Goal: Task Accomplishment & Management: Use online tool/utility

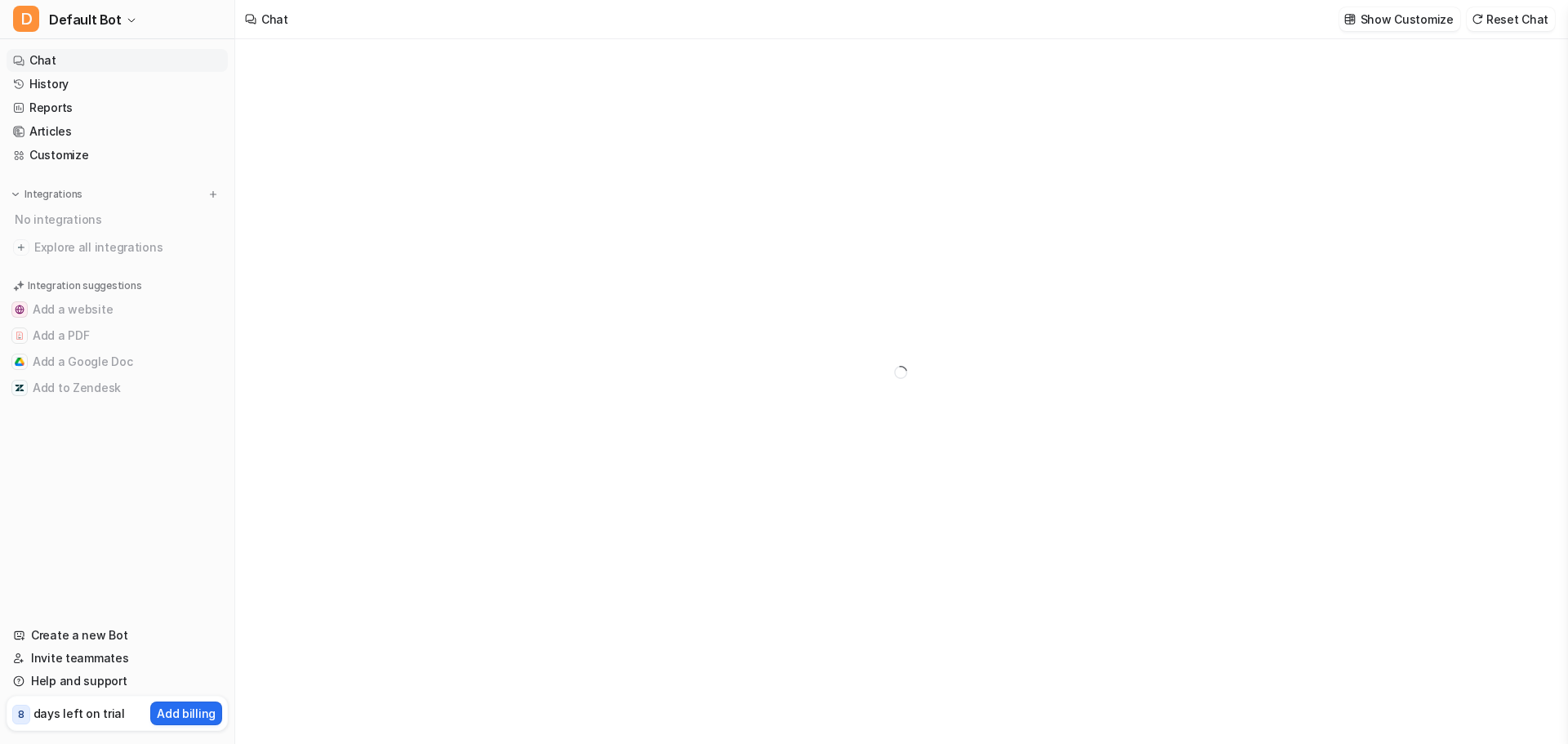
type textarea "**********"
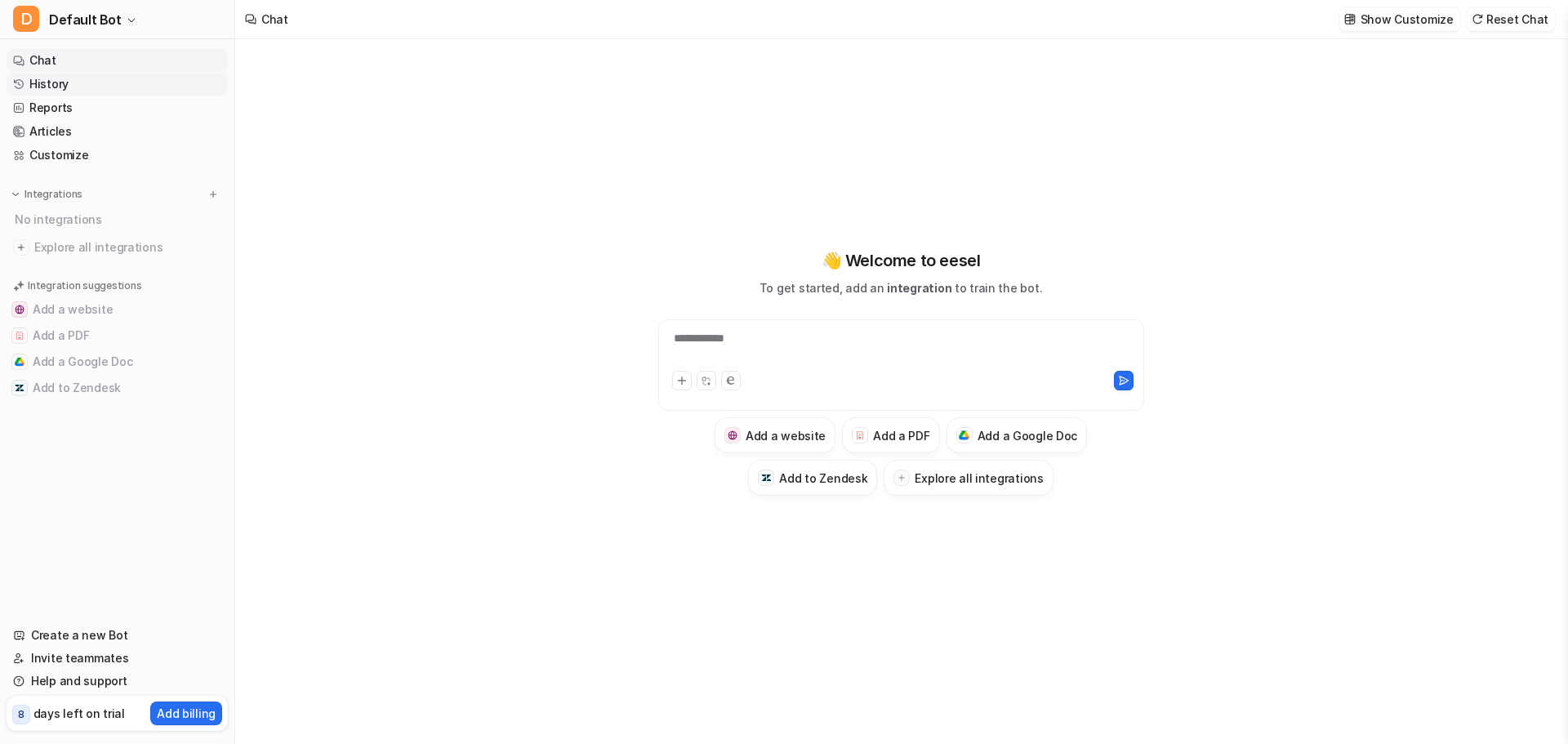
click at [122, 86] on link "History" at bounding box center [117, 84] width 221 height 23
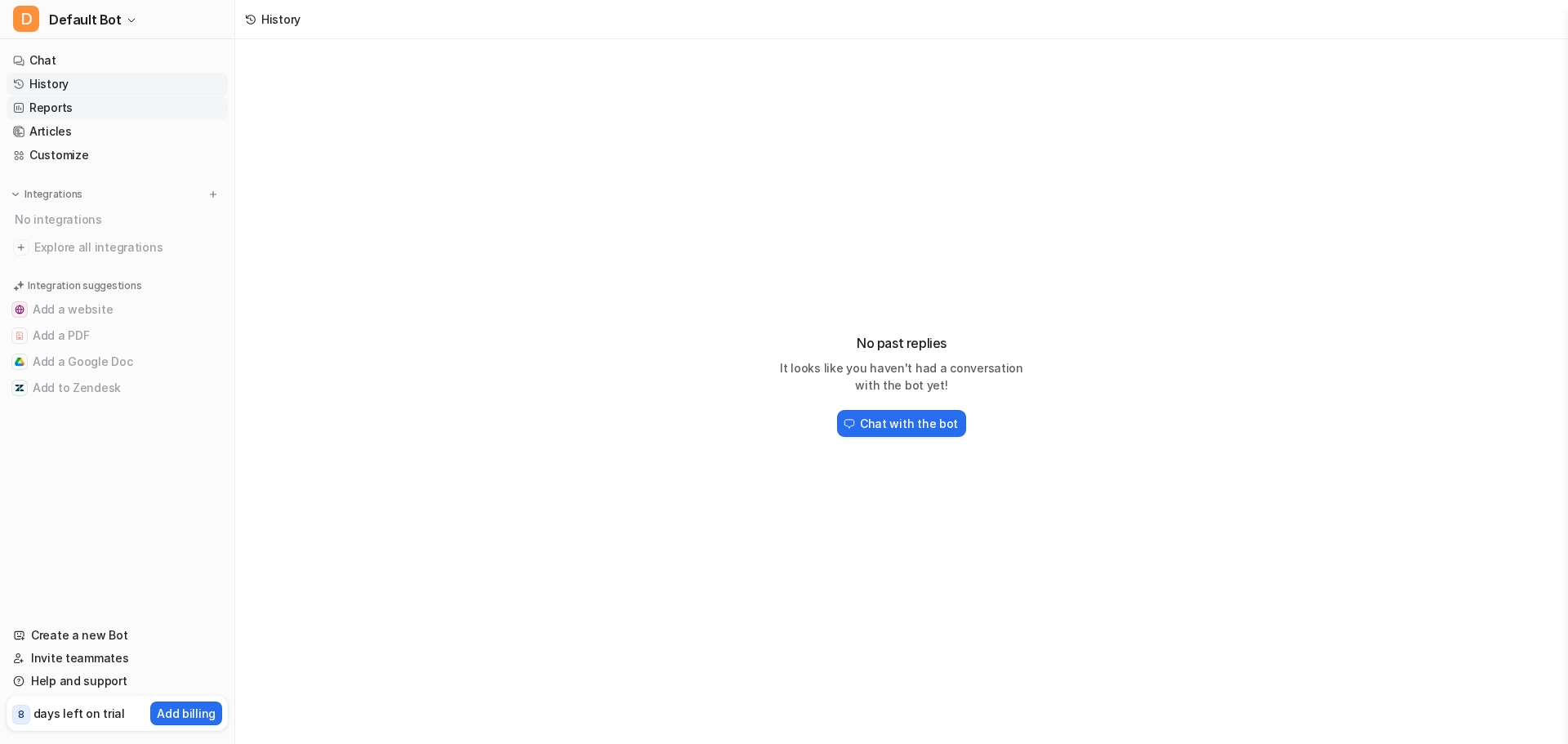
click at [187, 96] on link "Reports" at bounding box center [117, 107] width 221 height 23
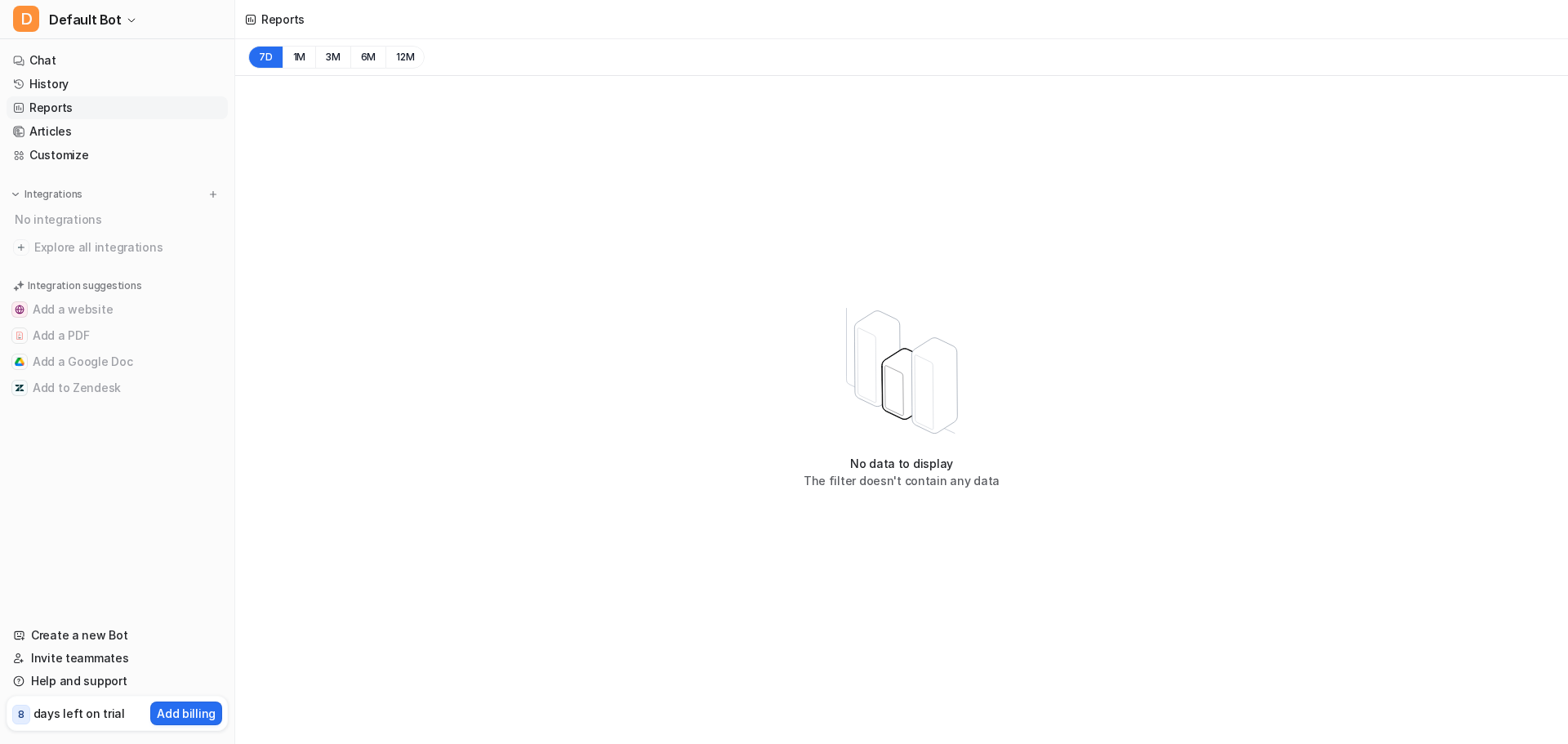
click at [178, 119] on ul "Chat History Reports Articles Customize" at bounding box center [117, 107] width 221 height 117
click at [169, 127] on link "Articles" at bounding box center [117, 131] width 221 height 23
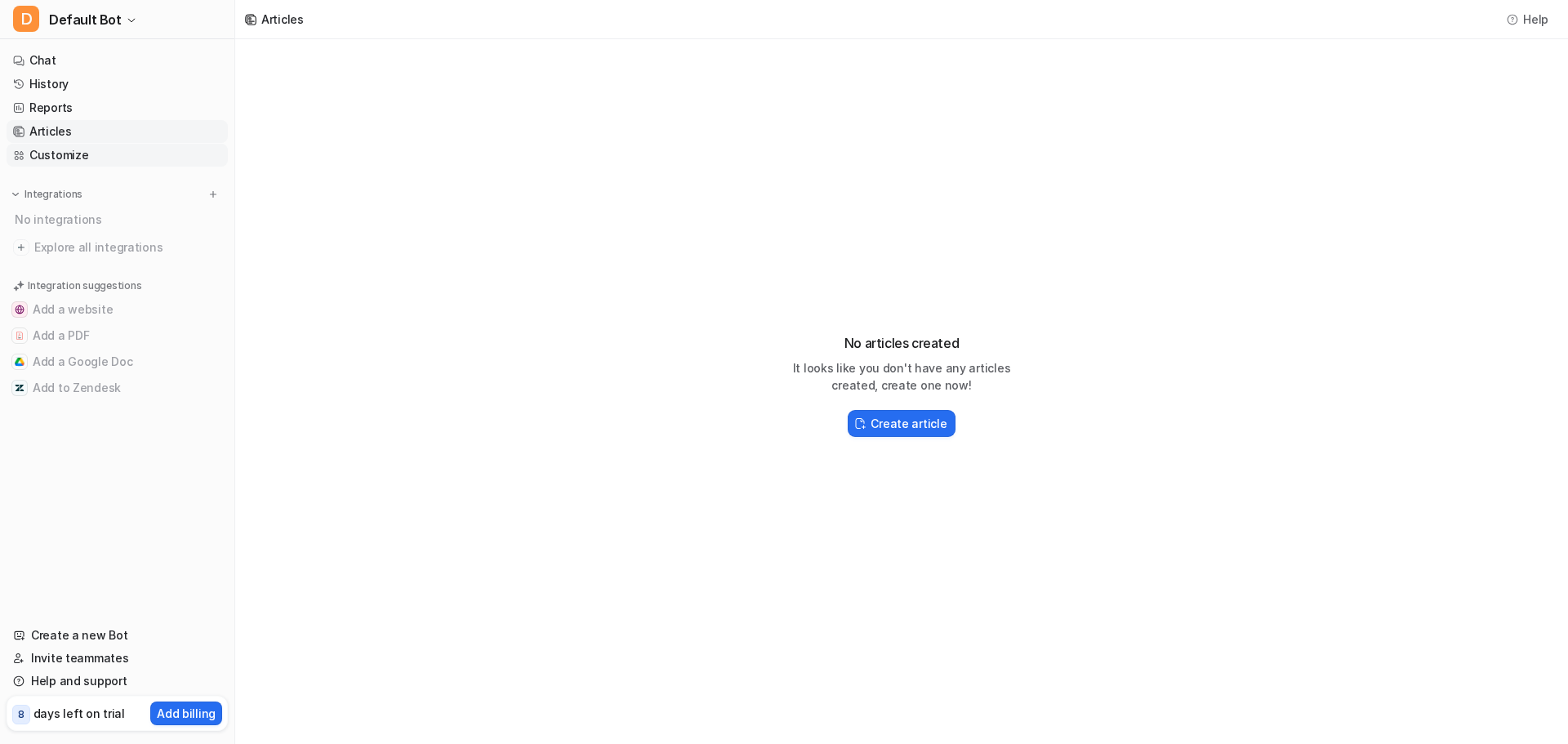
click at [164, 152] on link "Customize" at bounding box center [117, 154] width 221 height 23
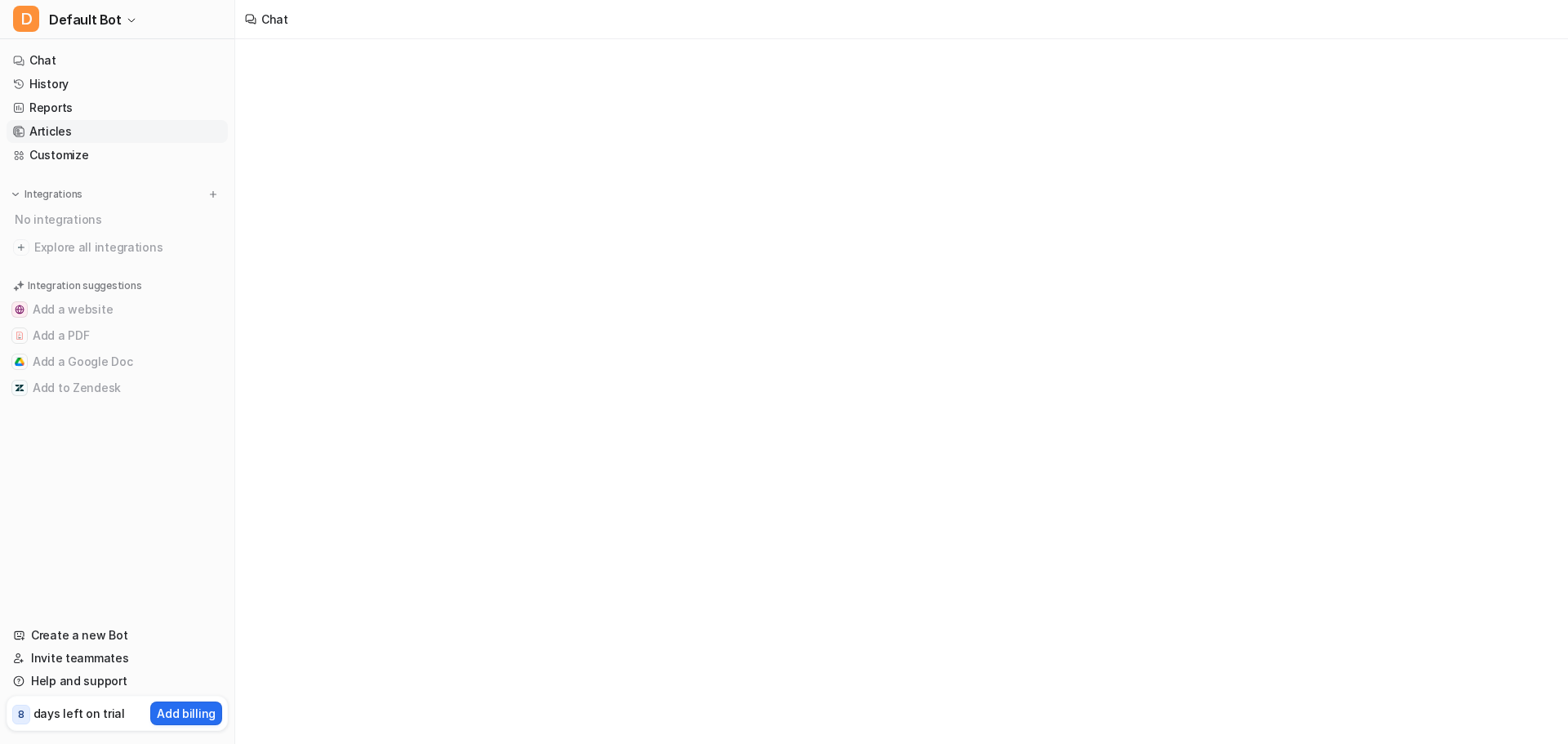
click at [169, 132] on link "Articles" at bounding box center [117, 131] width 221 height 23
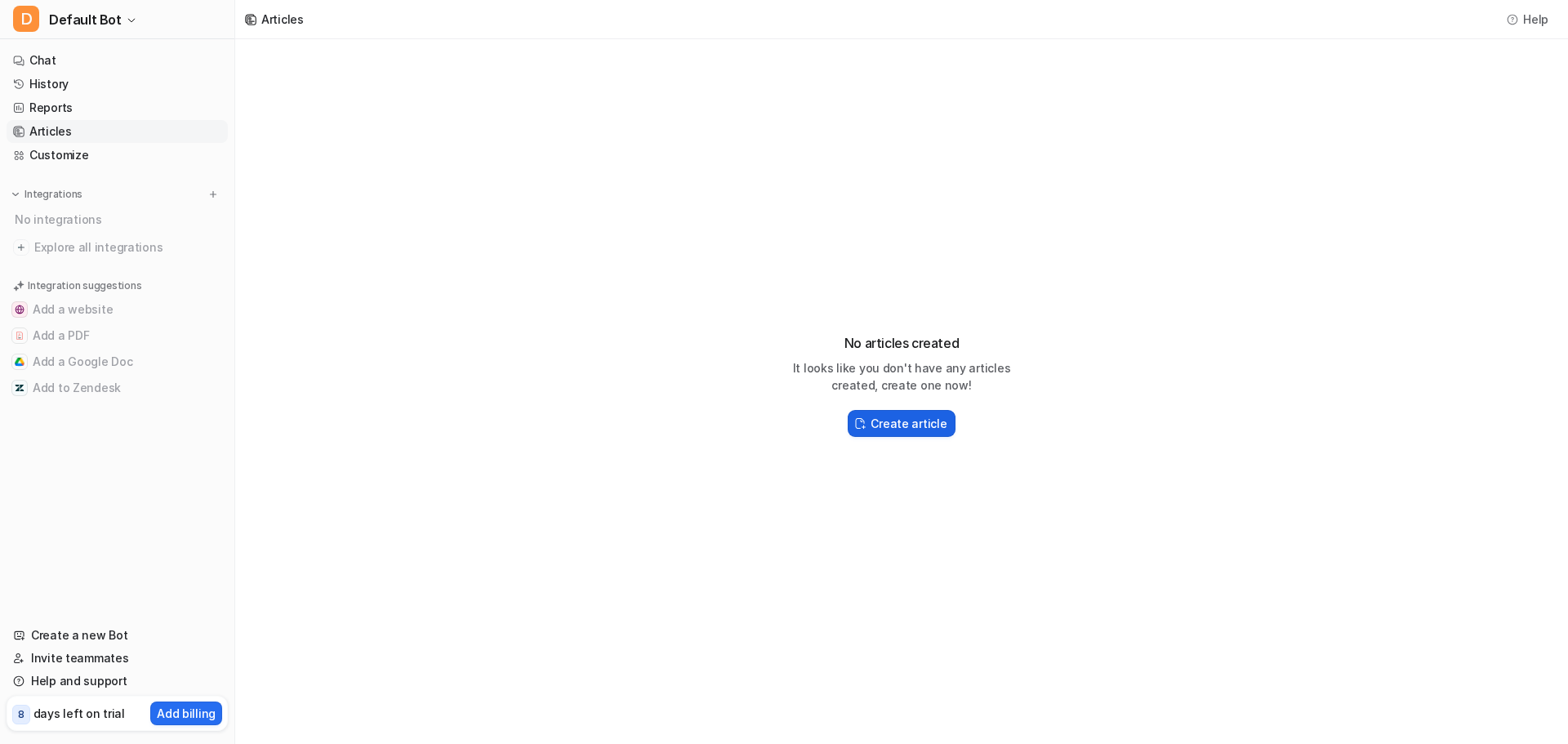
click at [900, 415] on h2 "Create article" at bounding box center [908, 424] width 76 height 17
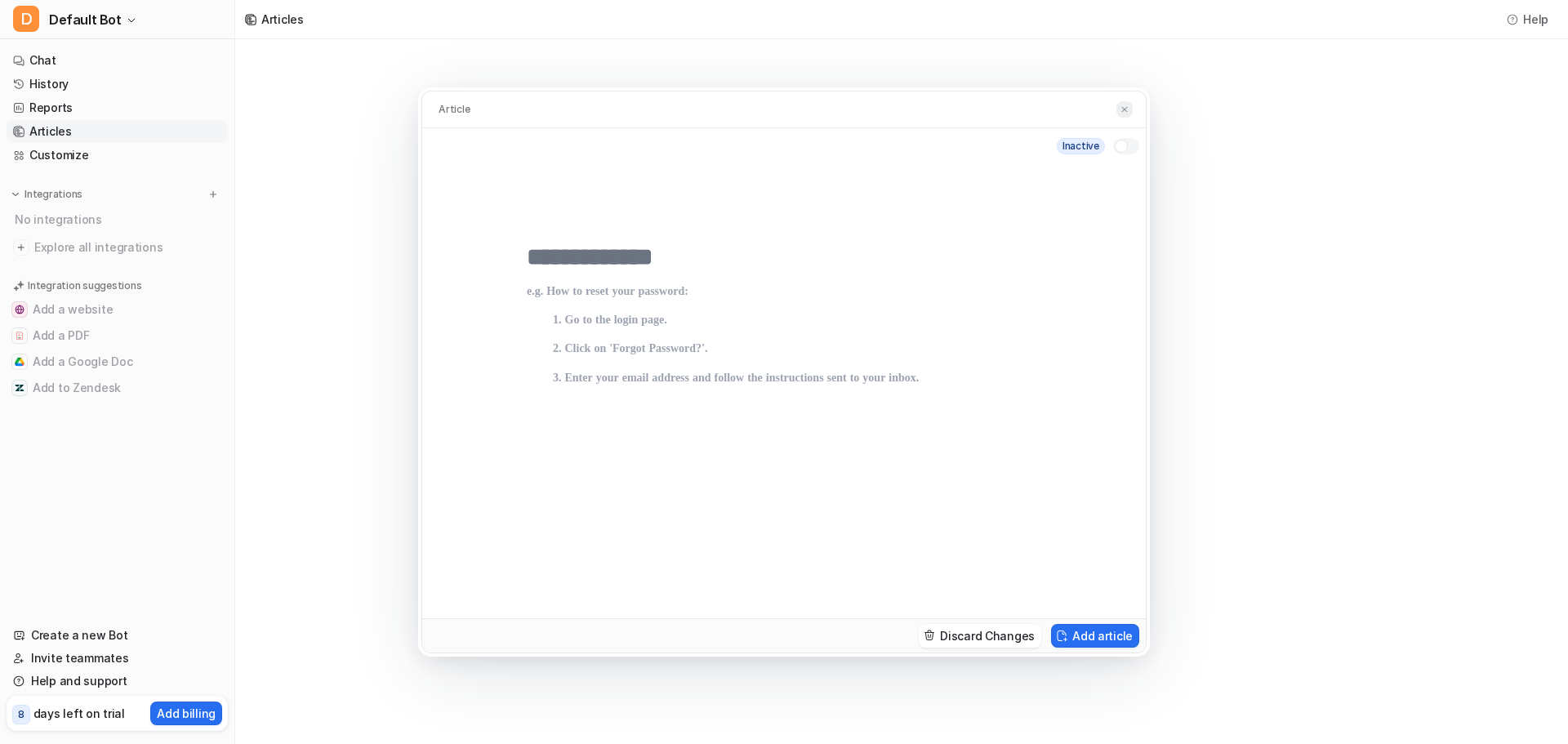
click at [1129, 115] on button at bounding box center [1124, 110] width 16 height 17
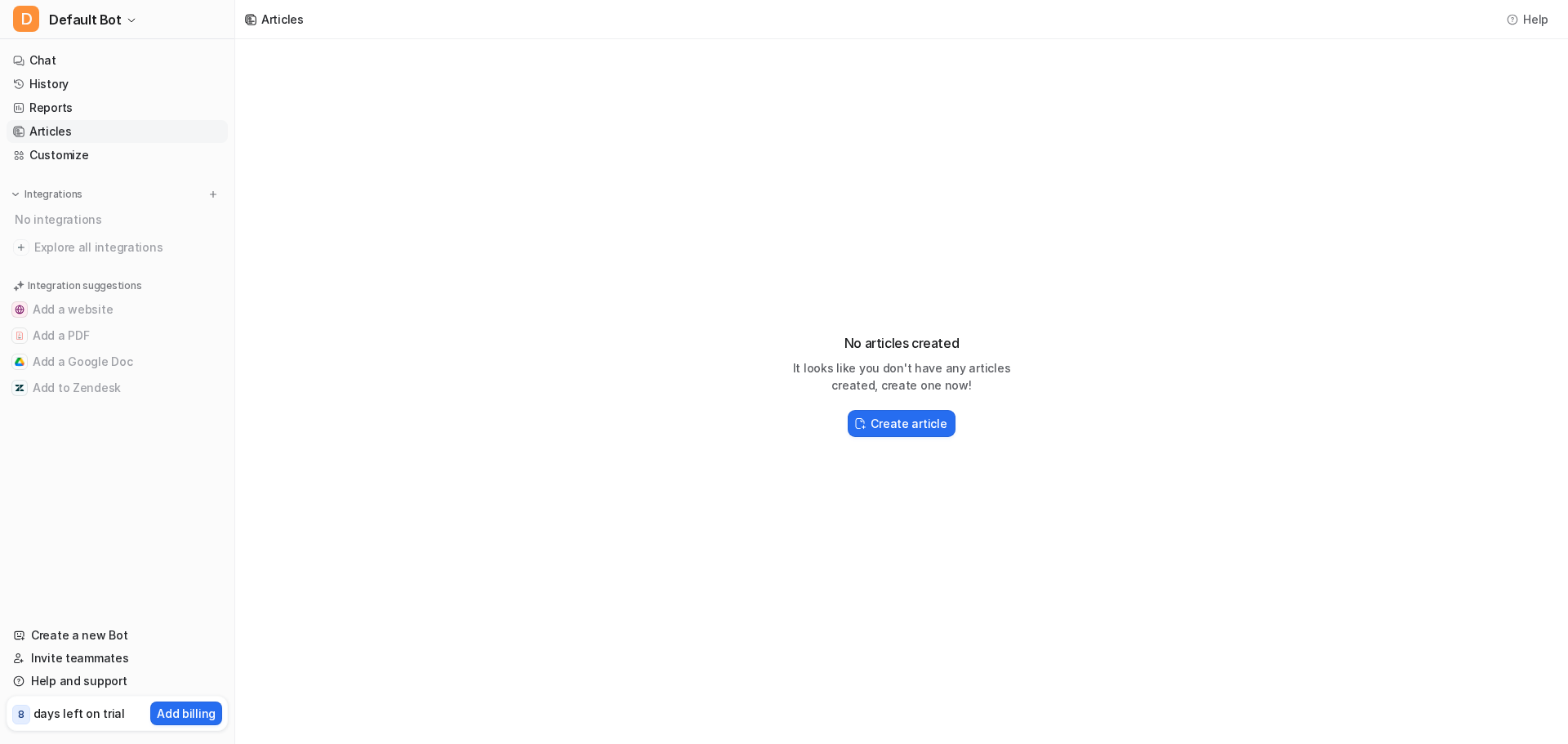
click at [1129, 109] on div "No articles created It looks like you don't have any articles created, create o…" at bounding box center [901, 378] width 1332 height 679
click at [106, 316] on button "Add a website" at bounding box center [117, 310] width 221 height 26
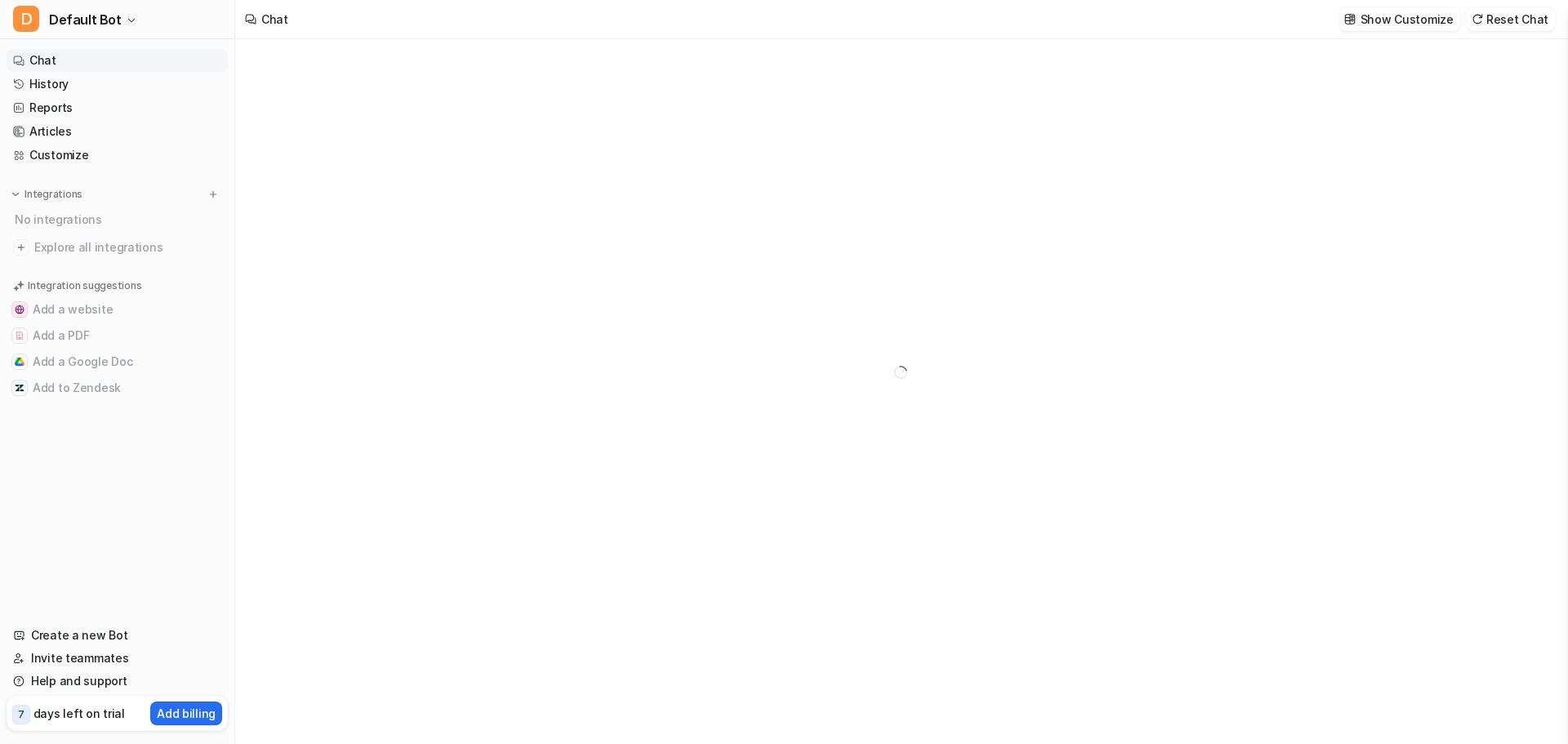
type textarea "**********"
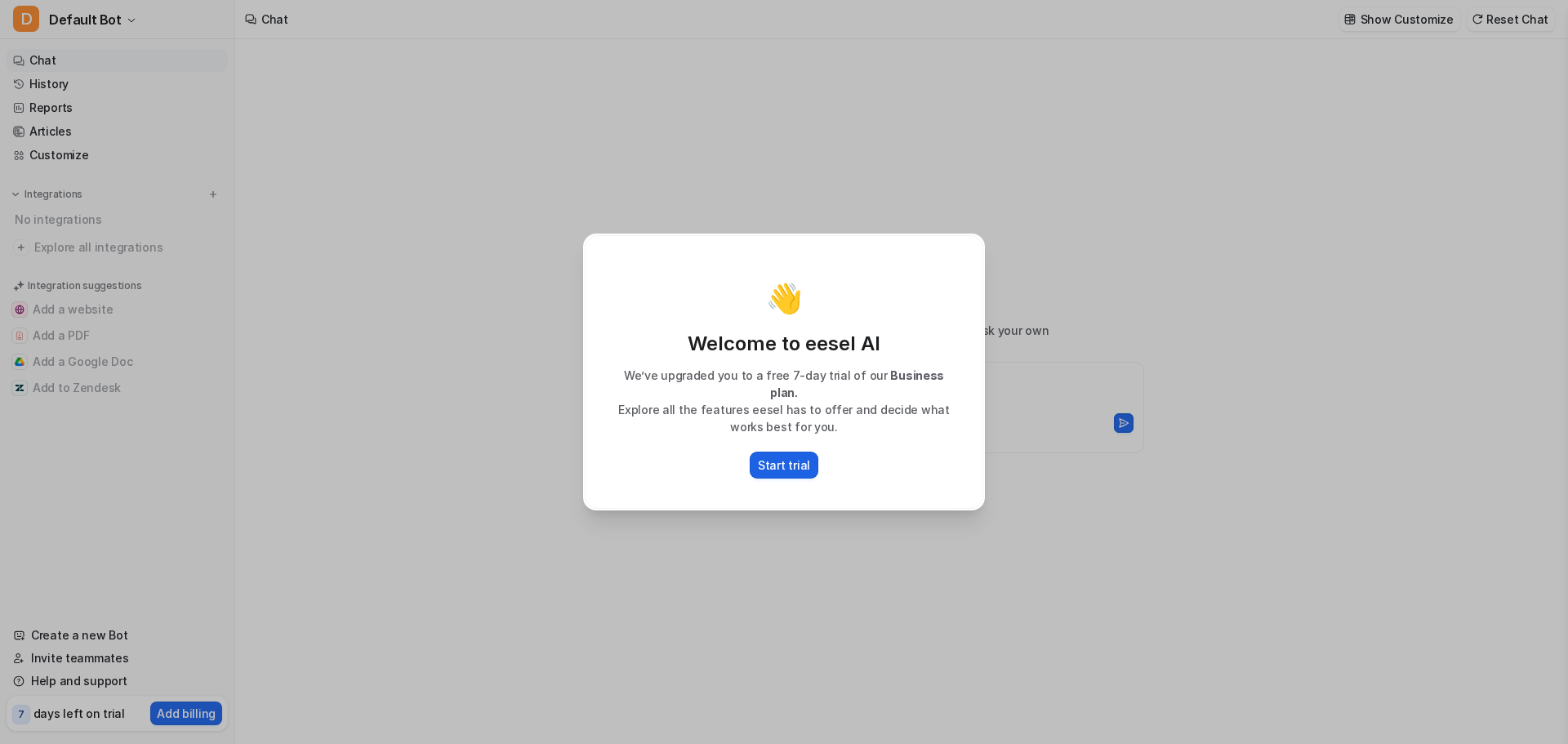
click at [776, 460] on p "Start trial" at bounding box center [784, 465] width 52 height 17
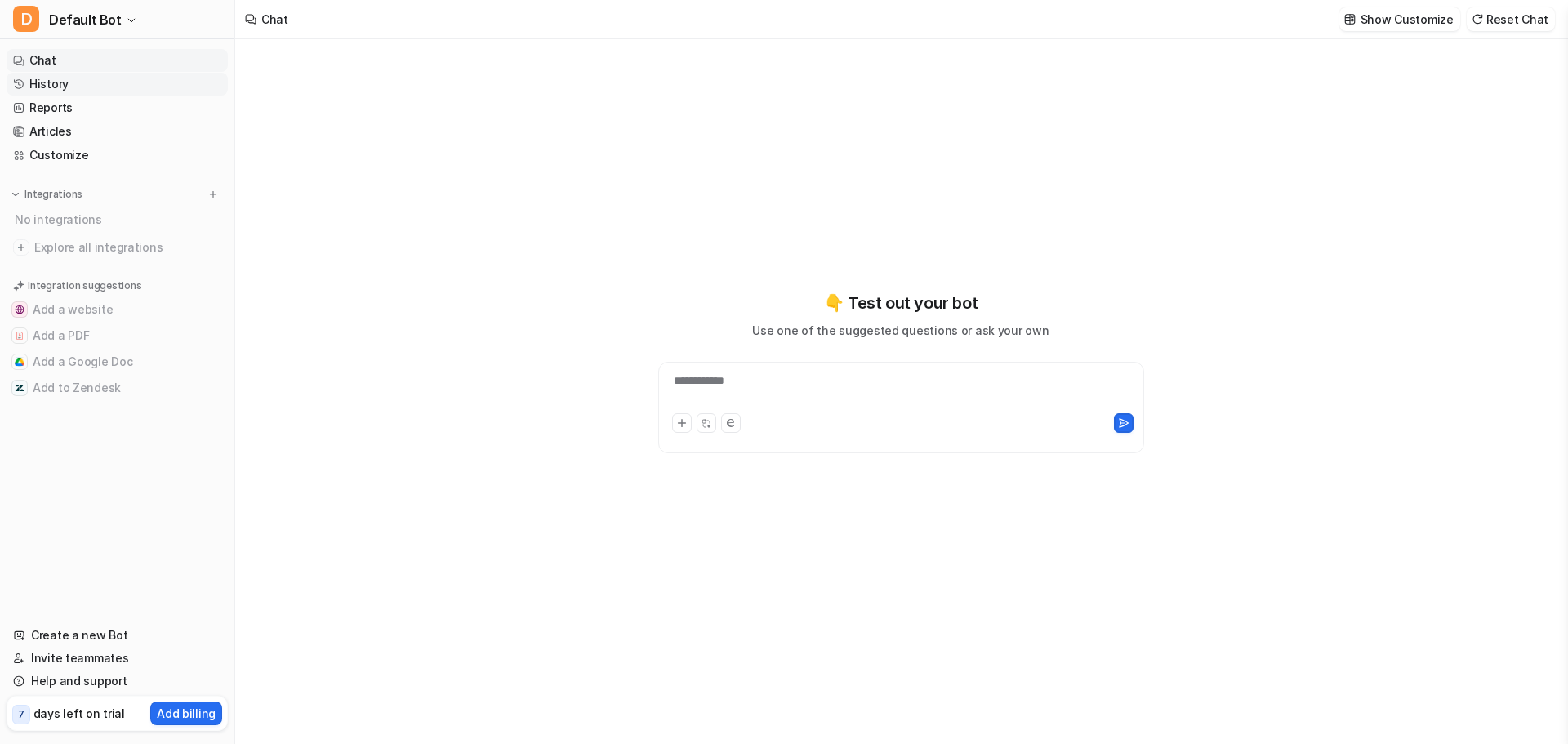
click at [146, 78] on link "History" at bounding box center [117, 84] width 221 height 23
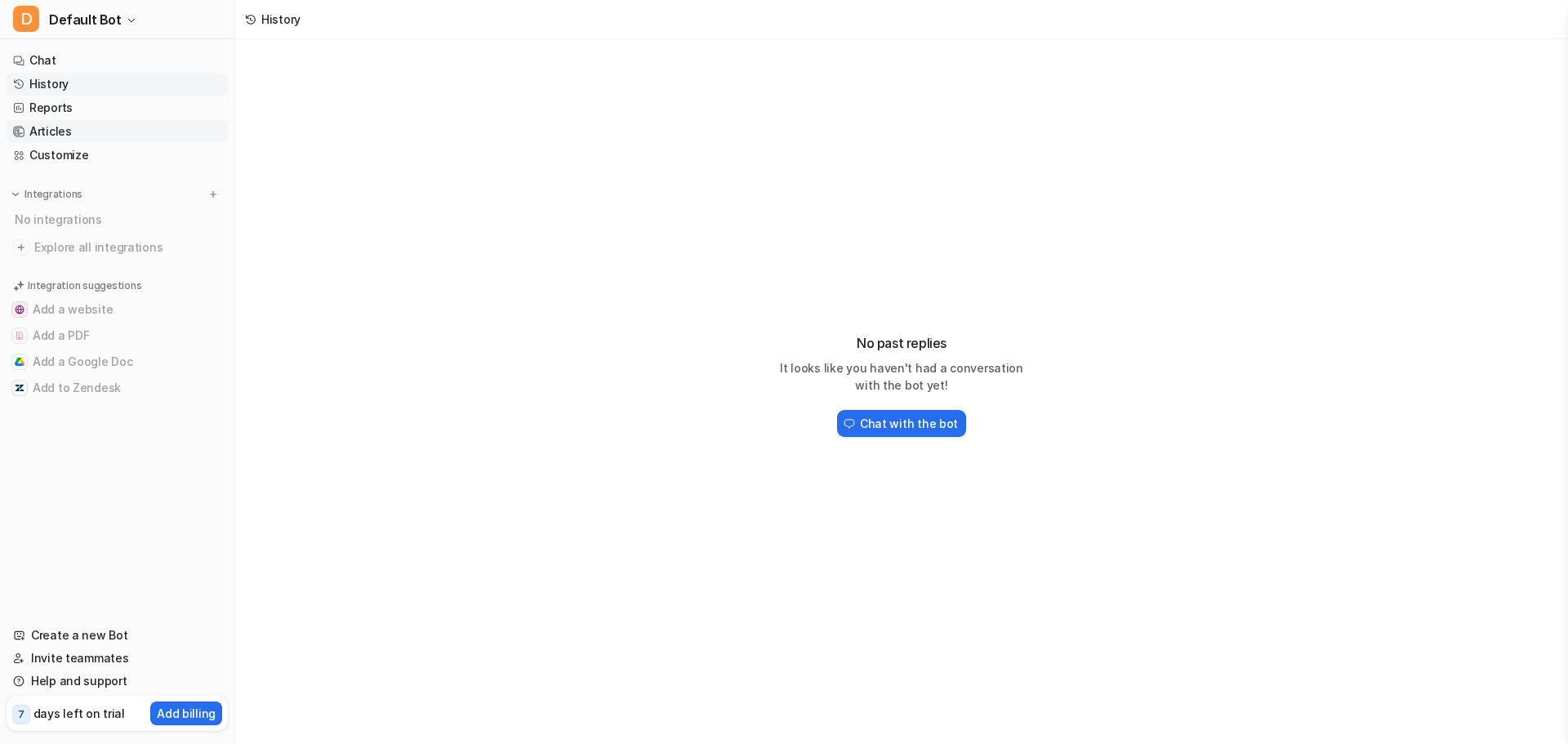
click at [123, 138] on link "Articles" at bounding box center [117, 131] width 221 height 23
click at [117, 160] on link "Customize" at bounding box center [117, 154] width 221 height 23
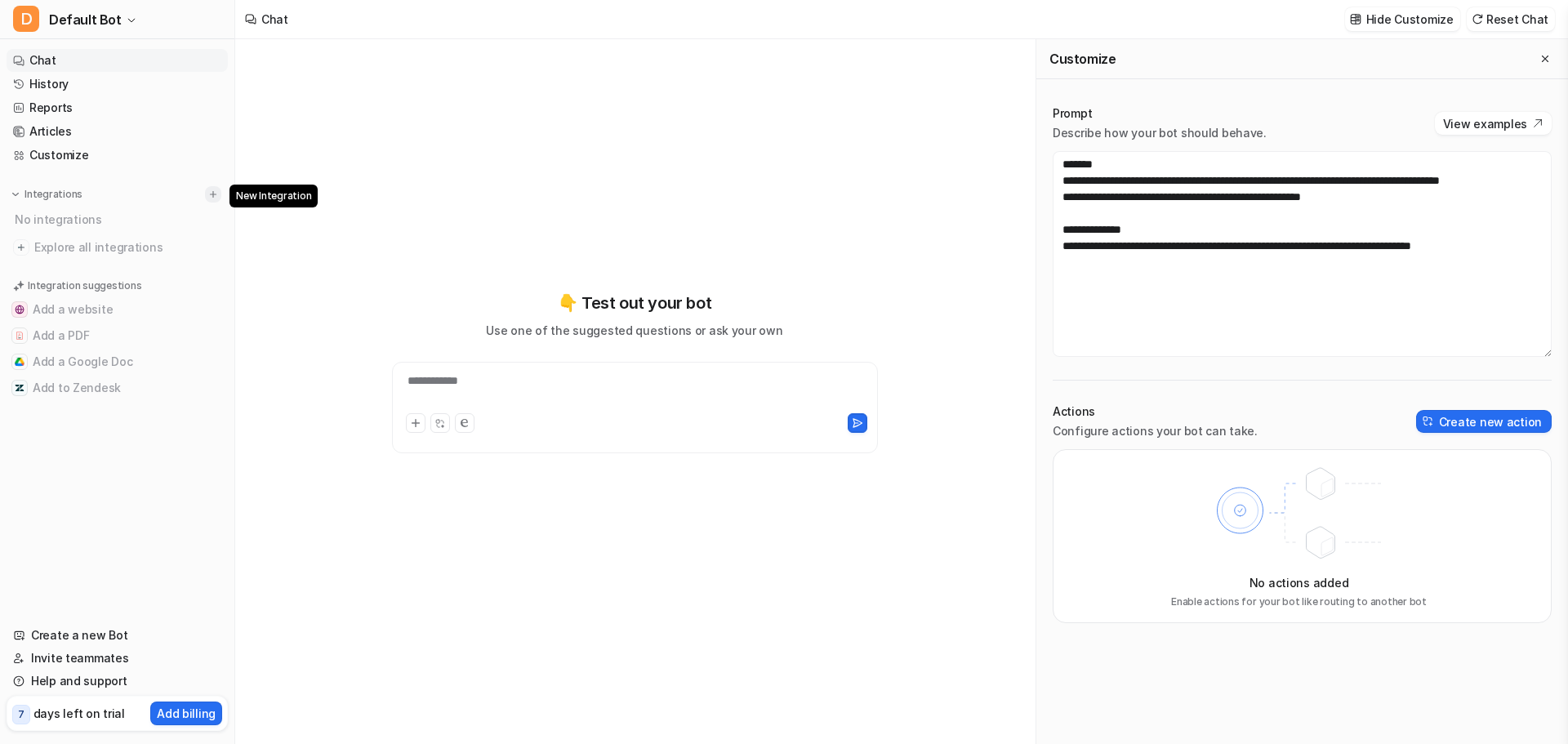
click at [216, 191] on img at bounding box center [213, 195] width 12 height 12
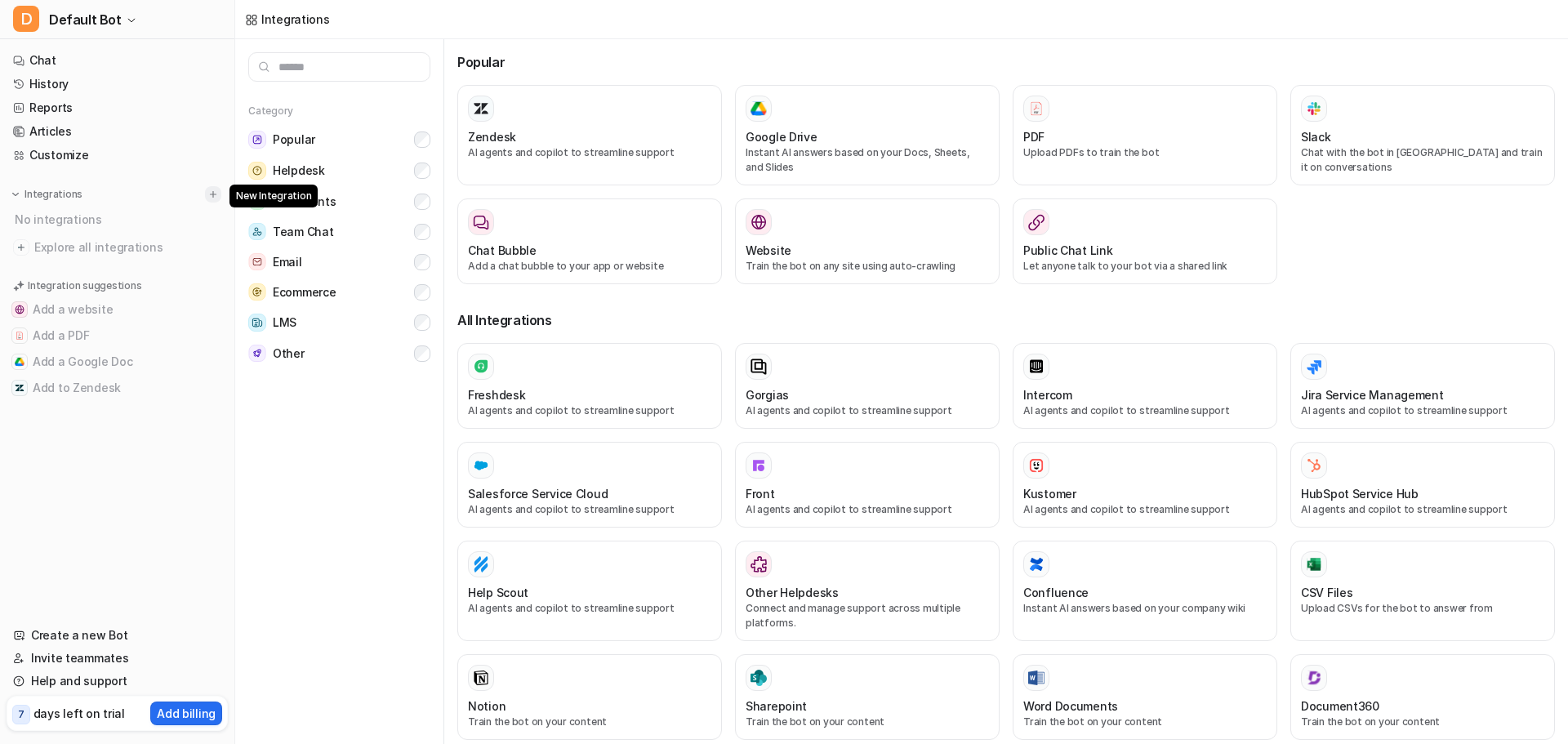
click at [210, 190] on img at bounding box center [213, 195] width 12 height 12
click at [473, 126] on div "Zendesk AI agents and copilot to streamline support" at bounding box center [589, 135] width 243 height 79
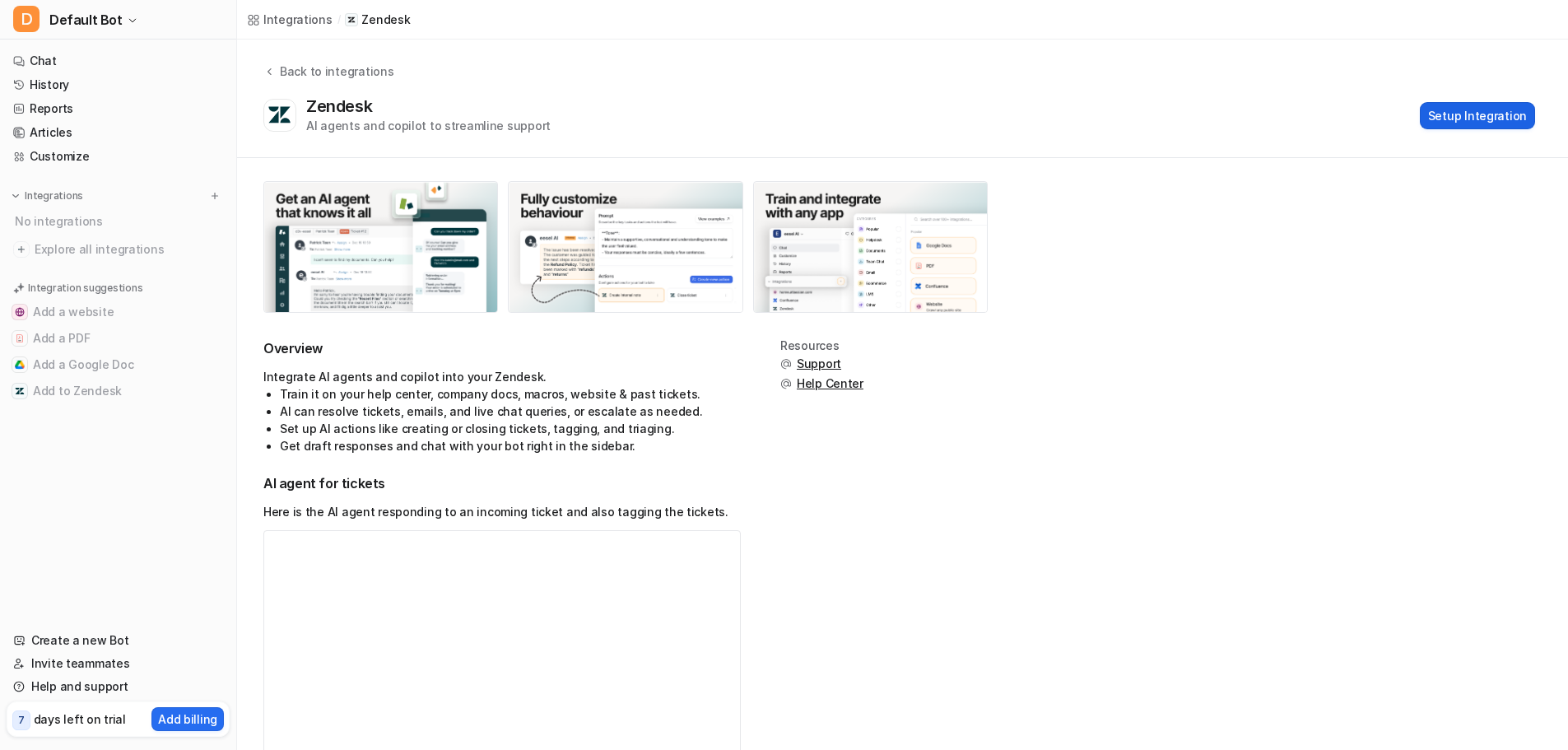
click at [1489, 114] on button "Setup Integration" at bounding box center [1478, 116] width 115 height 27
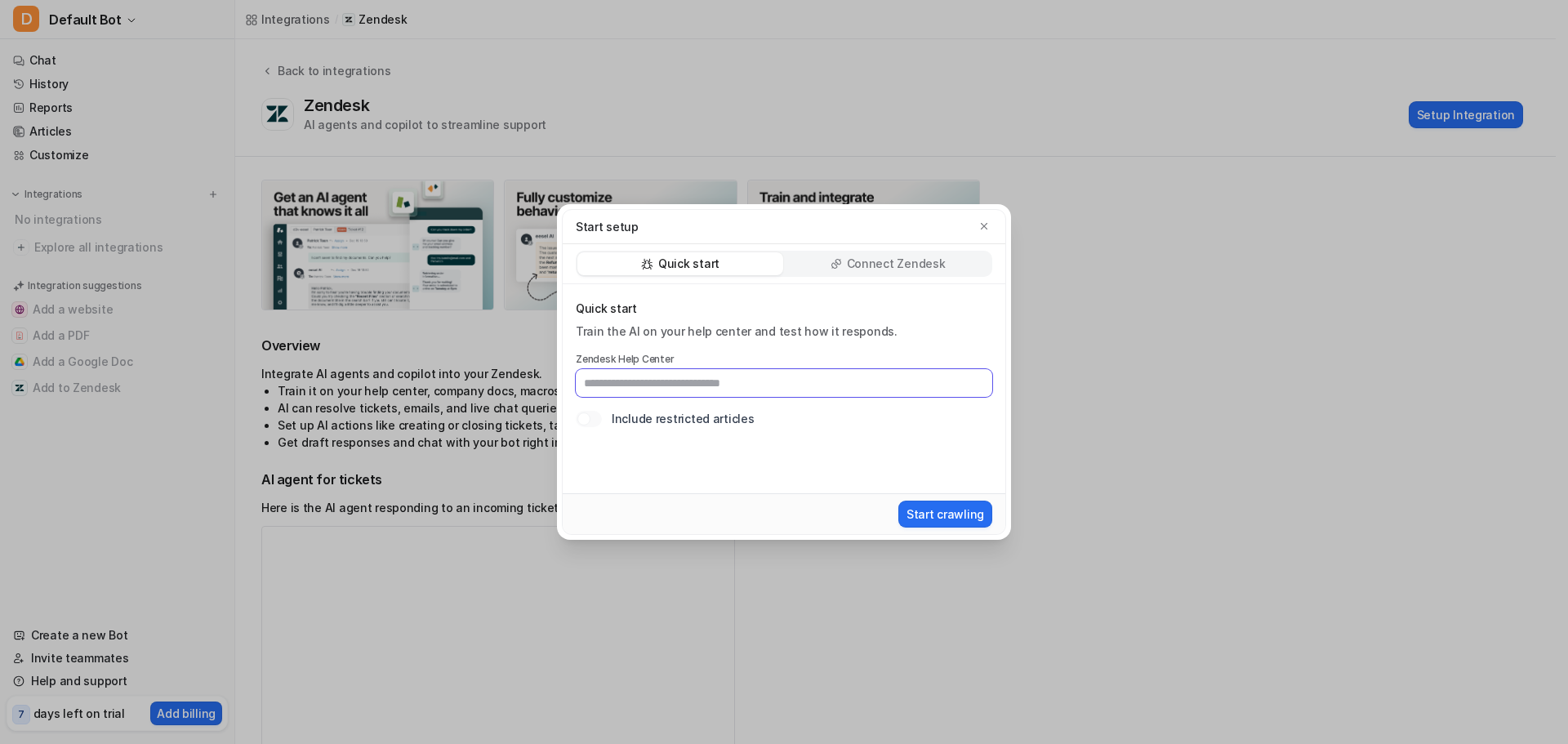
click at [735, 387] on input "text" at bounding box center [784, 382] width 417 height 28
paste input "**********"
type input "**********"
click at [877, 259] on p "Connect Zendesk" at bounding box center [896, 263] width 99 height 16
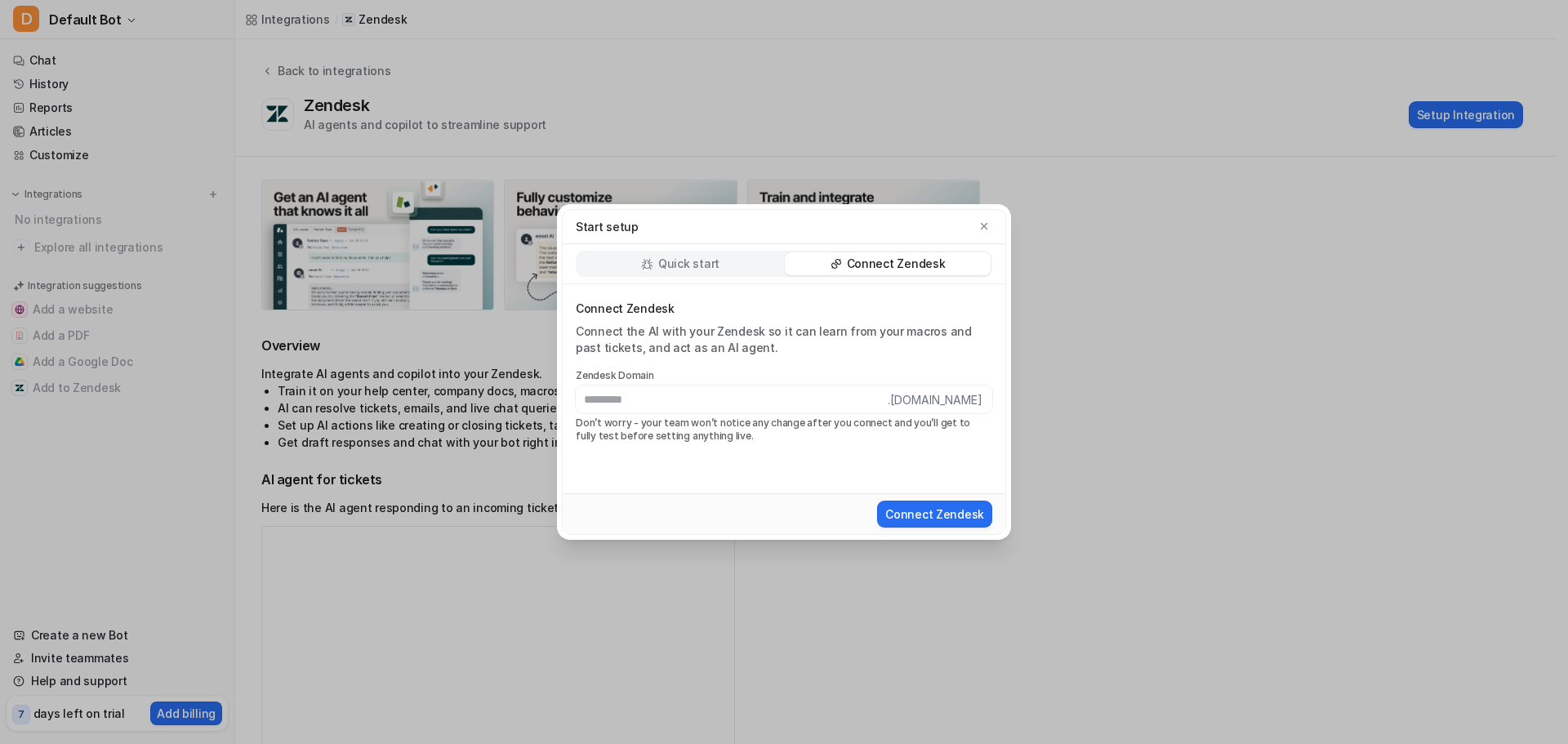
type input "*"
type input "*****"
click at [778, 242] on div "Start setup" at bounding box center [784, 226] width 443 height 34
click at [773, 249] on div "Quick start Connect Zendesk" at bounding box center [784, 264] width 443 height 40
click at [764, 263] on div "Quick start" at bounding box center [680, 263] width 205 height 23
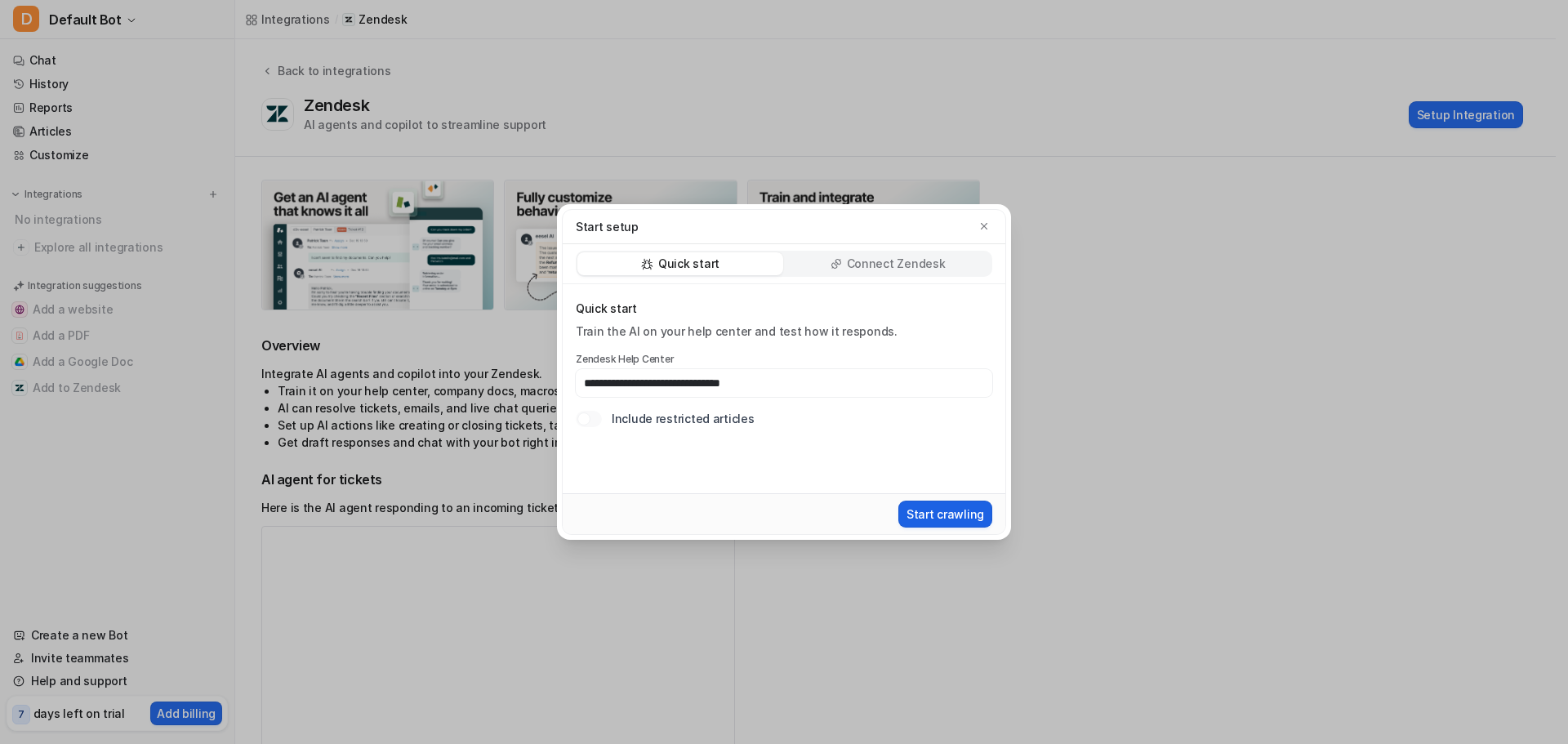
type input "**********"
click at [930, 513] on button "Start crawling" at bounding box center [945, 514] width 94 height 27
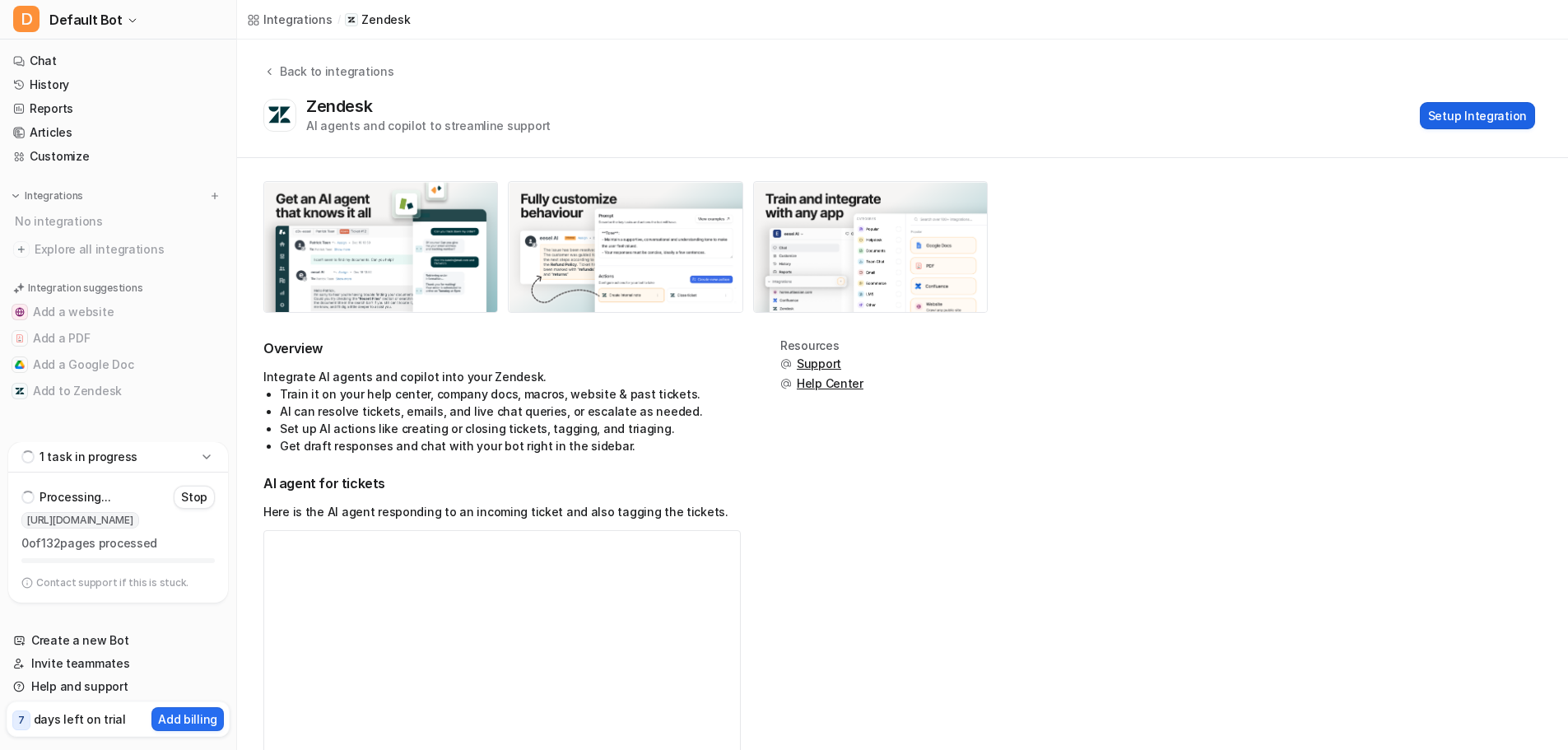
click at [1477, 111] on button "Setup Integration" at bounding box center [1478, 116] width 115 height 27
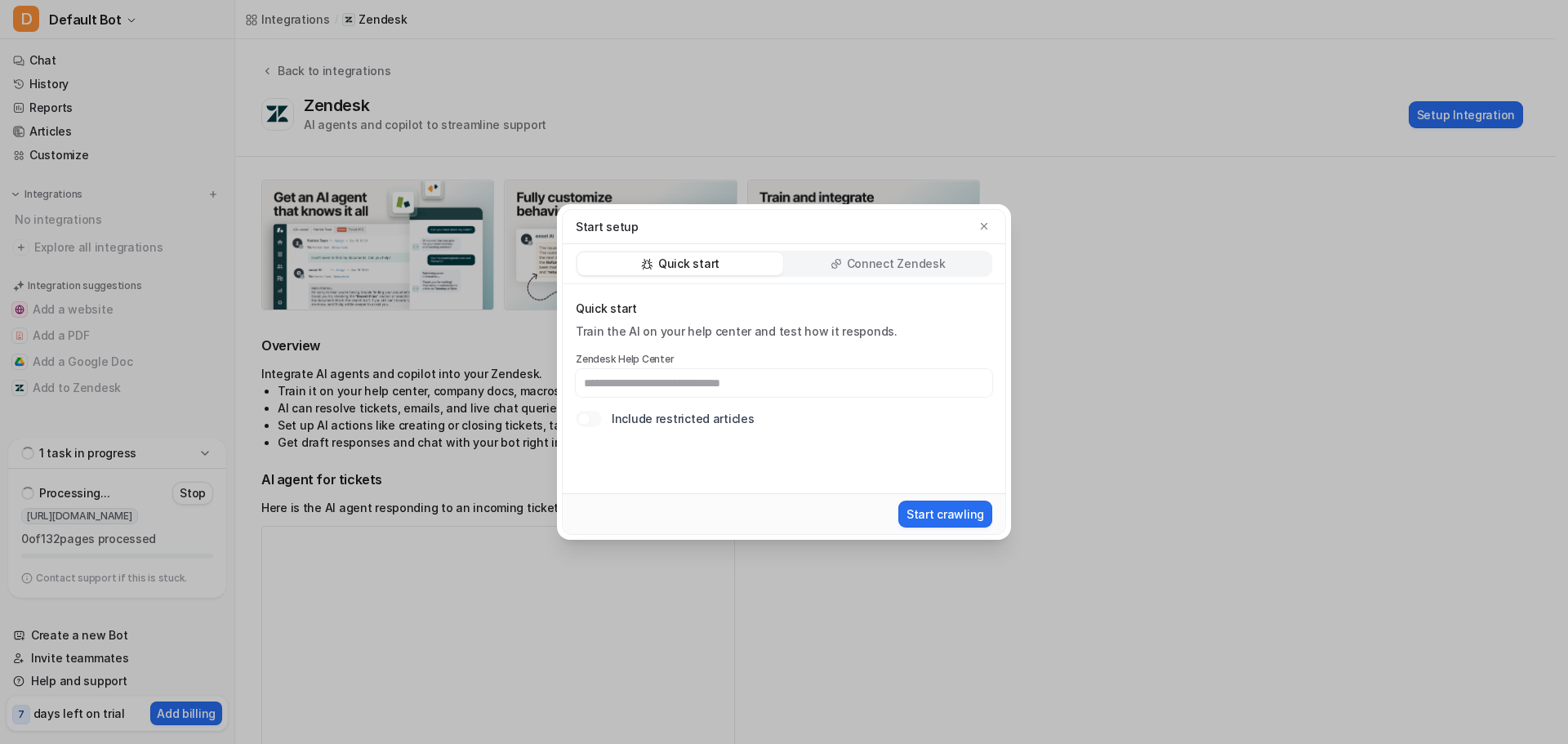
click at [842, 261] on icon at bounding box center [836, 264] width 12 height 12
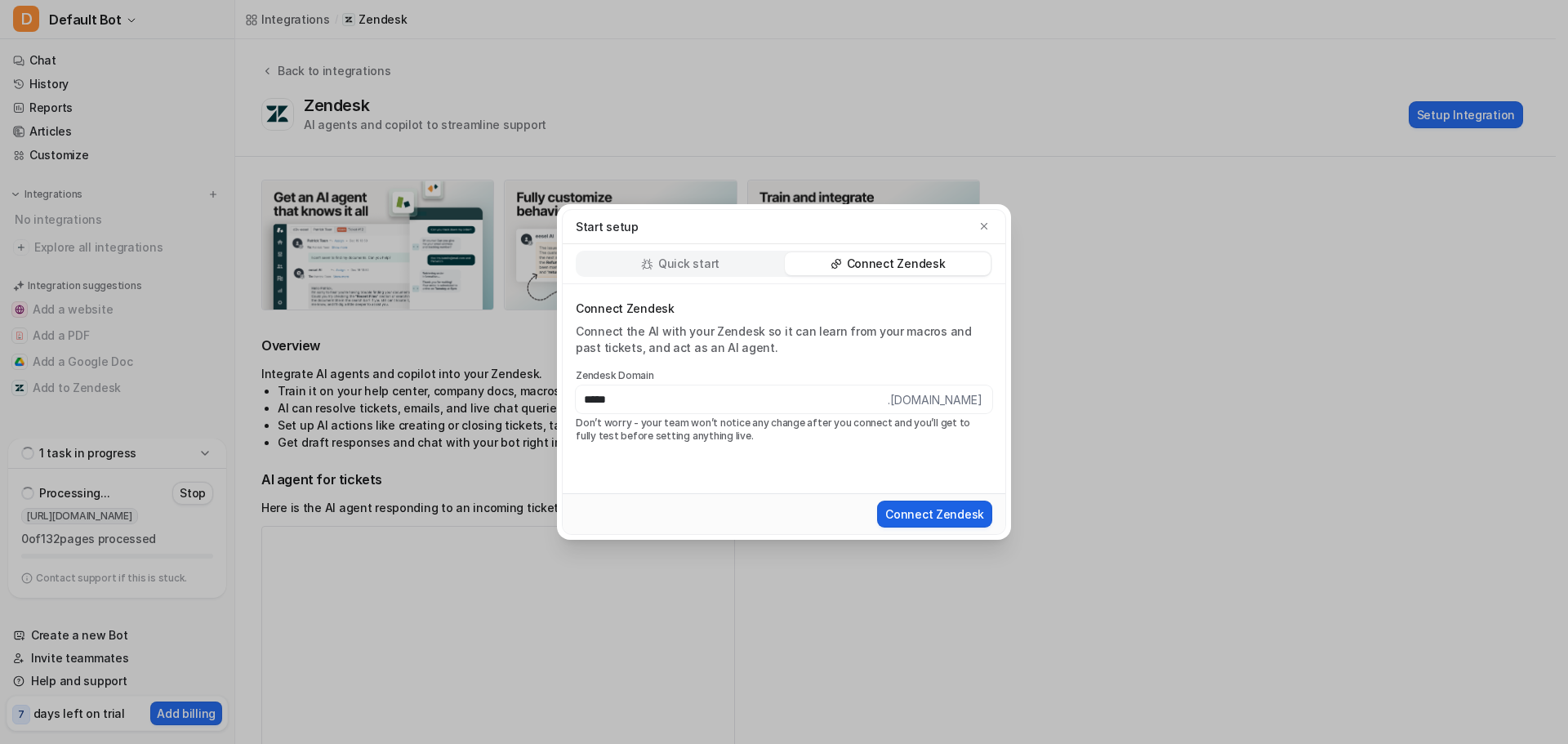
type input "*****"
click at [901, 515] on button "Connect Zendesk" at bounding box center [934, 514] width 115 height 27
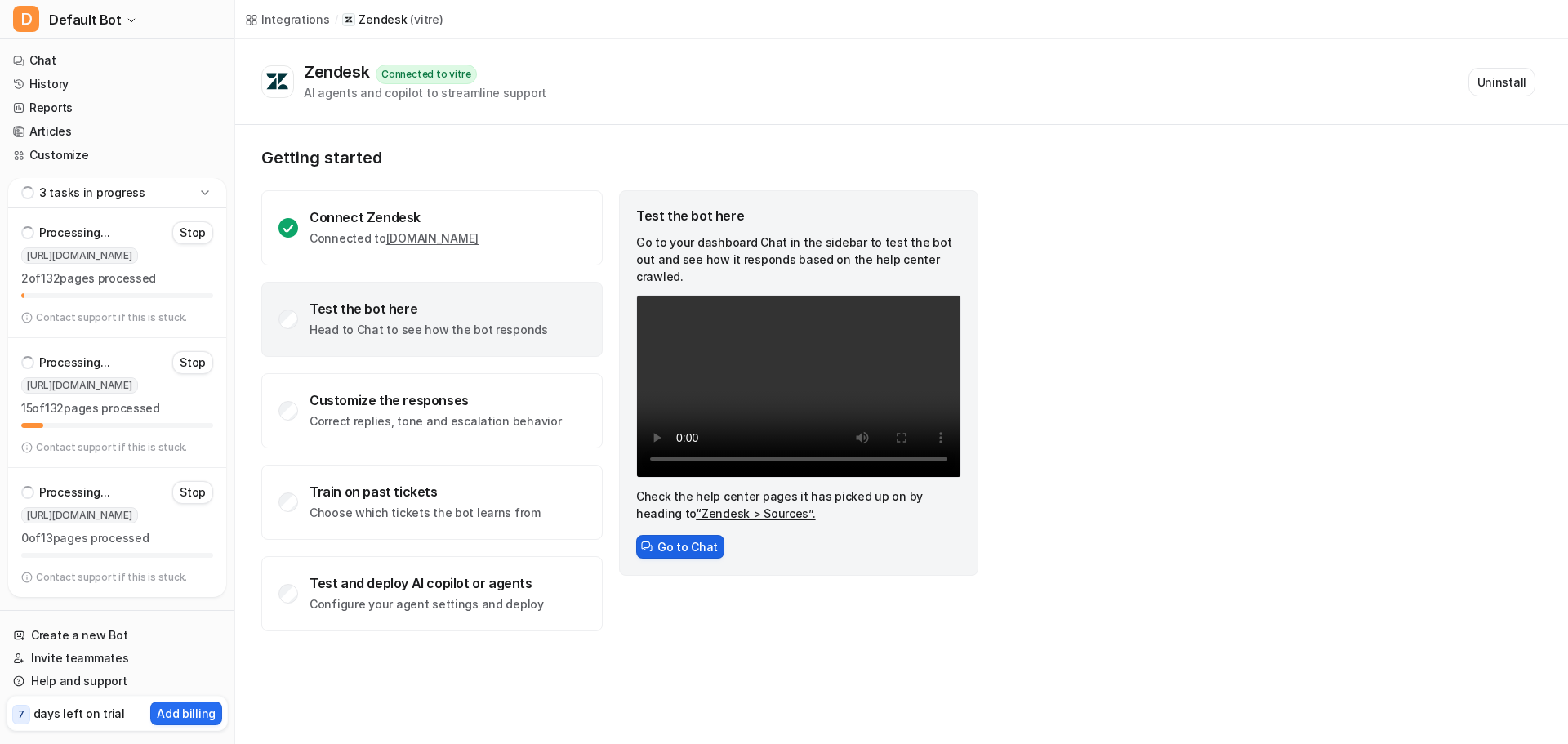
click at [689, 535] on button "Go to Chat" at bounding box center [680, 547] width 88 height 23
click at [170, 705] on p "Add billing" at bounding box center [186, 713] width 59 height 17
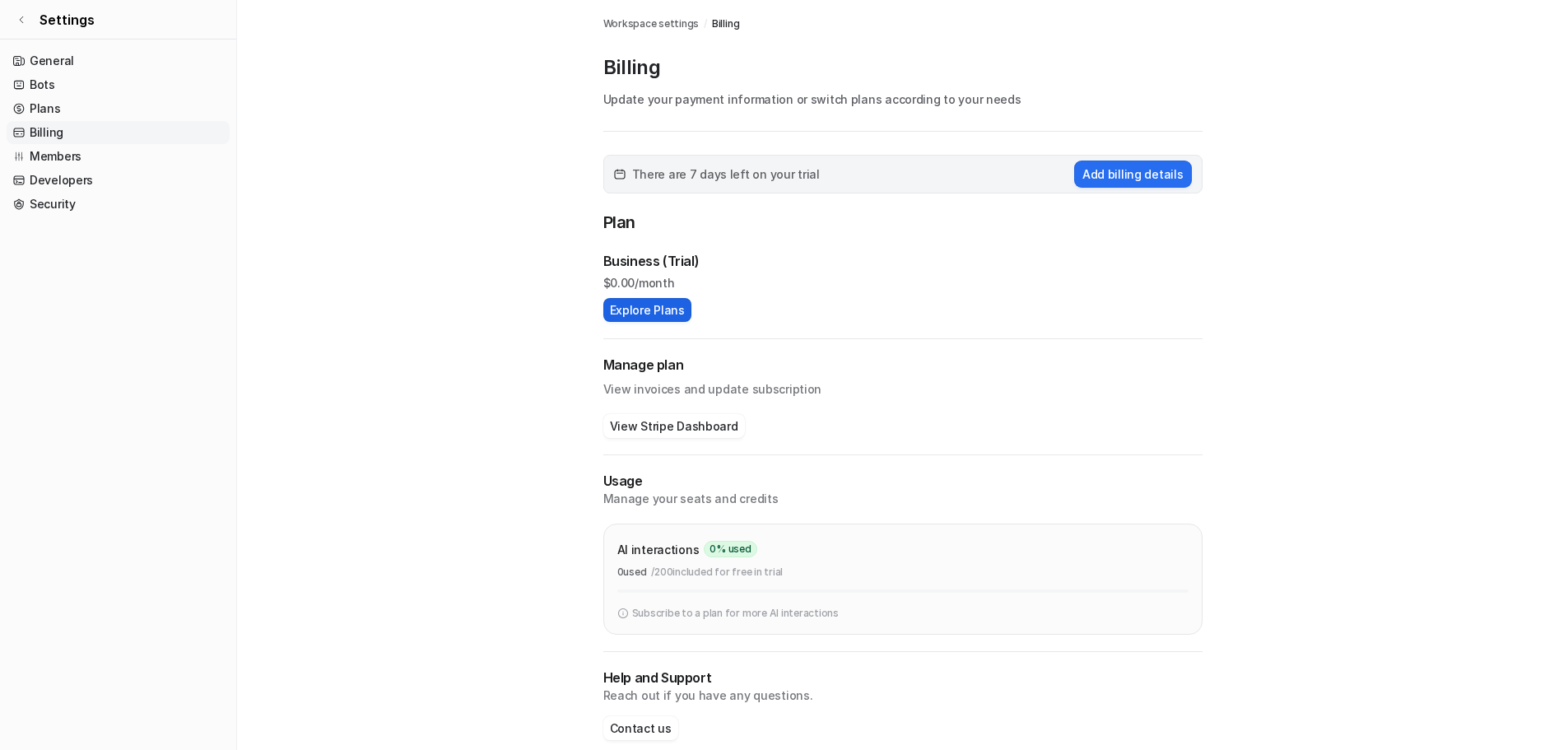
click at [647, 316] on button "Explore Plans" at bounding box center [647, 310] width 88 height 24
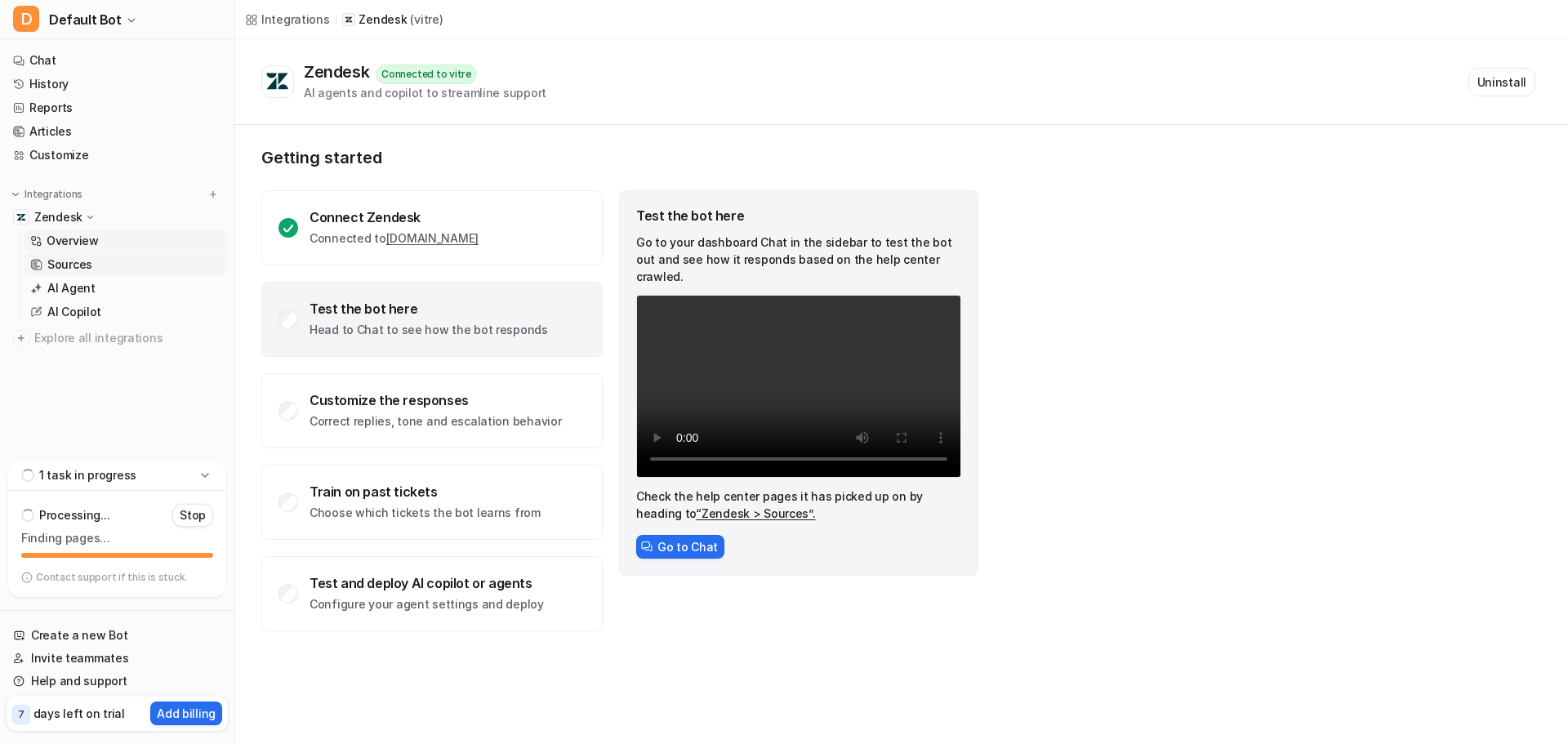
click at [74, 269] on p "Sources" at bounding box center [70, 264] width 45 height 16
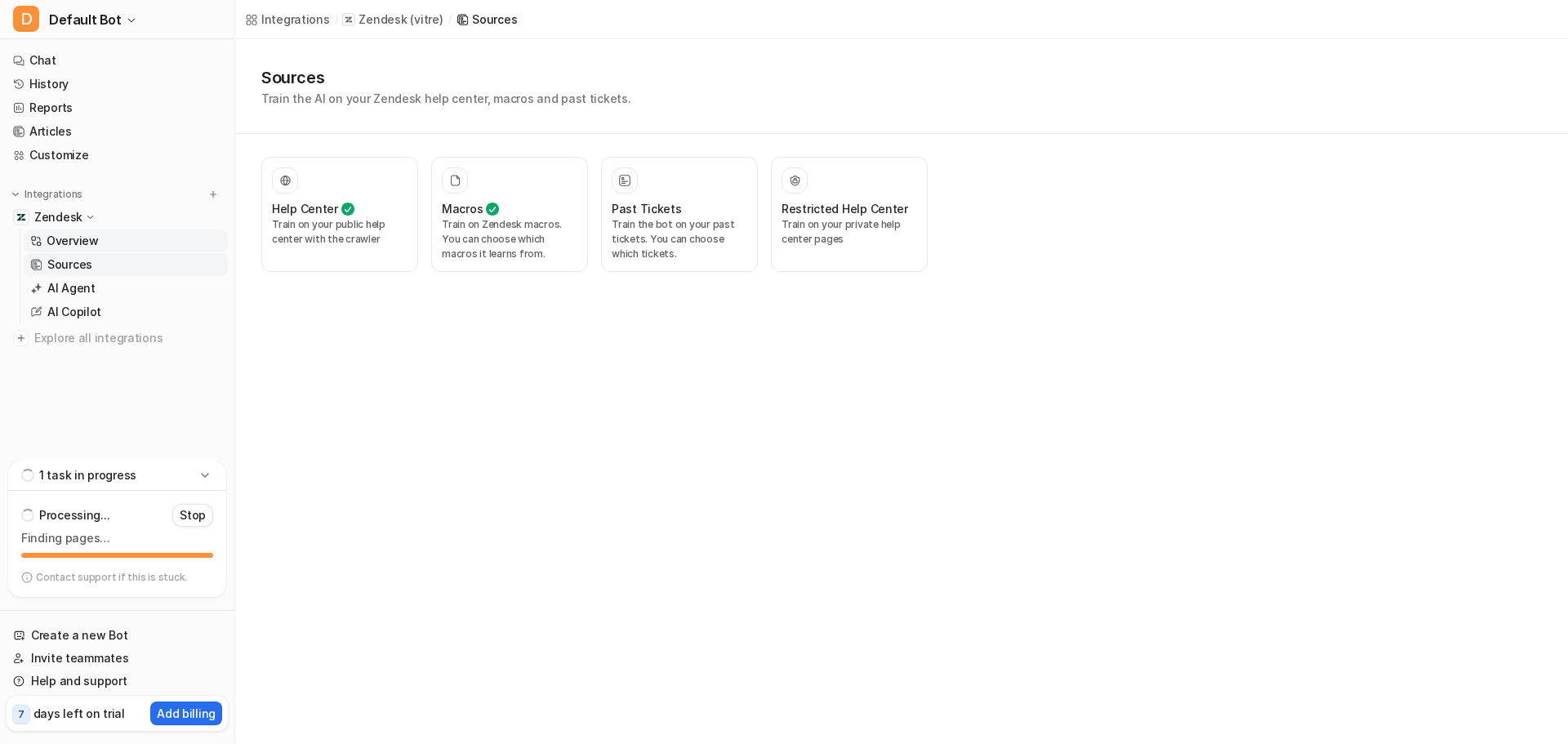
click at [132, 240] on link "Overview" at bounding box center [125, 241] width 204 height 23
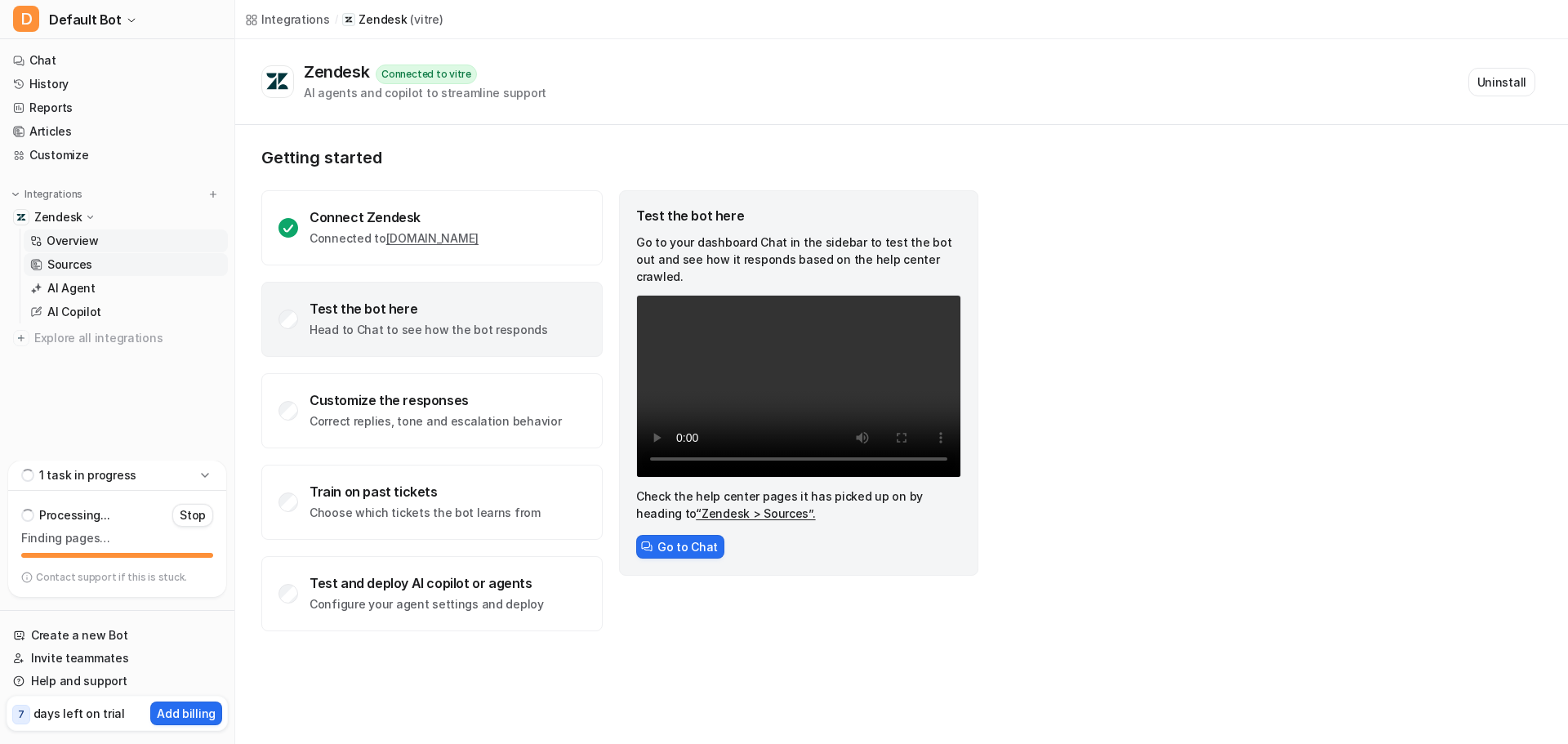
click at [138, 261] on link "Sources" at bounding box center [125, 264] width 204 height 23
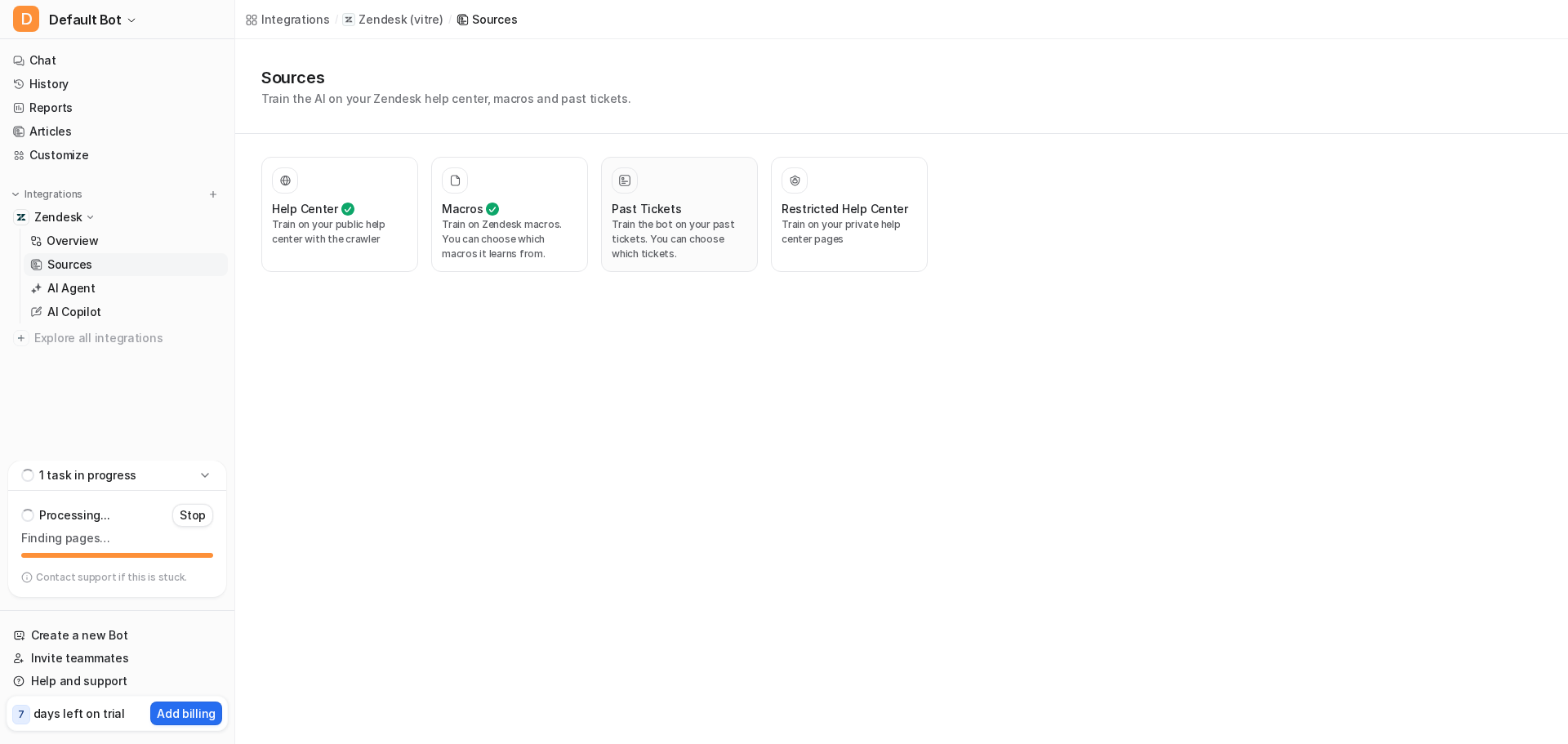
click at [680, 228] on p "Train the bot on your past tickets. You can choose which tickets." at bounding box center [679, 239] width 136 height 44
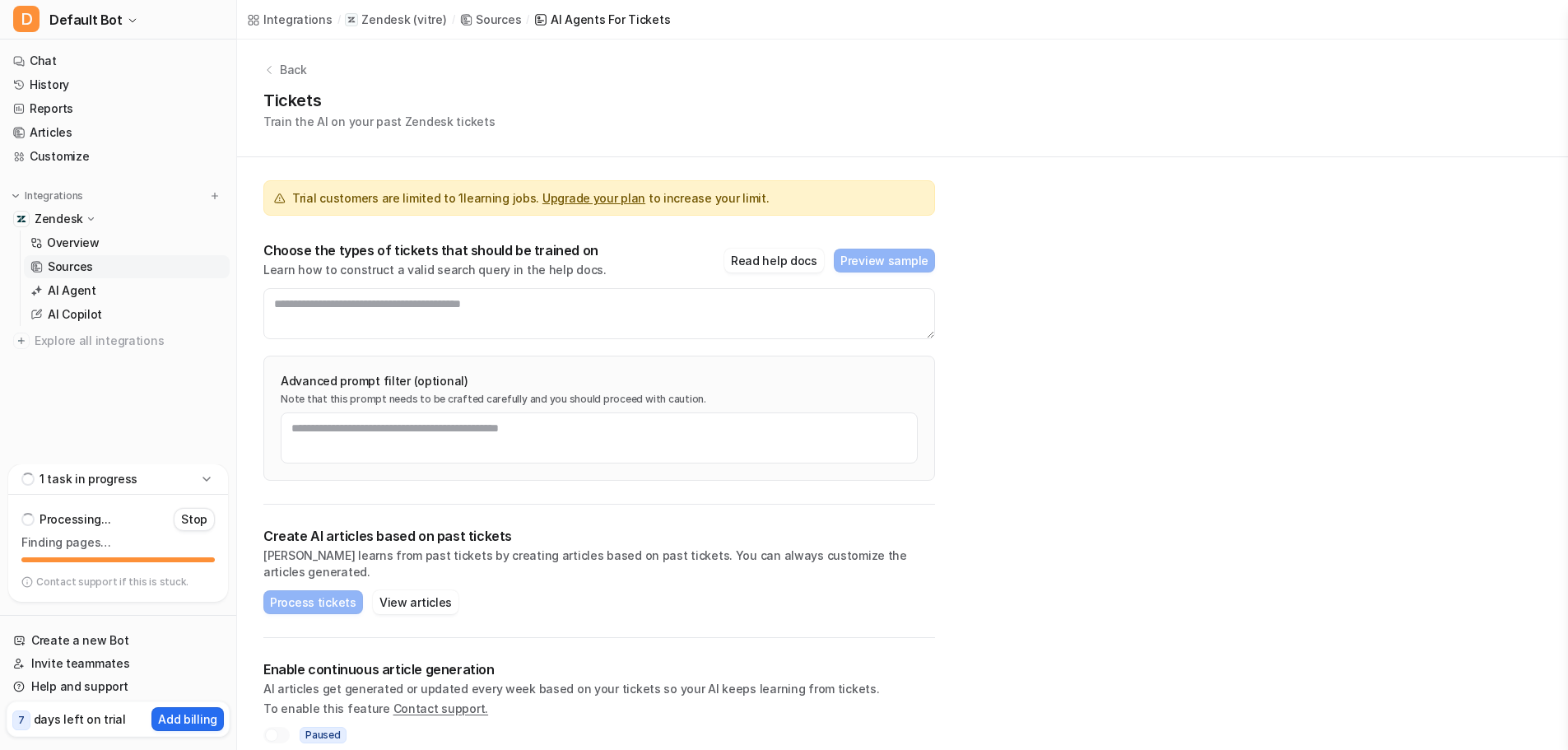
scroll to position [6, 0]
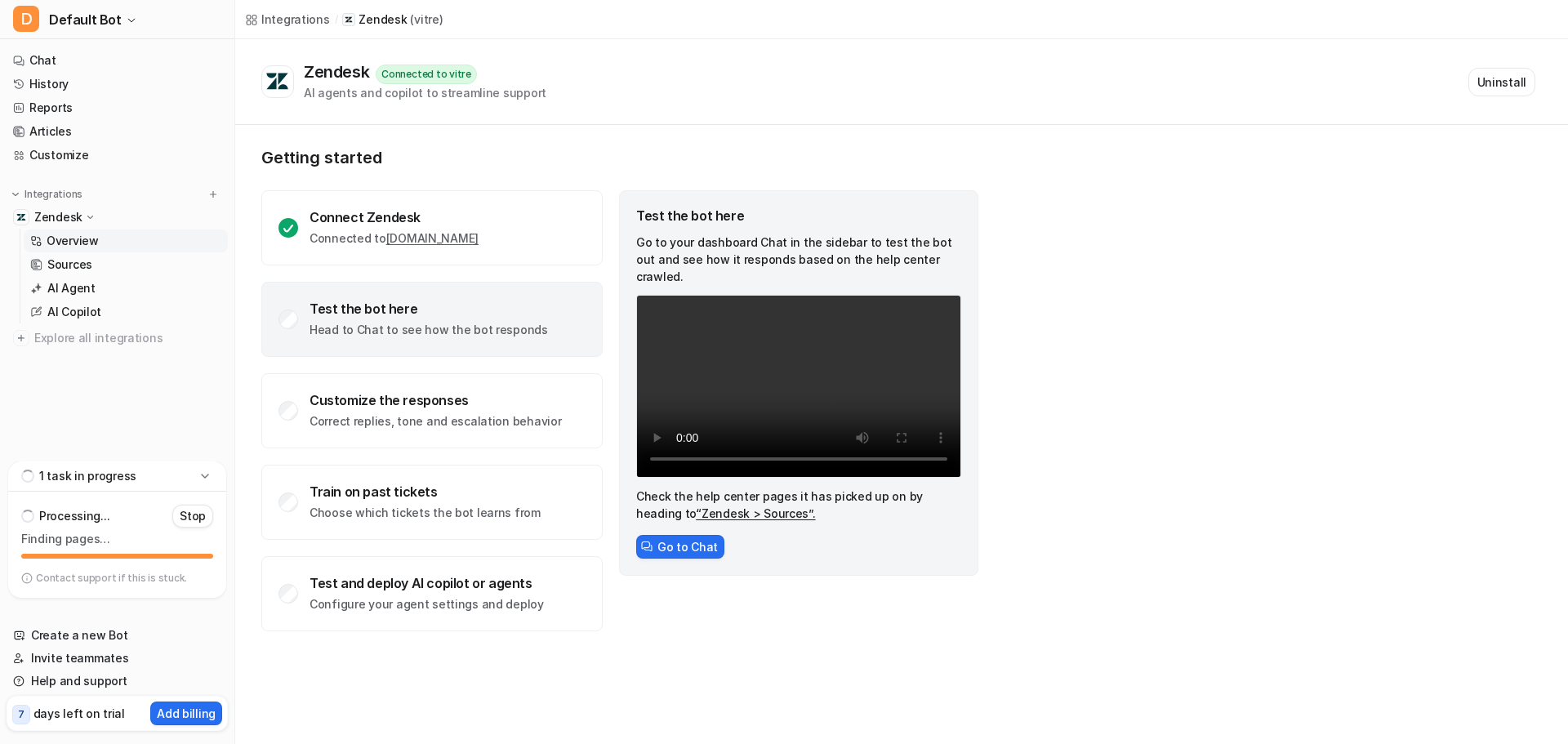
click at [105, 234] on link "Overview" at bounding box center [125, 241] width 204 height 23
click at [421, 321] on div "Test the bot here Head to Chat to see how the bot responds" at bounding box center [428, 319] width 238 height 38
click at [657, 535] on button "Go to Chat" at bounding box center [680, 547] width 88 height 23
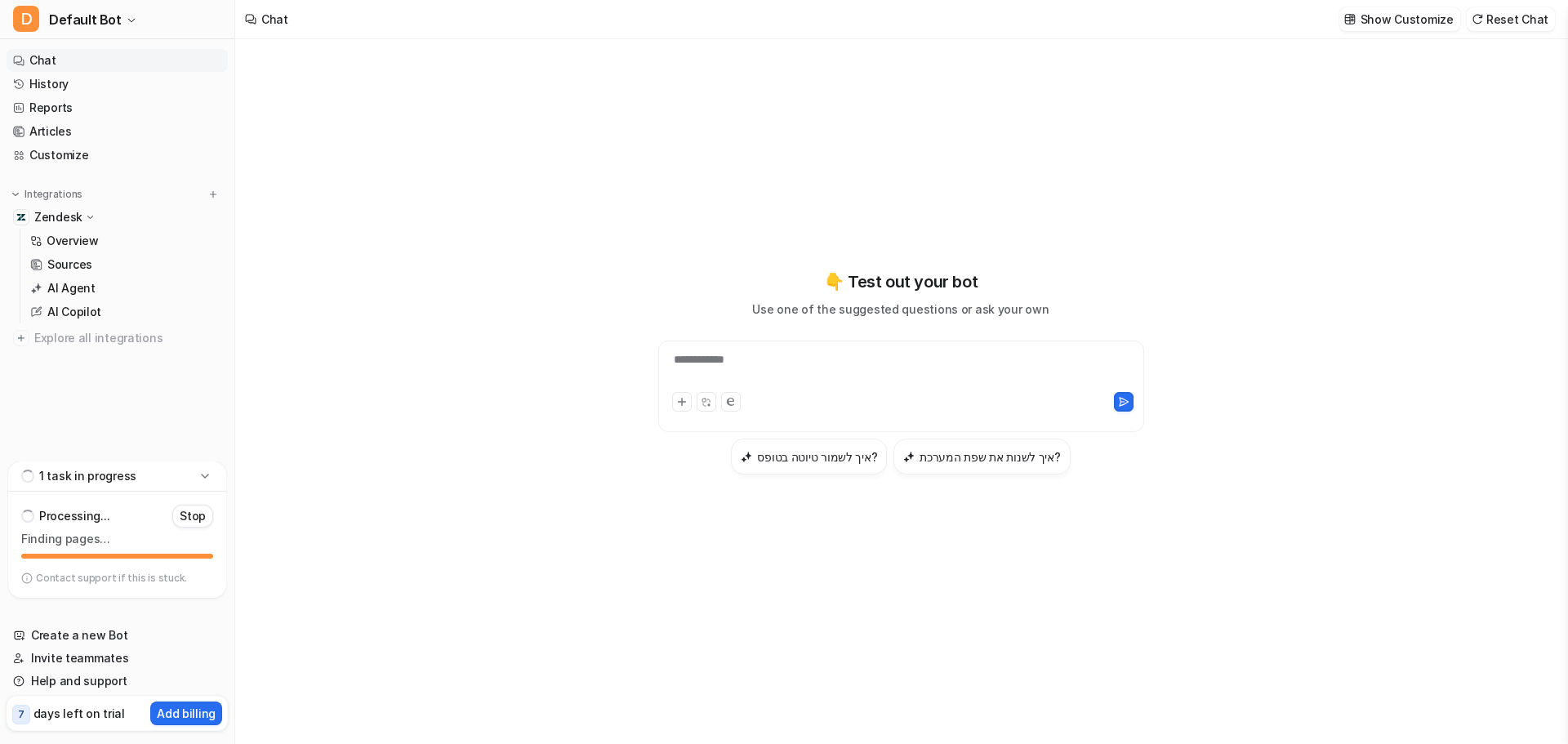
click at [788, 367] on div "**********" at bounding box center [901, 370] width 478 height 38
drag, startPoint x: 423, startPoint y: 618, endPoint x: 501, endPoint y: 471, distance: 166.4
click at [423, 618] on div "**********" at bounding box center [900, 392] width 1331 height 705
click at [849, 356] on div "**********" at bounding box center [901, 370] width 478 height 38
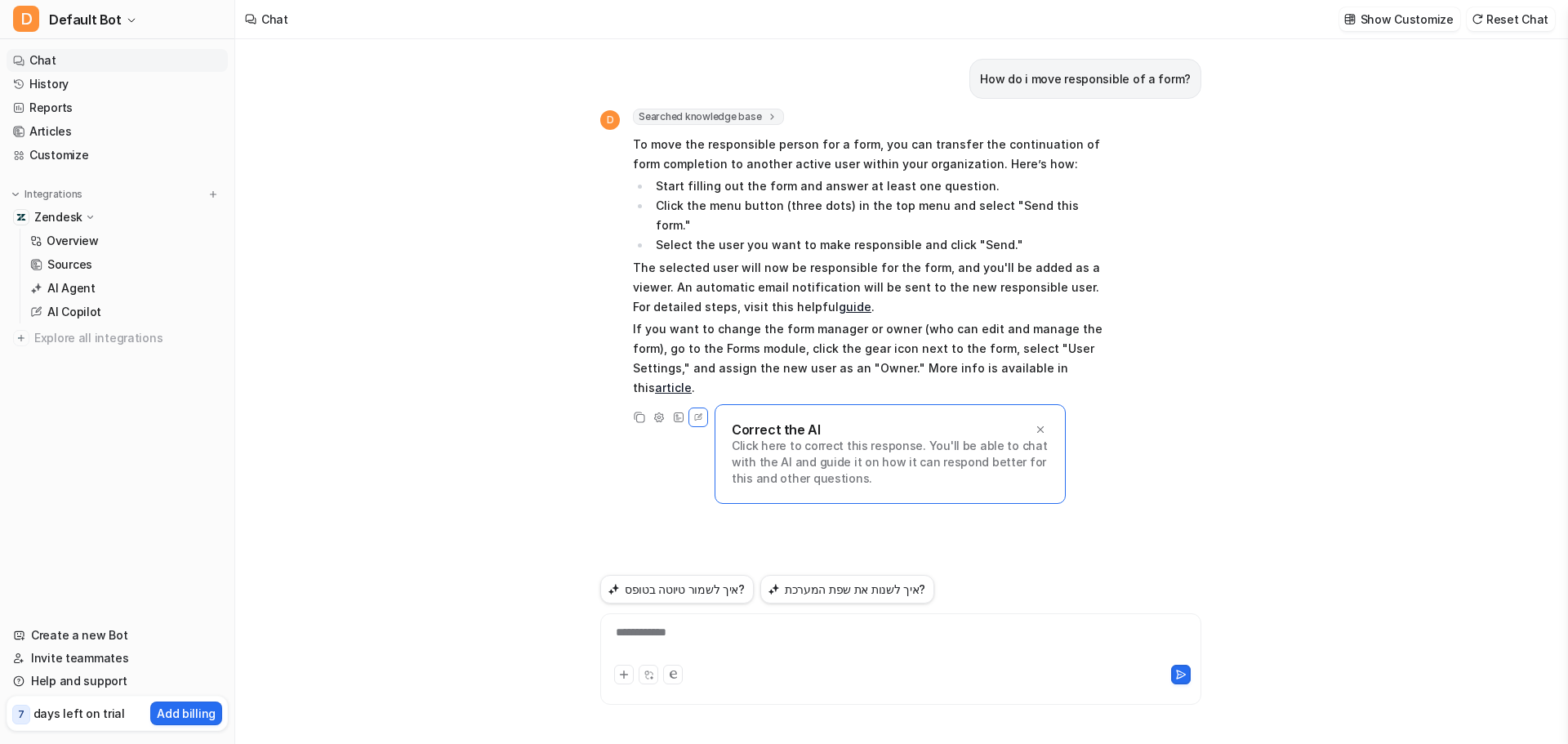
click at [625, 446] on div "How do i move responsible of a form? D Searched knowledge base search_queries :…" at bounding box center [901, 307] width 601 height 536
click at [138, 235] on link "Overview" at bounding box center [125, 241] width 204 height 23
click at [112, 234] on link "Overview" at bounding box center [125, 241] width 204 height 23
click at [86, 246] on p "Overview" at bounding box center [73, 241] width 52 height 16
click at [78, 244] on p "Overview" at bounding box center [73, 241] width 52 height 16
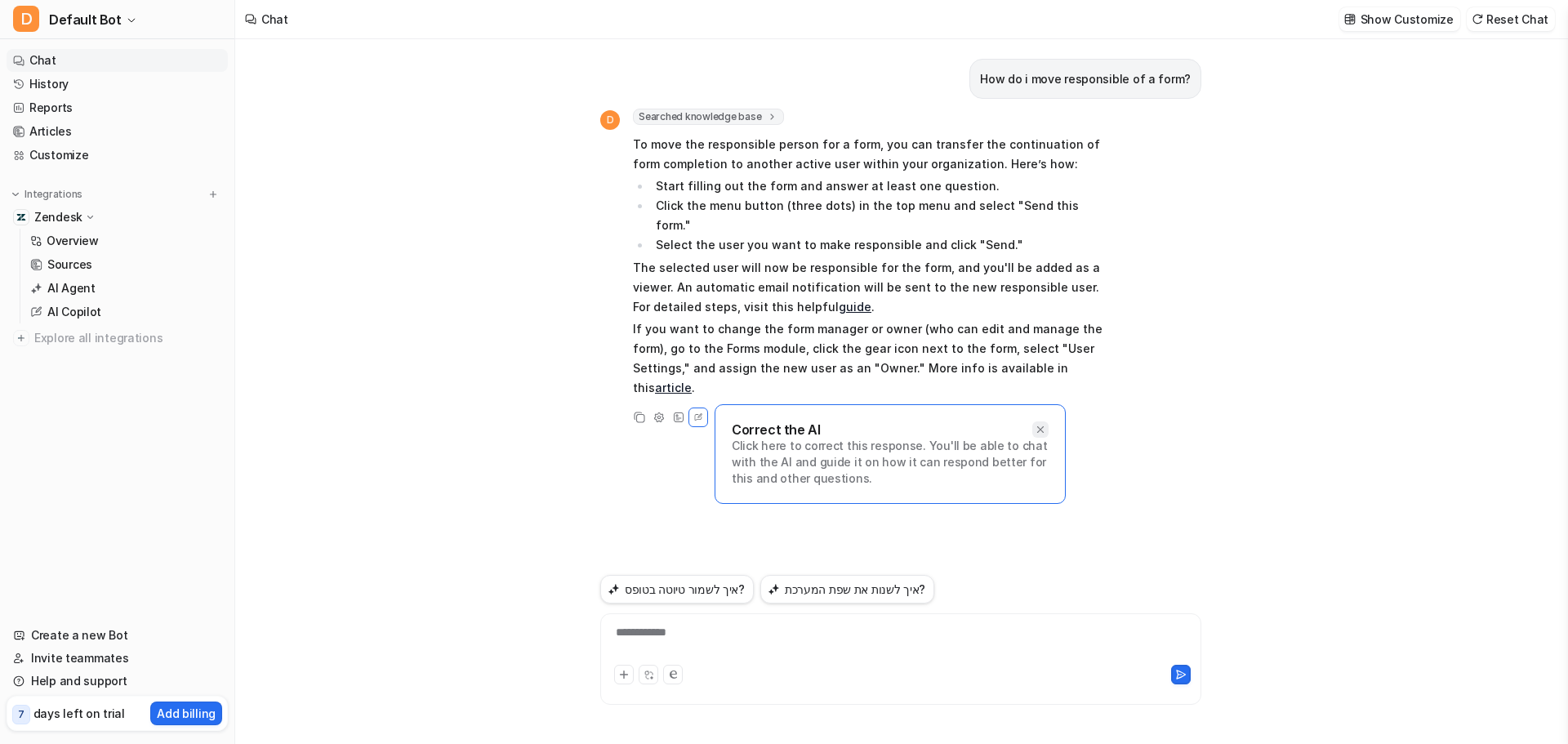
click at [1041, 424] on icon at bounding box center [1041, 429] width 12 height 12
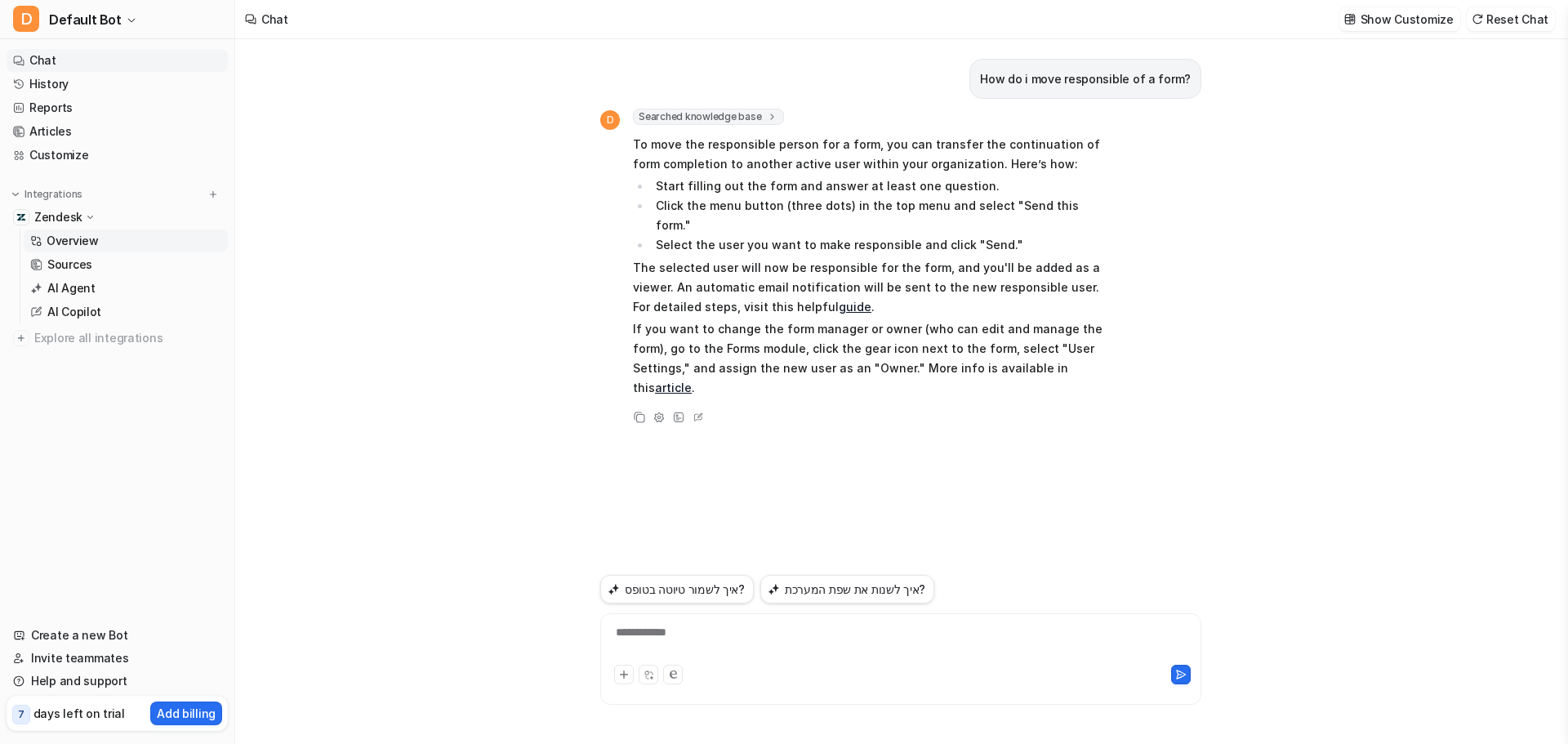
click at [93, 241] on p "Overview" at bounding box center [73, 241] width 52 height 16
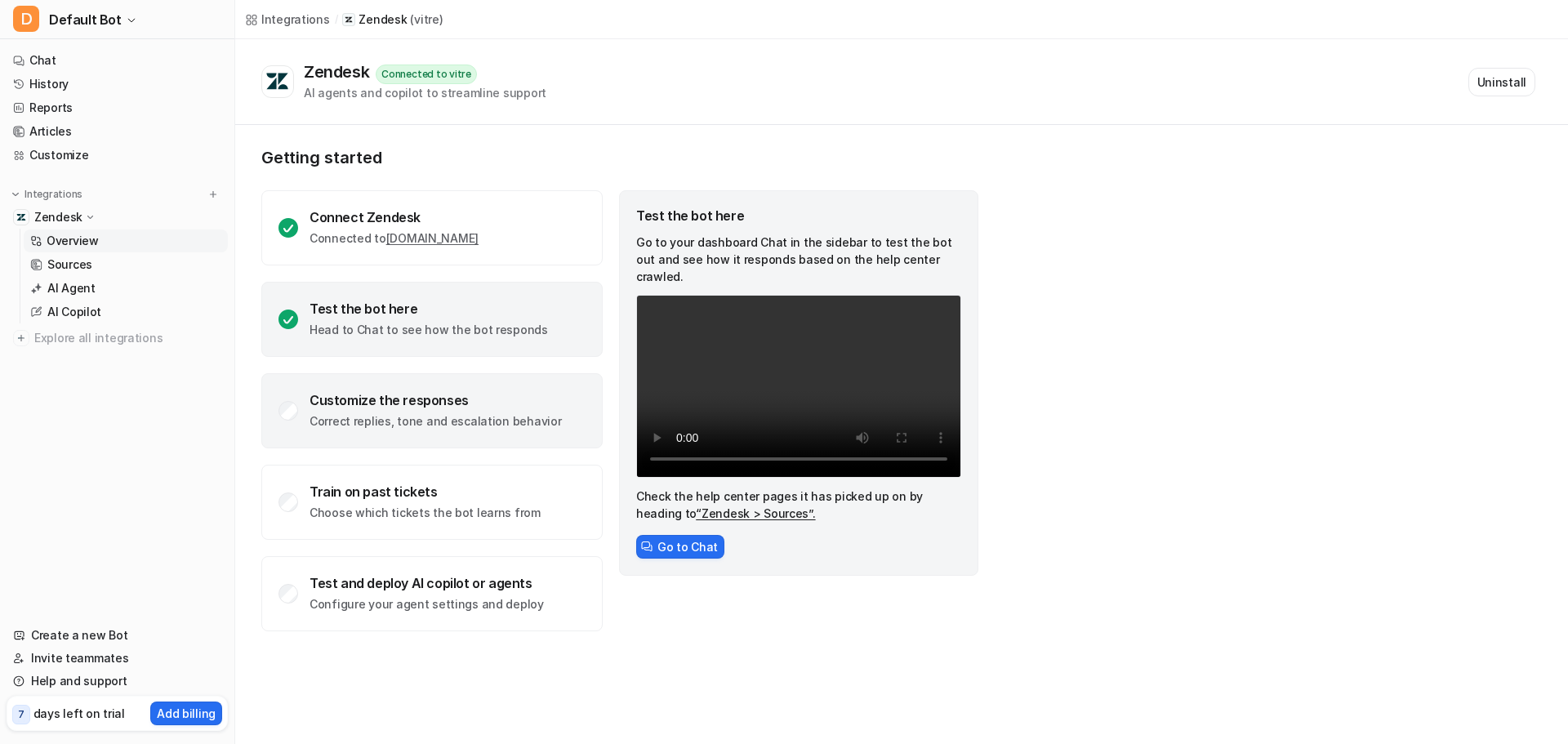
click at [469, 422] on p "Correct replies, tone and escalation behavior" at bounding box center [435, 421] width 252 height 16
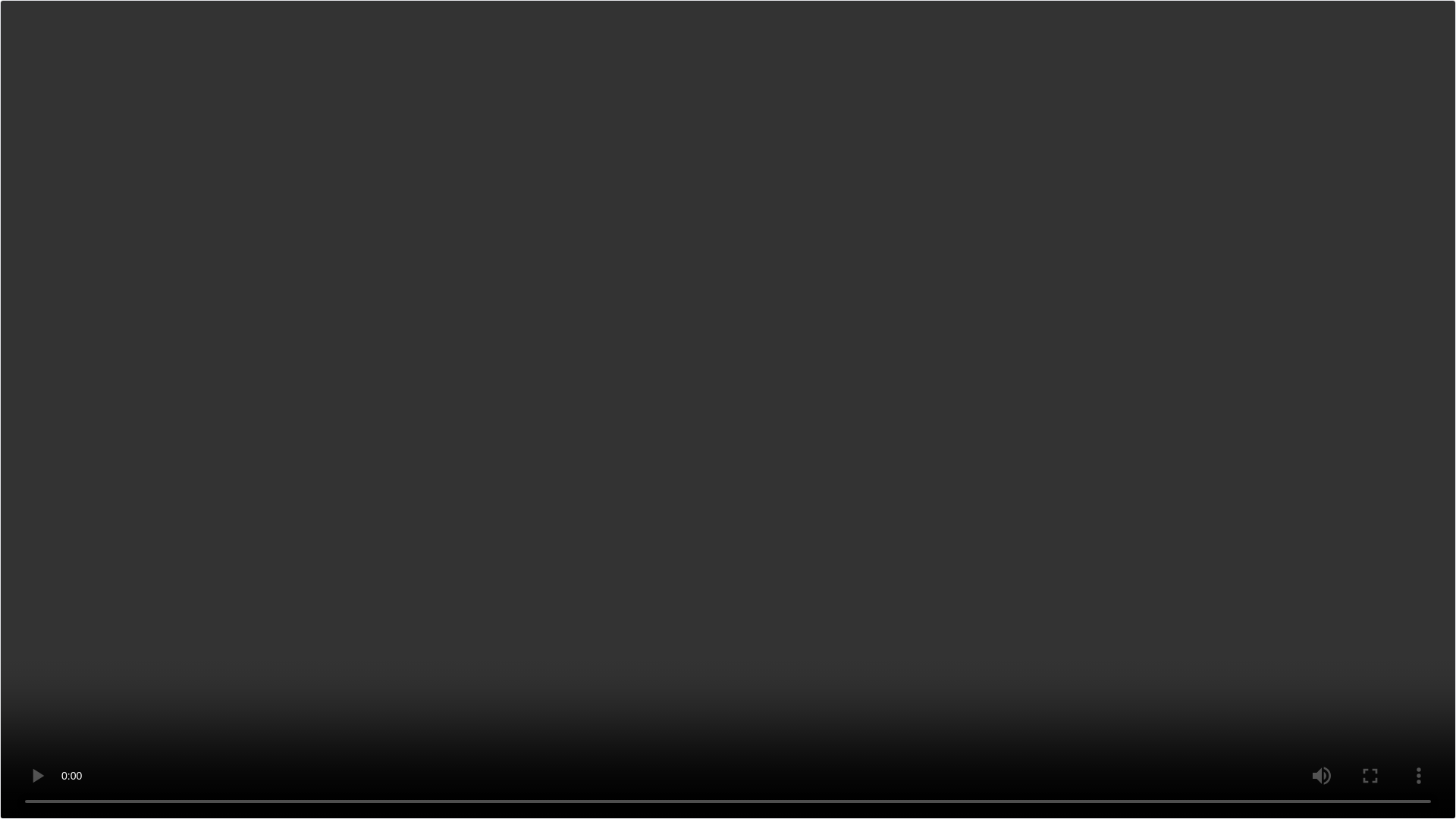
click at [0, 690] on video "Your browser does not support the video tag." at bounding box center [728, 410] width 1456 height 819
click at [146, 690] on video "Your browser does not support the video tag." at bounding box center [728, 410] width 1456 height 819
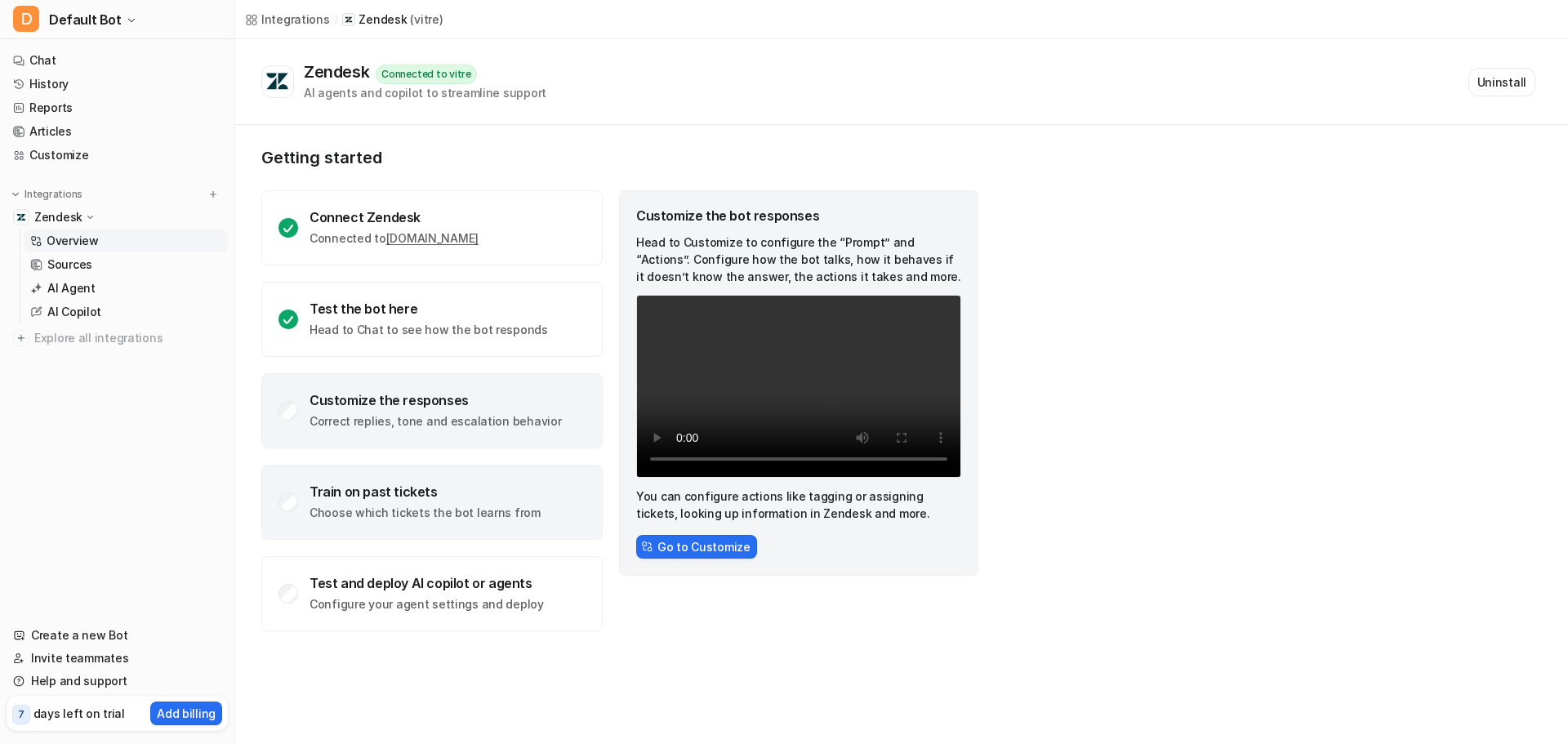
click at [470, 504] on div "Train on past tickets Choose which tickets the bot learns from" at bounding box center [425, 502] width 231 height 38
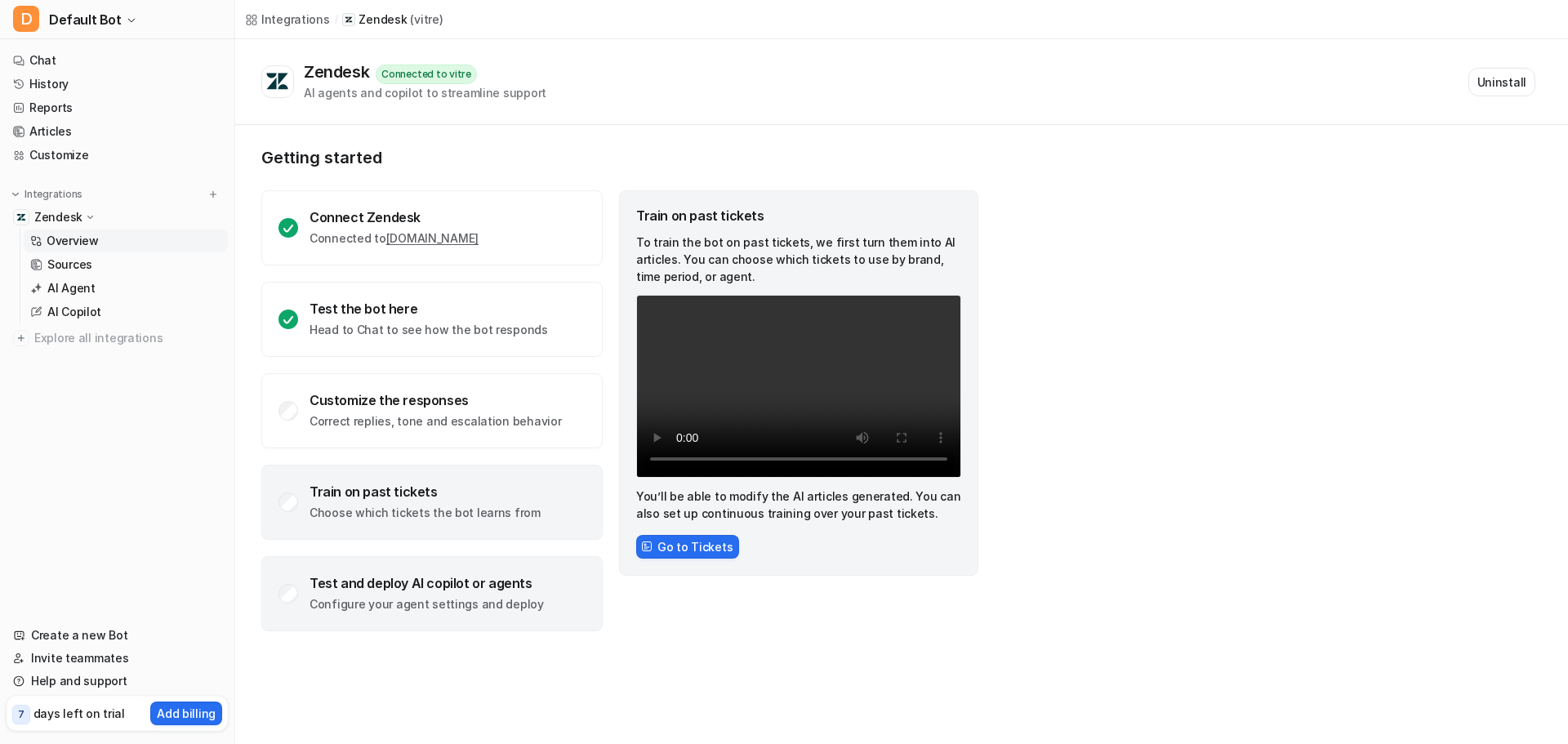
click at [438, 609] on p "Configure your agent settings and deploy" at bounding box center [427, 604] width 235 height 16
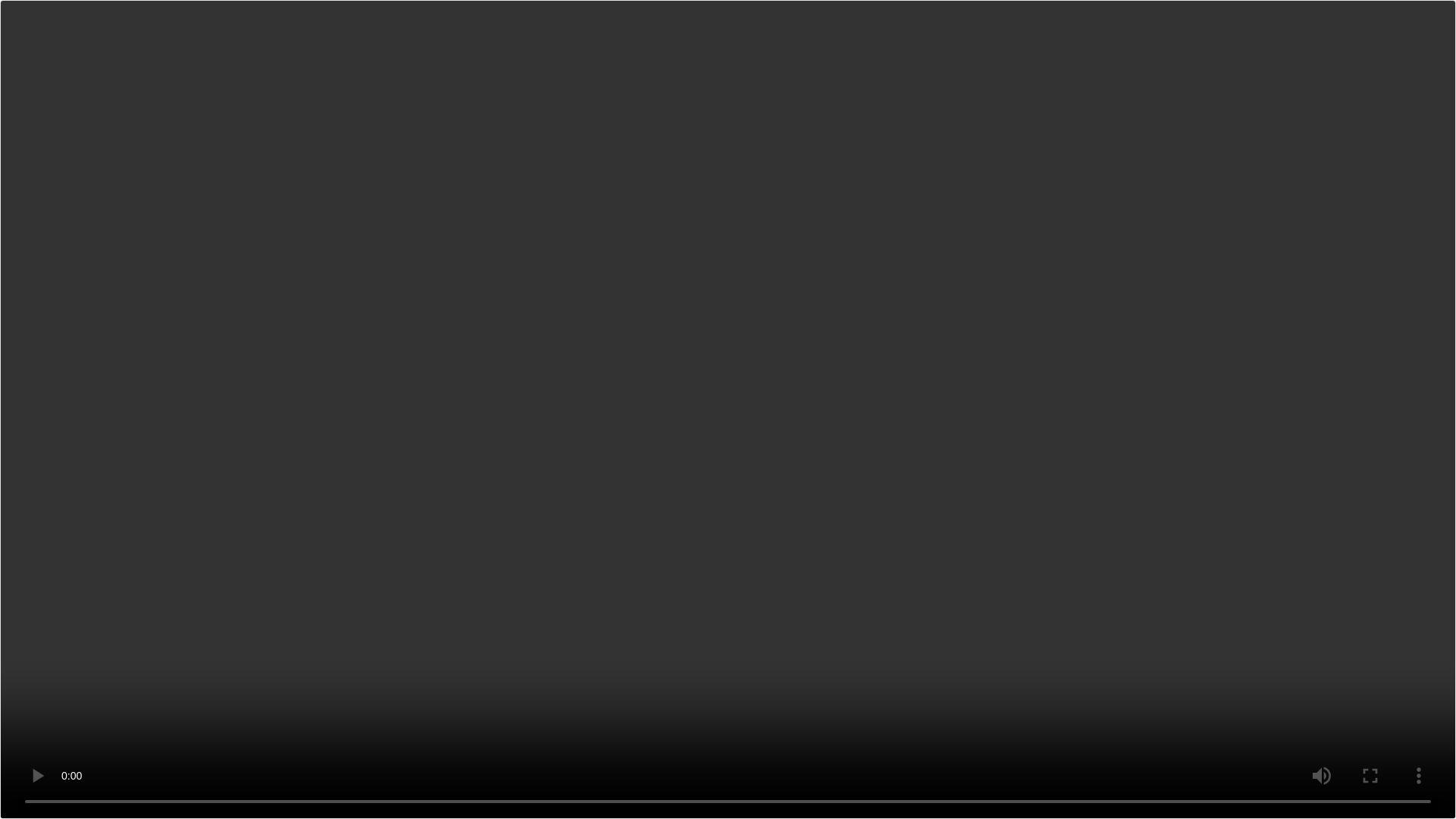
click at [510, 537] on video "Your browser does not support the video tag." at bounding box center [728, 410] width 1456 height 819
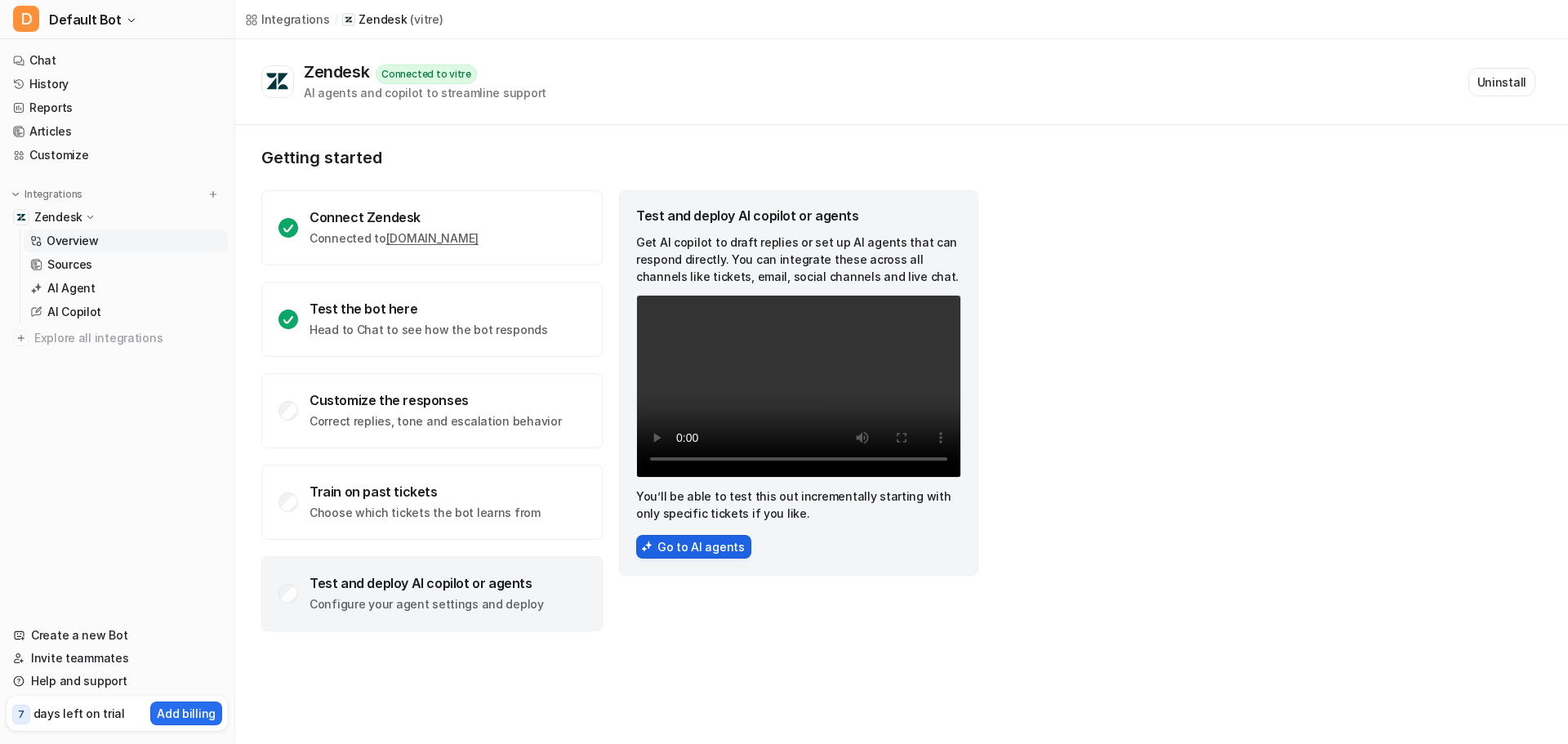
click at [665, 552] on button "Go to AI agents" at bounding box center [693, 547] width 115 height 23
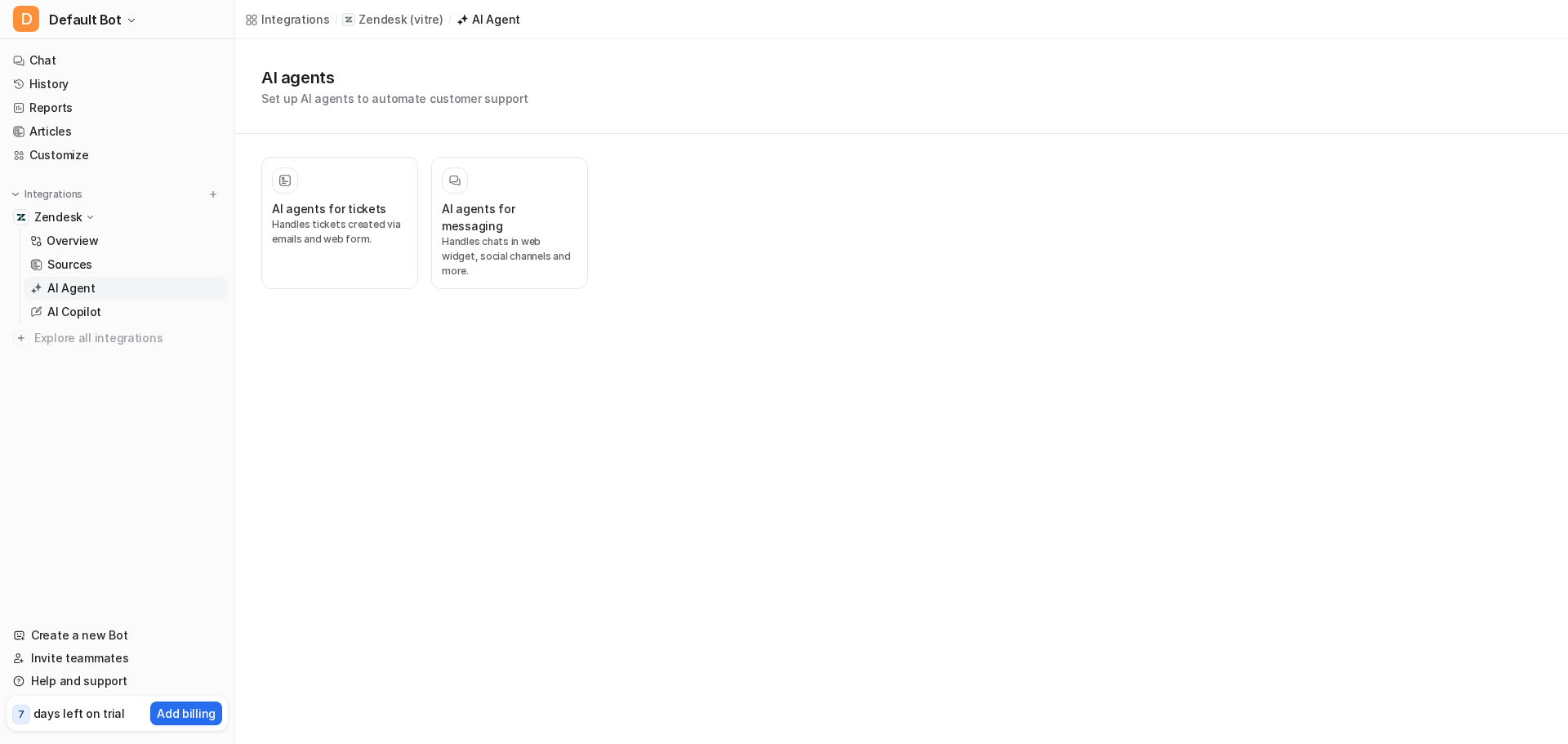
click at [1195, 319] on div "Integrations / Zendesk ( vitre ) / AI Agent AI agents Set up AI agents to autom…" at bounding box center [784, 372] width 1568 height 744
click at [355, 235] on p "Handles tickets created via emails and web form." at bounding box center [340, 232] width 136 height 29
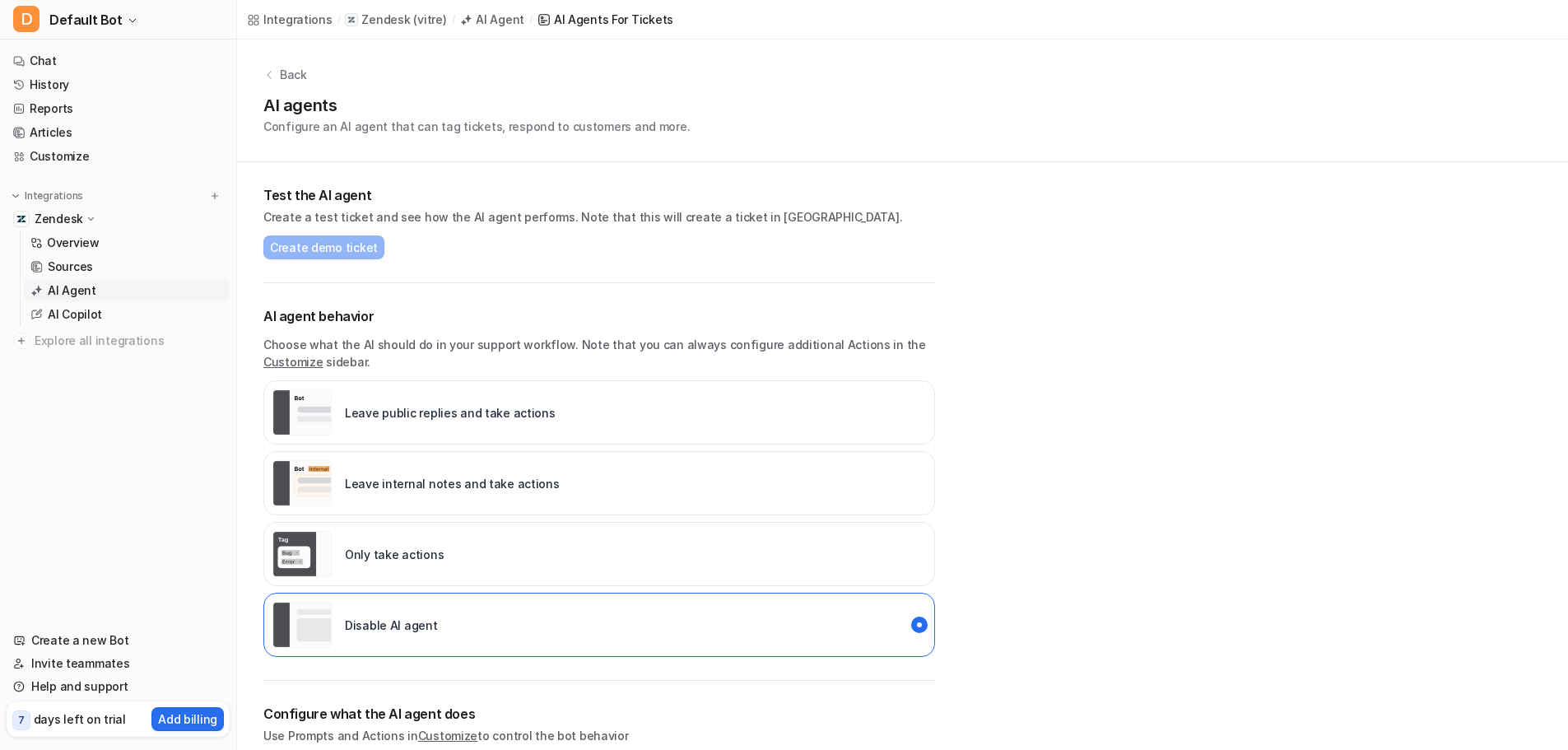
click at [622, 491] on div "Leave internal notes and take actions" at bounding box center [599, 484] width 672 height 64
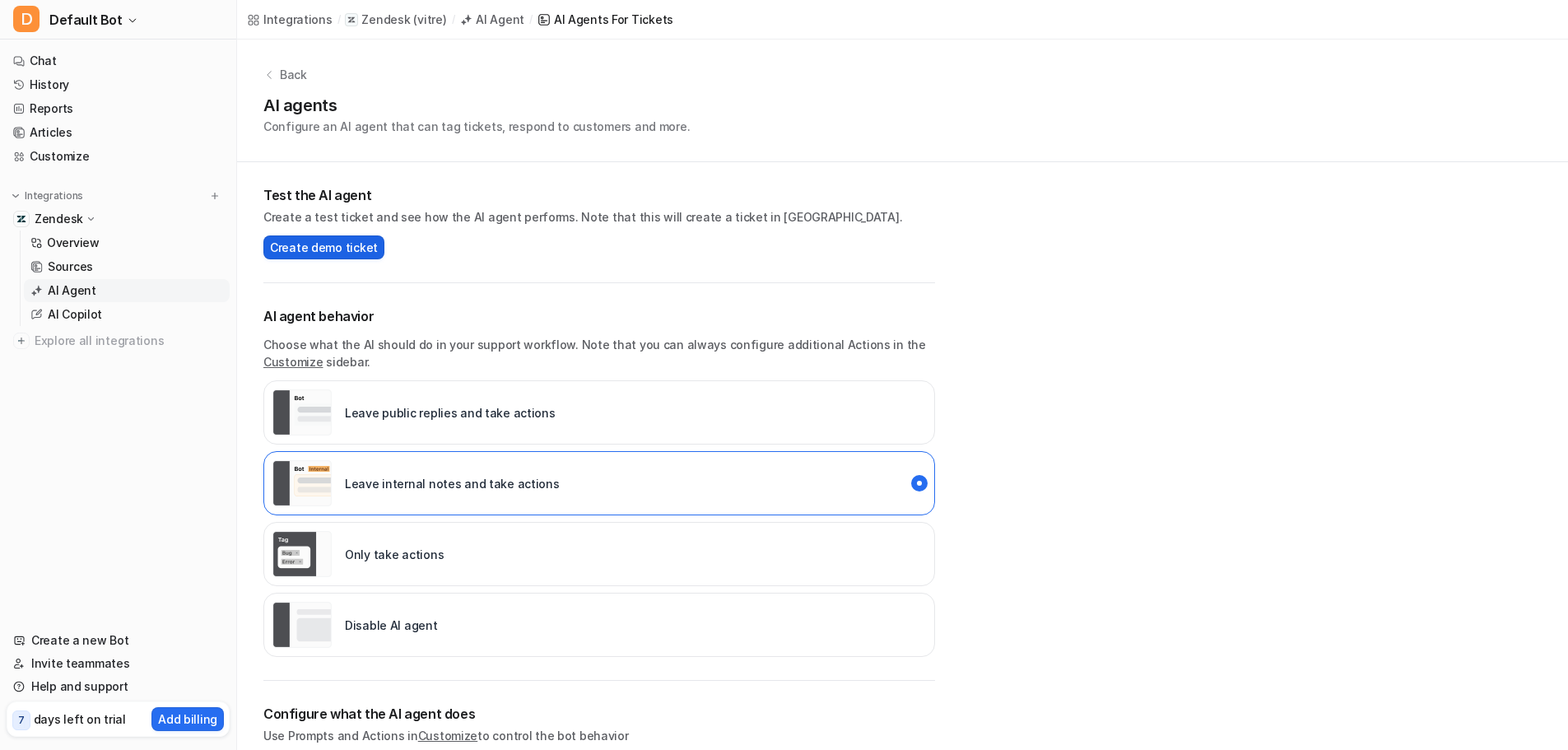
click at [341, 255] on span "Create demo ticket" at bounding box center [324, 247] width 108 height 17
click at [325, 252] on span "Create demo ticket" at bounding box center [324, 247] width 108 height 17
click at [336, 112] on h1 "AI agents" at bounding box center [477, 105] width 426 height 25
click at [336, 129] on p "Configure an AI agent that can tag tickets, respond to customers and more." at bounding box center [477, 126] width 426 height 17
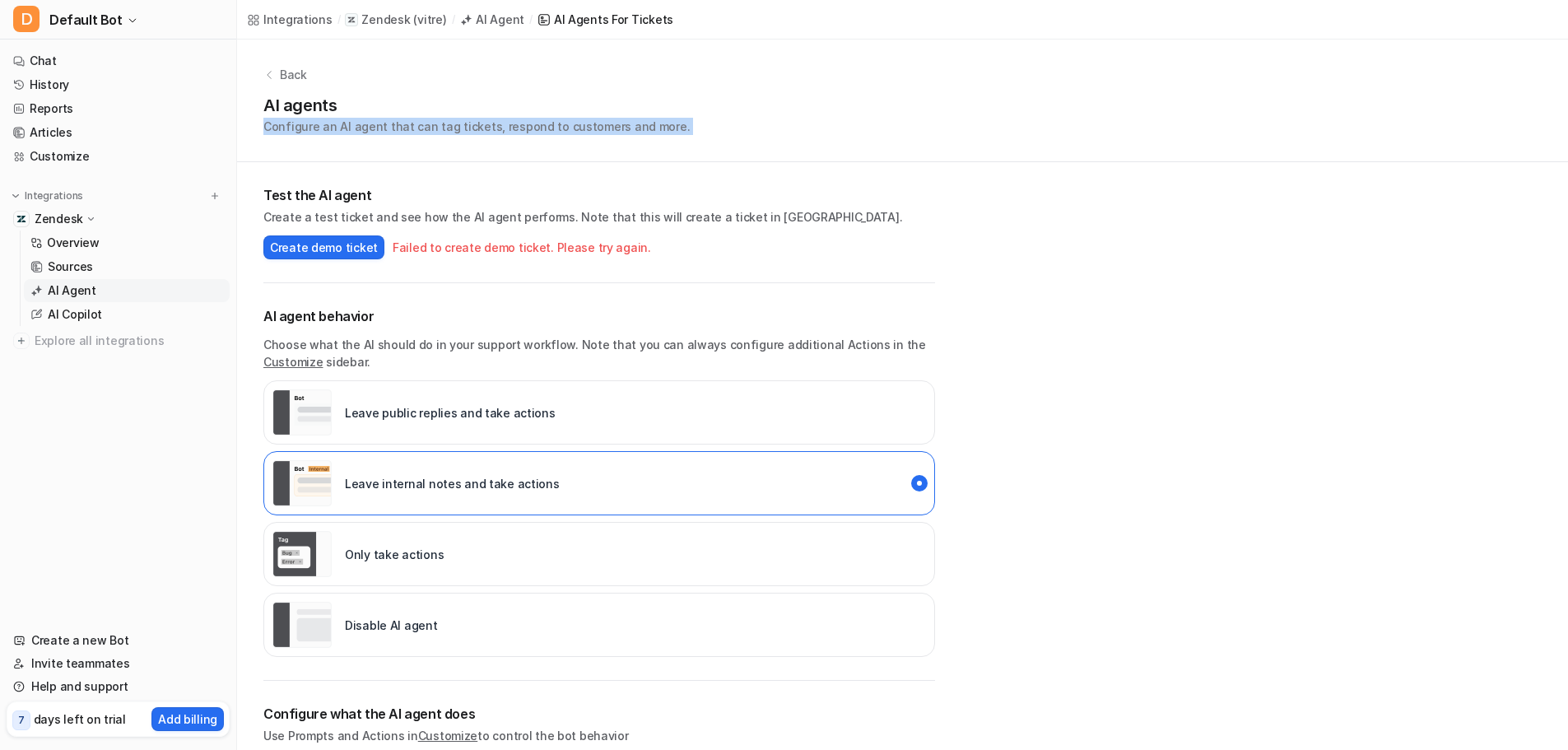
click at [336, 129] on p "Configure an AI agent that can tag tickets, respond to customers and more." at bounding box center [477, 126] width 426 height 17
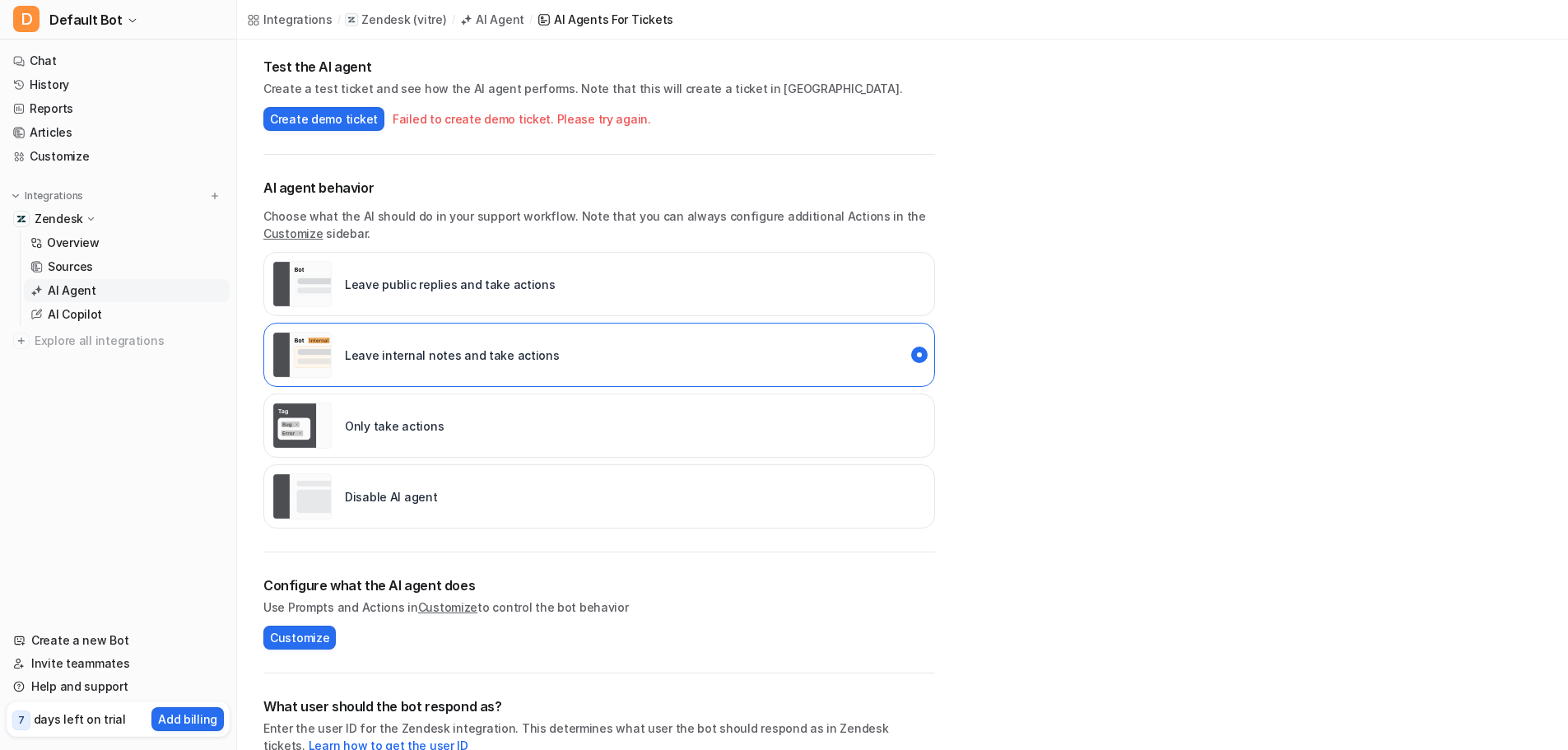
scroll to position [29, 0]
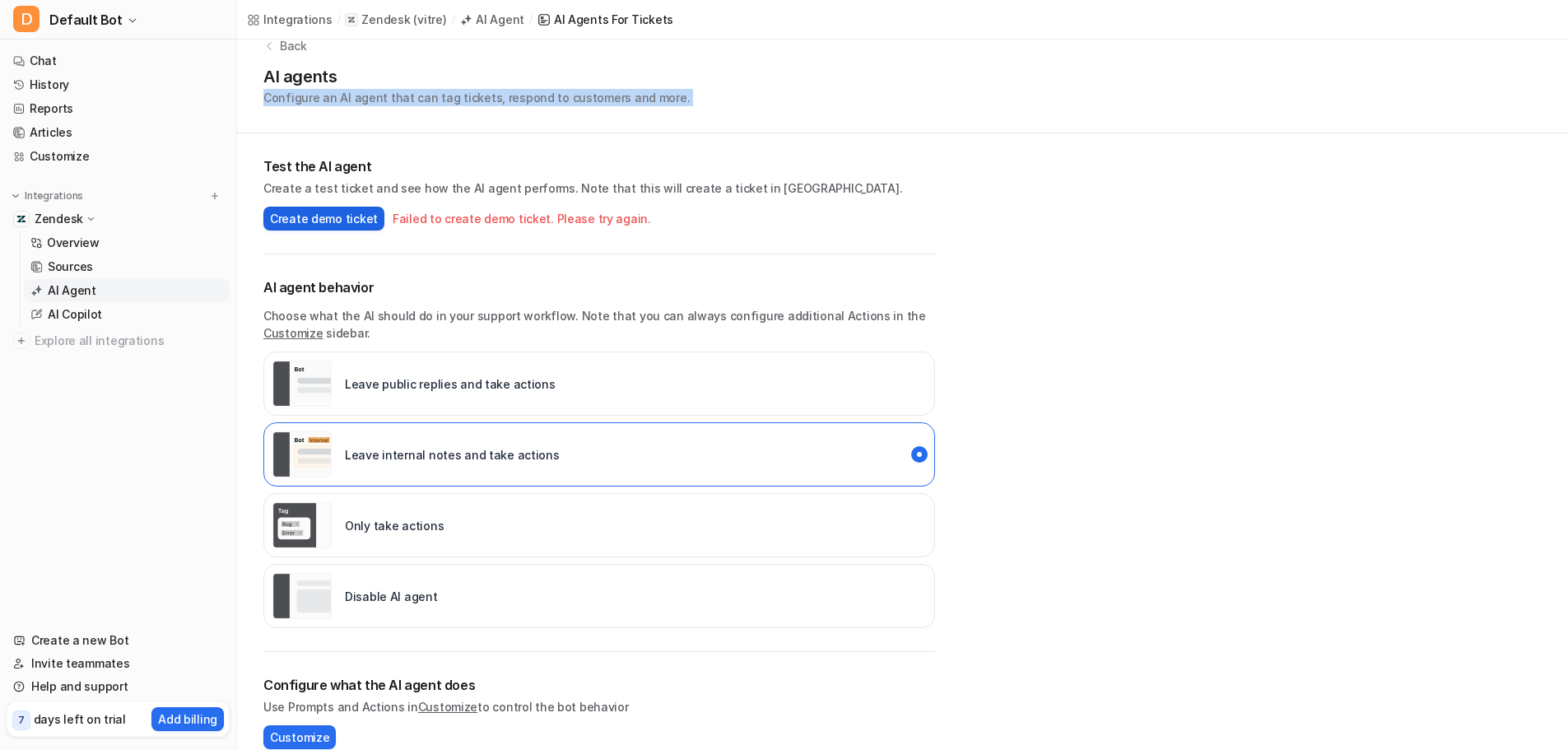
click at [347, 219] on span "Create demo ticket" at bounding box center [324, 218] width 108 height 17
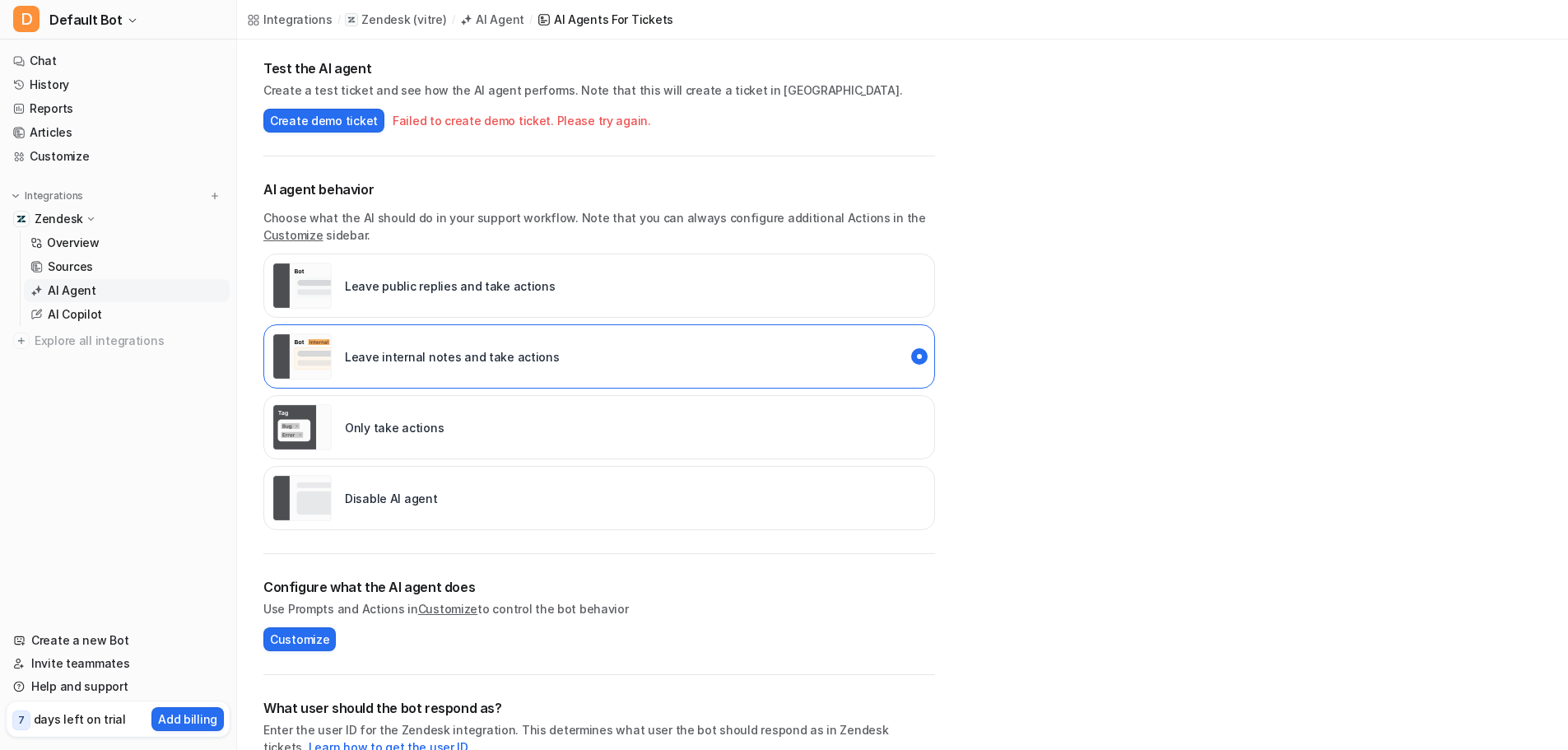
scroll to position [276, 0]
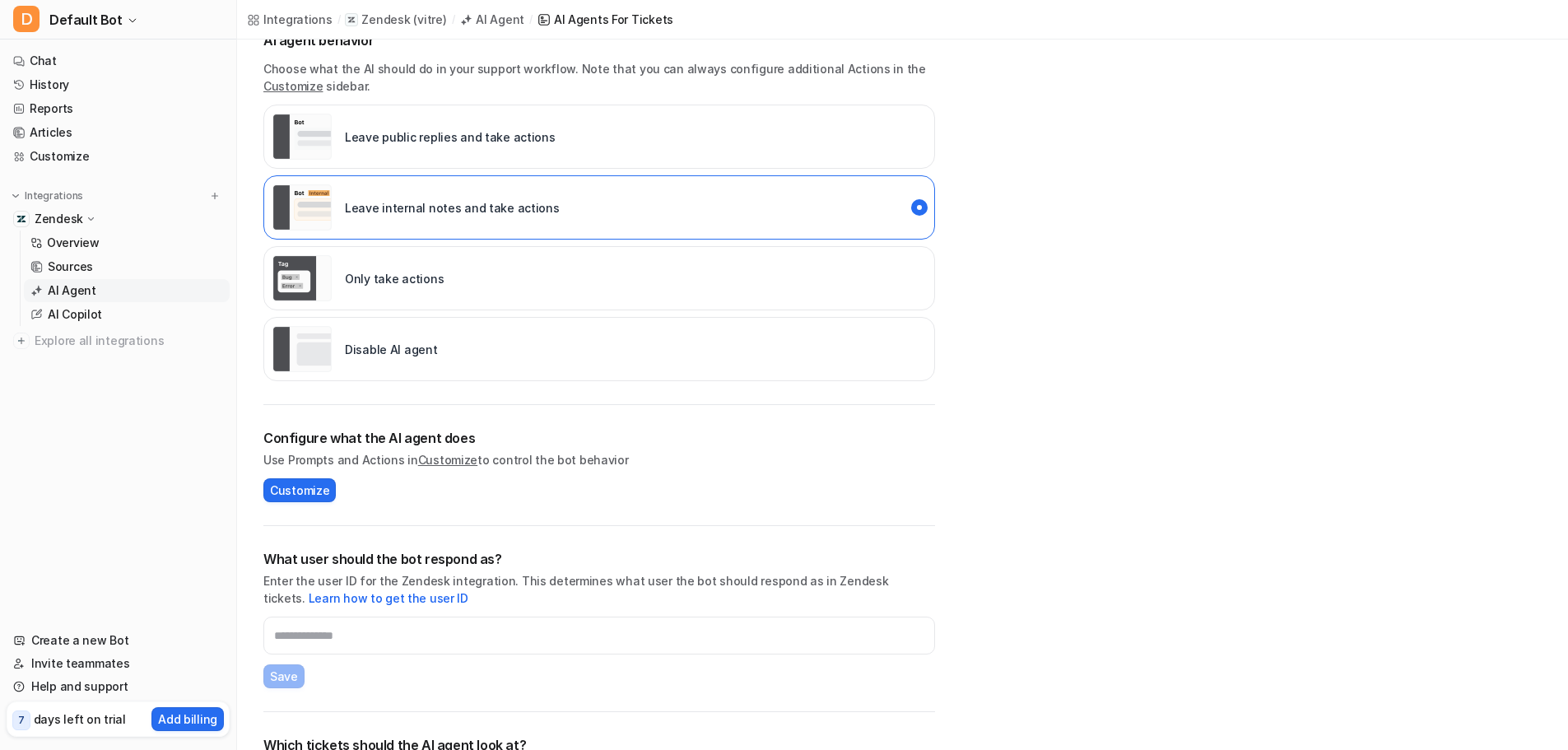
click at [328, 505] on div "Configure what the AI agent does Use Prompts and Actions in Customize to contro…" at bounding box center [599, 465] width 672 height 121
click at [325, 503] on div "Configure what the AI agent does Use Prompts and Actions in Customize to contro…" at bounding box center [599, 465] width 672 height 121
click at [315, 502] on div "Configure what the AI agent does Use Prompts and Actions in Customize to contro…" at bounding box center [599, 465] width 672 height 121
click at [315, 495] on span "Customize" at bounding box center [299, 490] width 59 height 17
click at [316, 487] on span "Customize" at bounding box center [299, 490] width 59 height 17
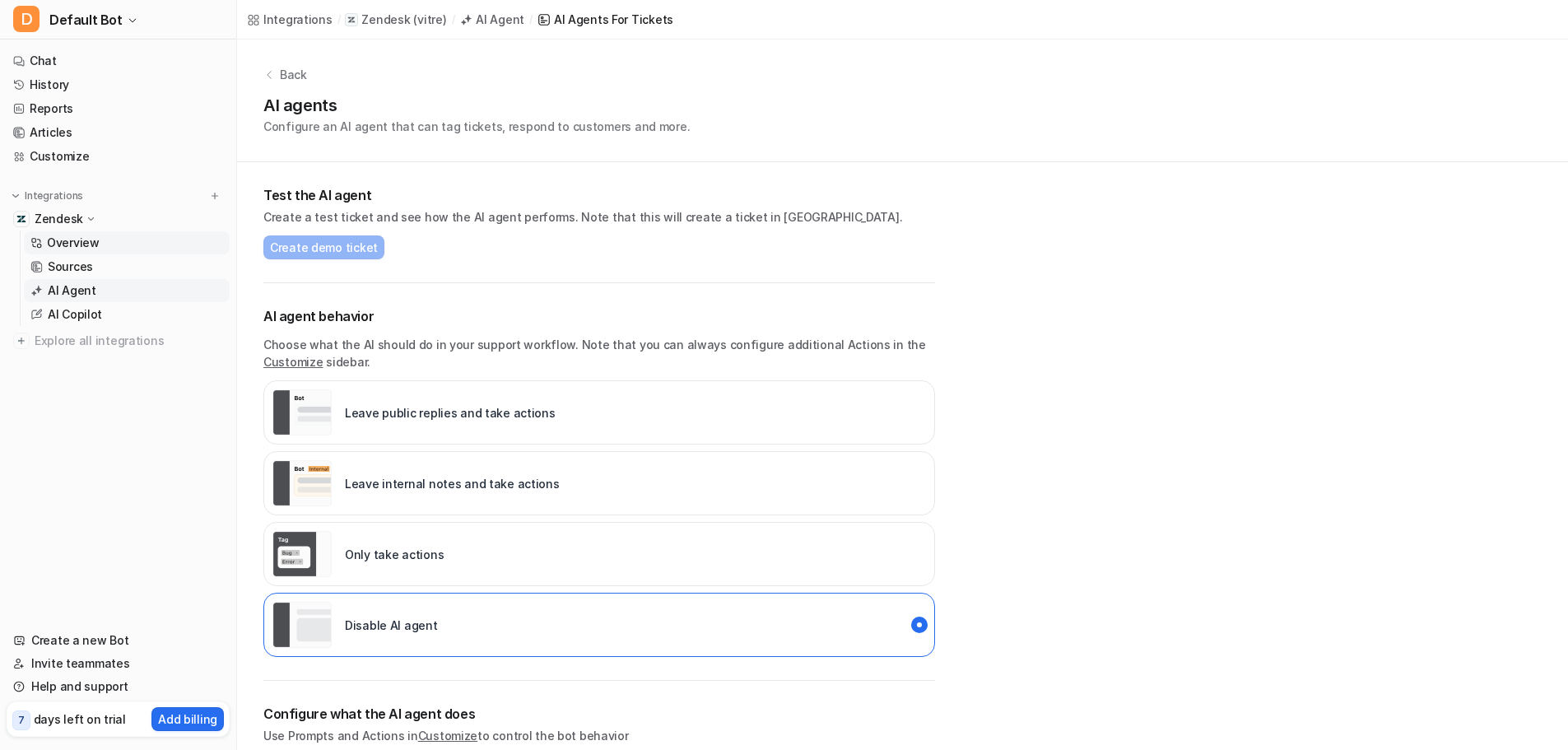
click at [110, 244] on link "Overview" at bounding box center [126, 243] width 205 height 23
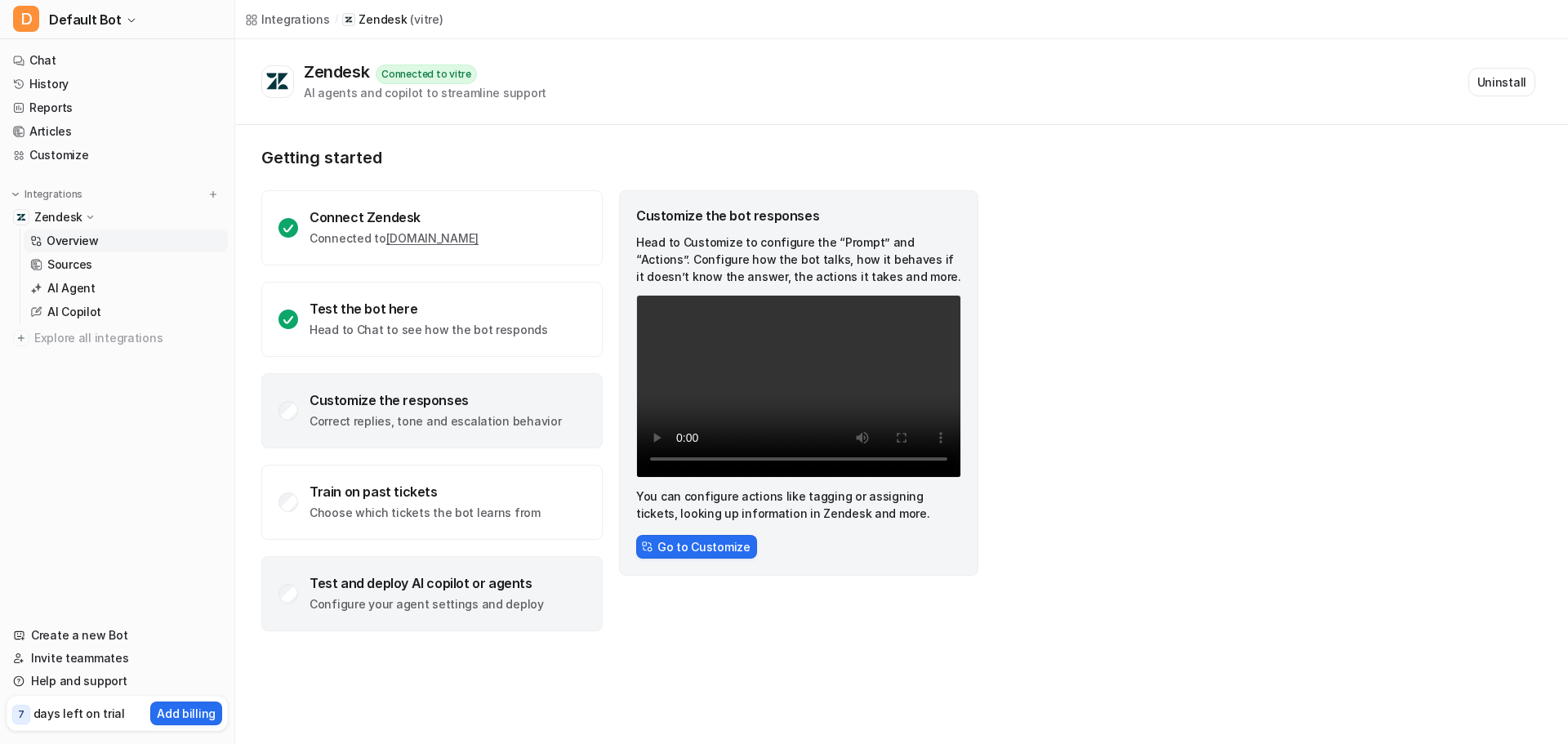
click at [468, 594] on div "Test and deploy AI copilot or agents Configure your agent settings and deploy" at bounding box center [427, 594] width 235 height 38
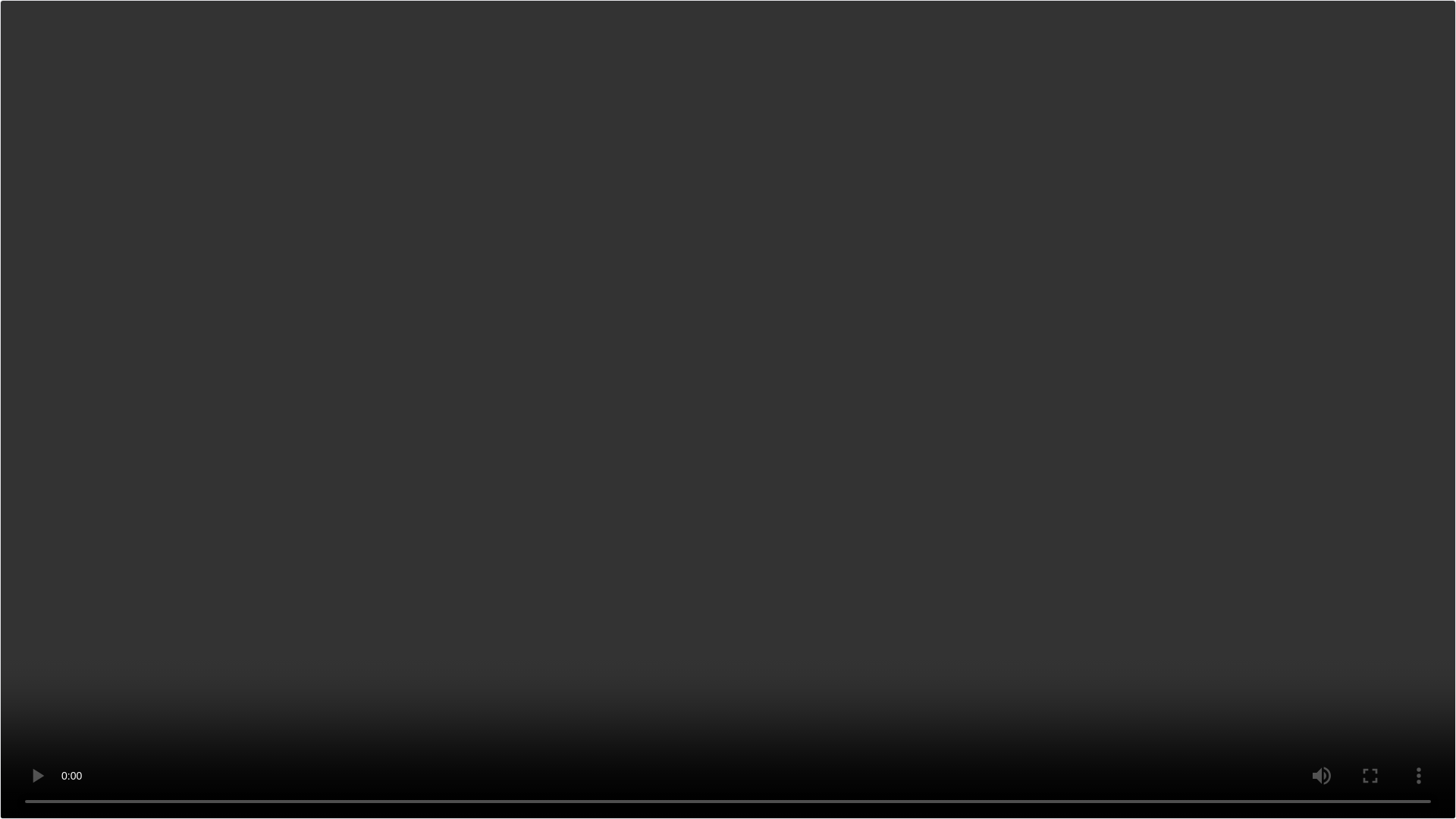
click at [879, 452] on video "Your browser does not support the video tag." at bounding box center [728, 410] width 1456 height 819
click at [768, 480] on video "Your browser does not support the video tag." at bounding box center [728, 410] width 1456 height 819
click at [428, 653] on video "Your browser does not support the video tag." at bounding box center [728, 410] width 1456 height 819
click at [448, 635] on video "Your browser does not support the video tag." at bounding box center [728, 410] width 1456 height 819
click at [597, 581] on video "Your browser does not support the video tag." at bounding box center [728, 410] width 1456 height 819
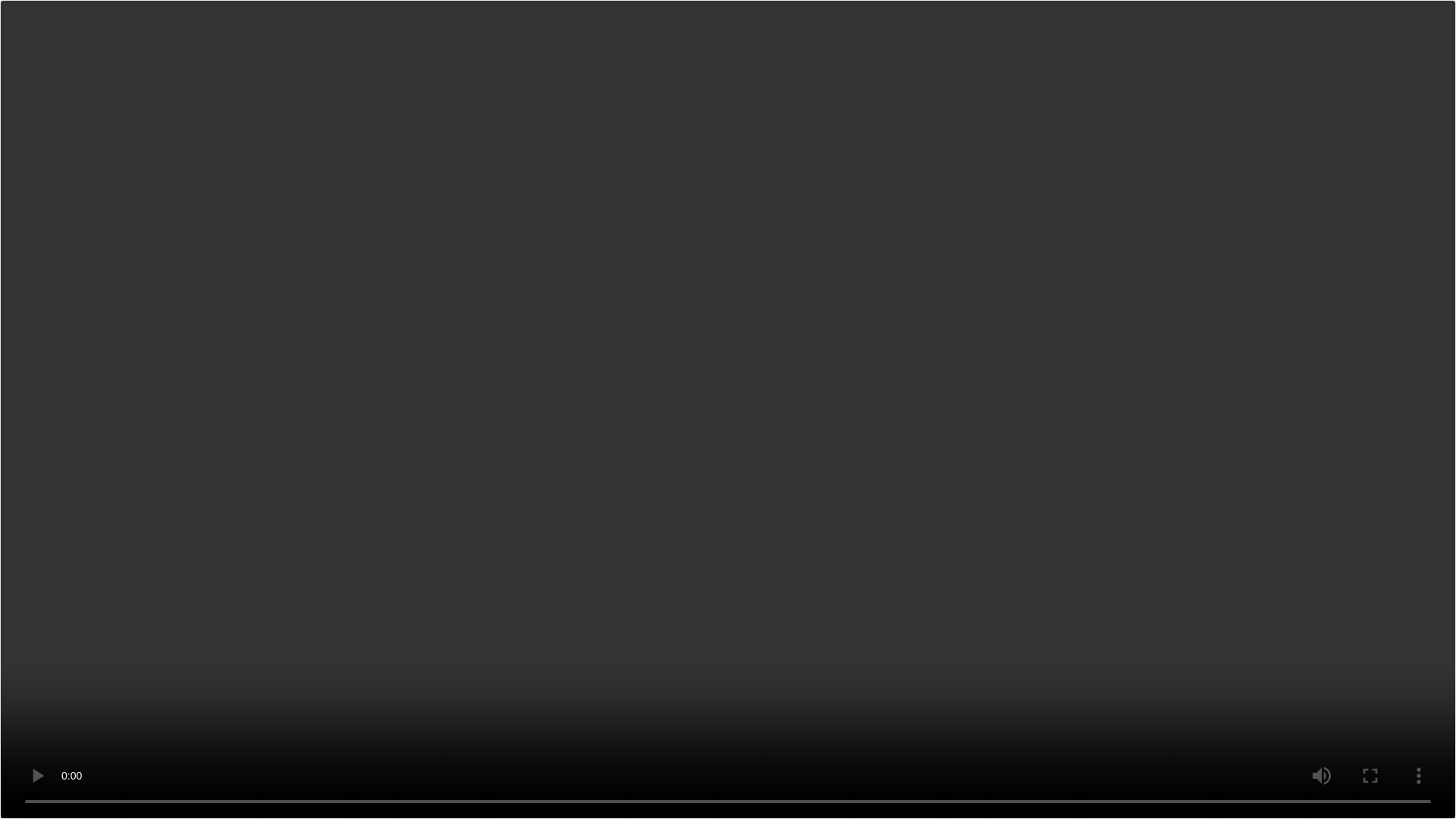
click at [600, 578] on video "Your browser does not support the video tag." at bounding box center [728, 410] width 1456 height 819
click at [388, 654] on video "Your browser does not support the video tag." at bounding box center [728, 410] width 1456 height 819
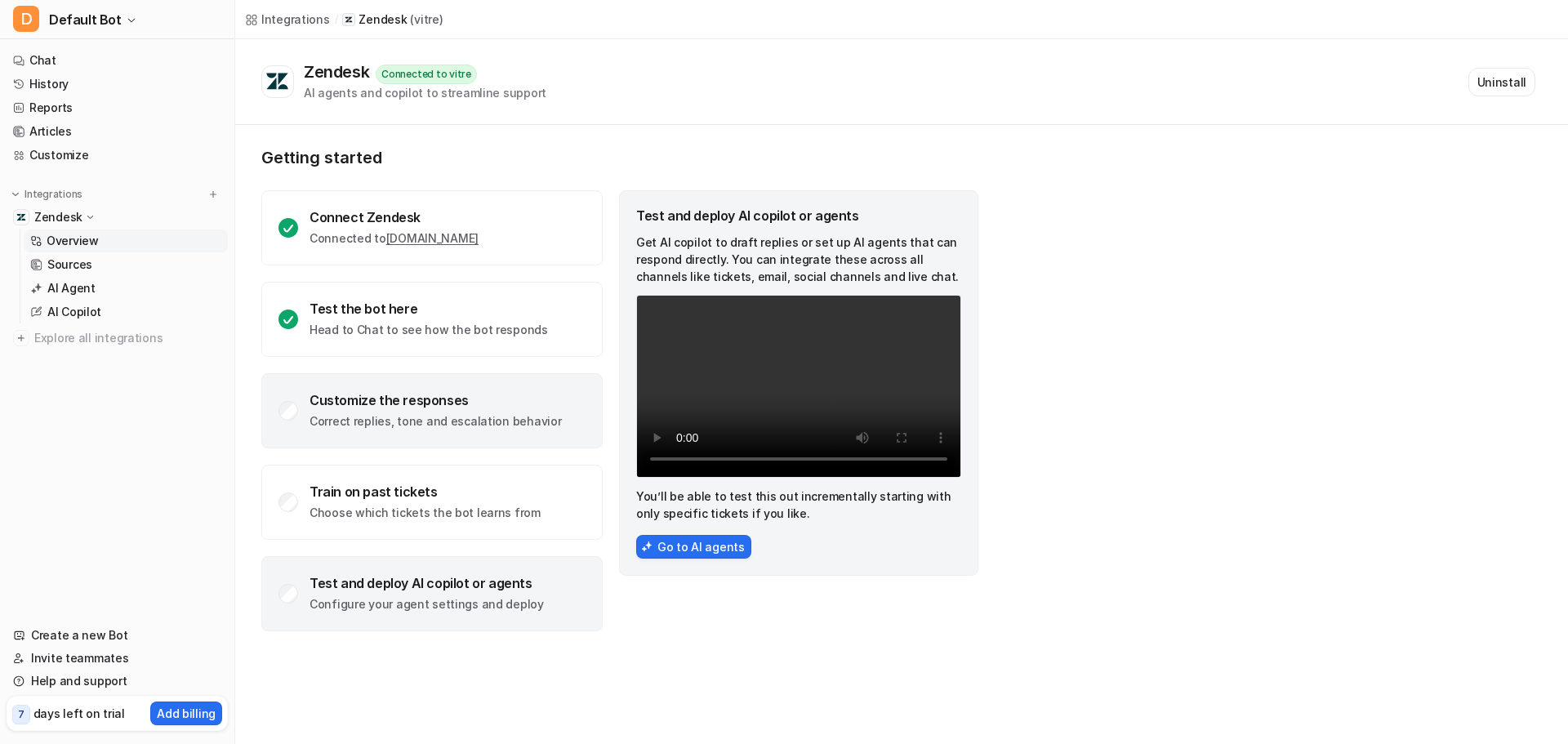
click at [496, 390] on div "Customize the responses Correct replies, tone and escalation behavior" at bounding box center [432, 411] width 341 height 75
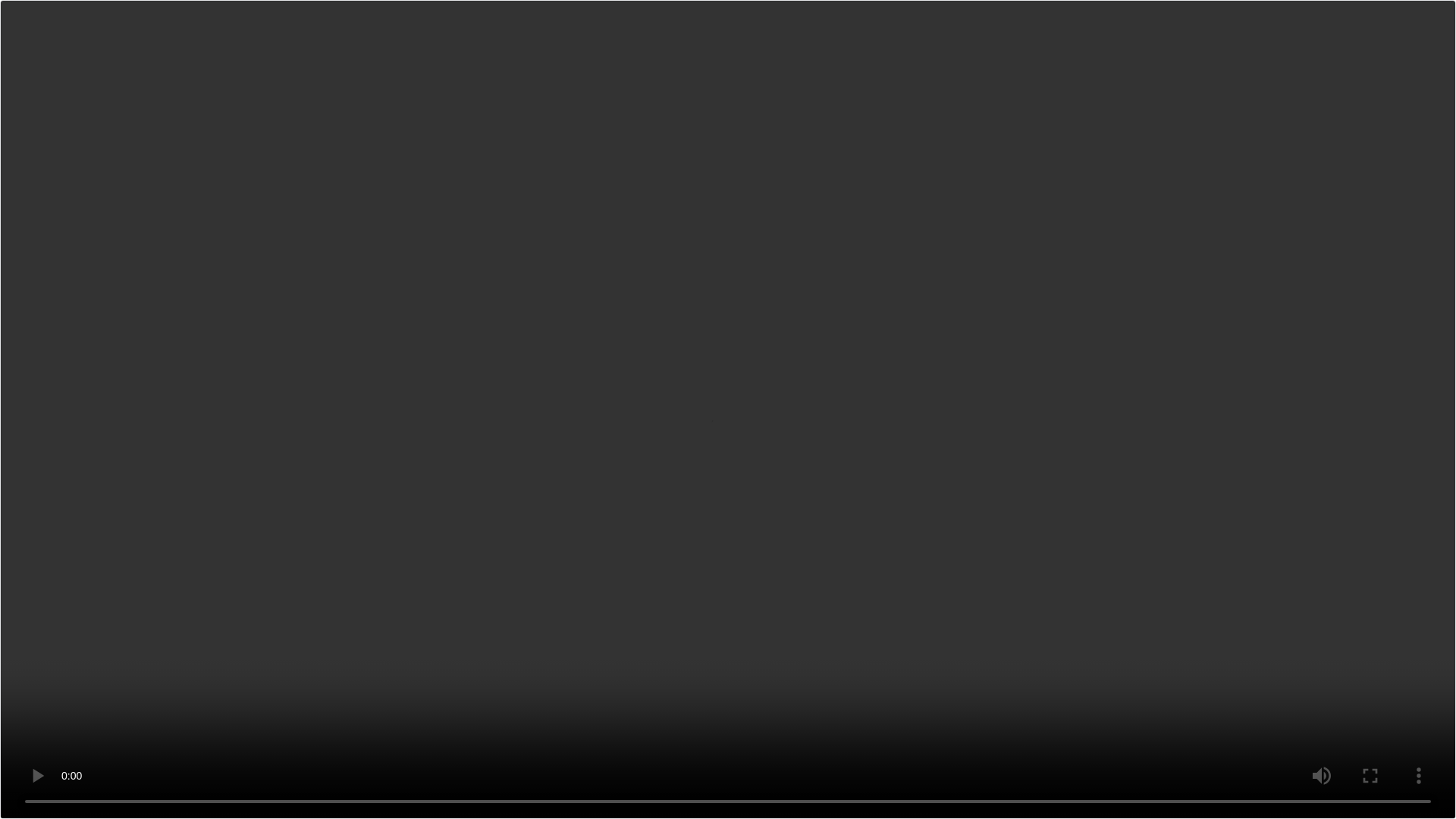
click at [145, 690] on video "Your browser does not support the video tag." at bounding box center [728, 410] width 1456 height 819
click at [332, 690] on video "Your browser does not support the video tag." at bounding box center [728, 410] width 1456 height 819
click at [775, 544] on video "Your browser does not support the video tag." at bounding box center [728, 410] width 1456 height 819
click at [1067, 627] on video "Your browser does not support the video tag." at bounding box center [728, 410] width 1456 height 819
click at [967, 492] on video "Your browser does not support the video tag." at bounding box center [728, 410] width 1456 height 819
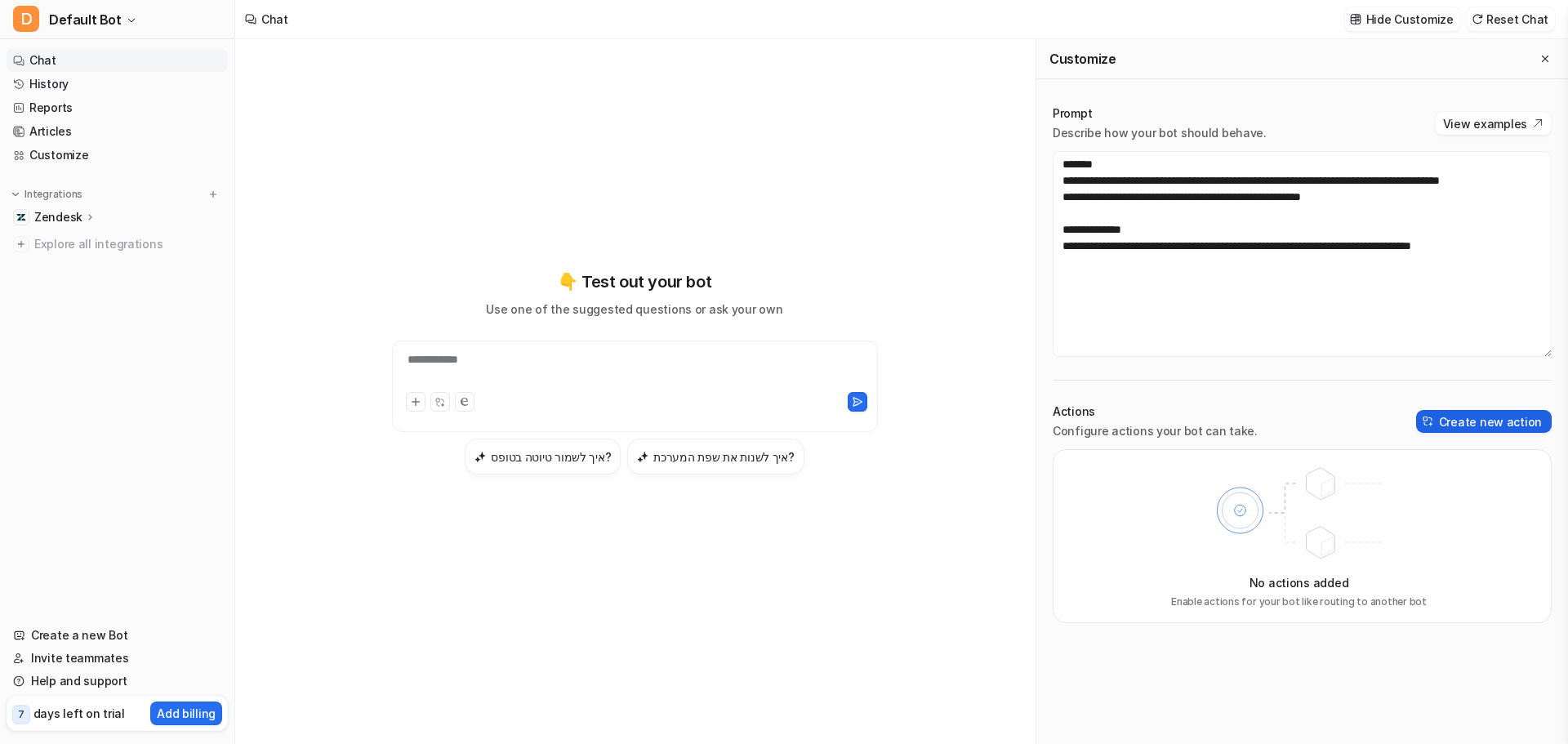
click at [1481, 425] on button "Create new action" at bounding box center [1484, 421] width 136 height 23
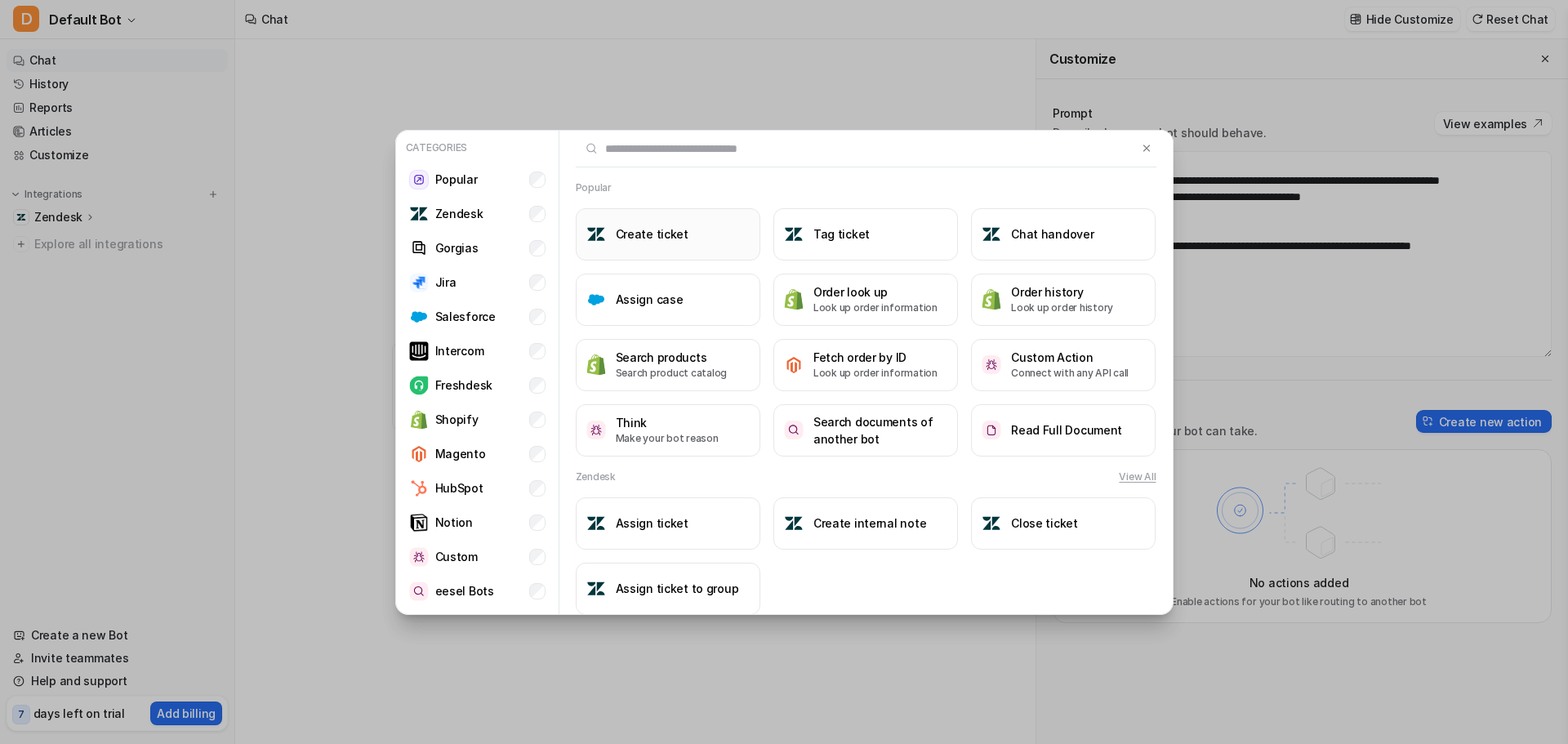
click at [713, 250] on button "Create ticket" at bounding box center [668, 234] width 184 height 52
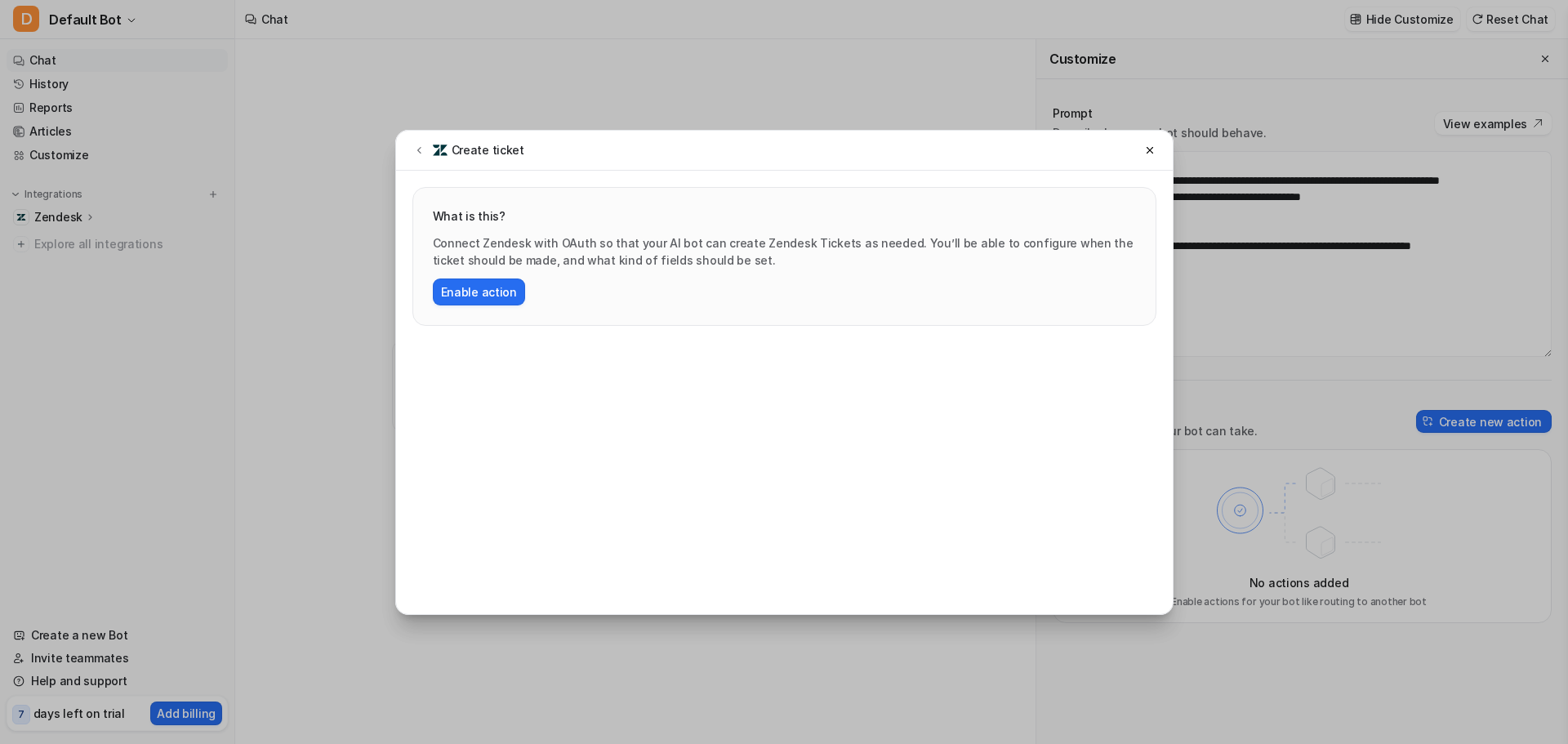
click at [498, 306] on div "What is this? Connect Zendesk with OAuth so that your AI bot can create Zendesk…" at bounding box center [784, 257] width 742 height 138
click at [498, 304] on button "Enable action" at bounding box center [479, 292] width 92 height 27
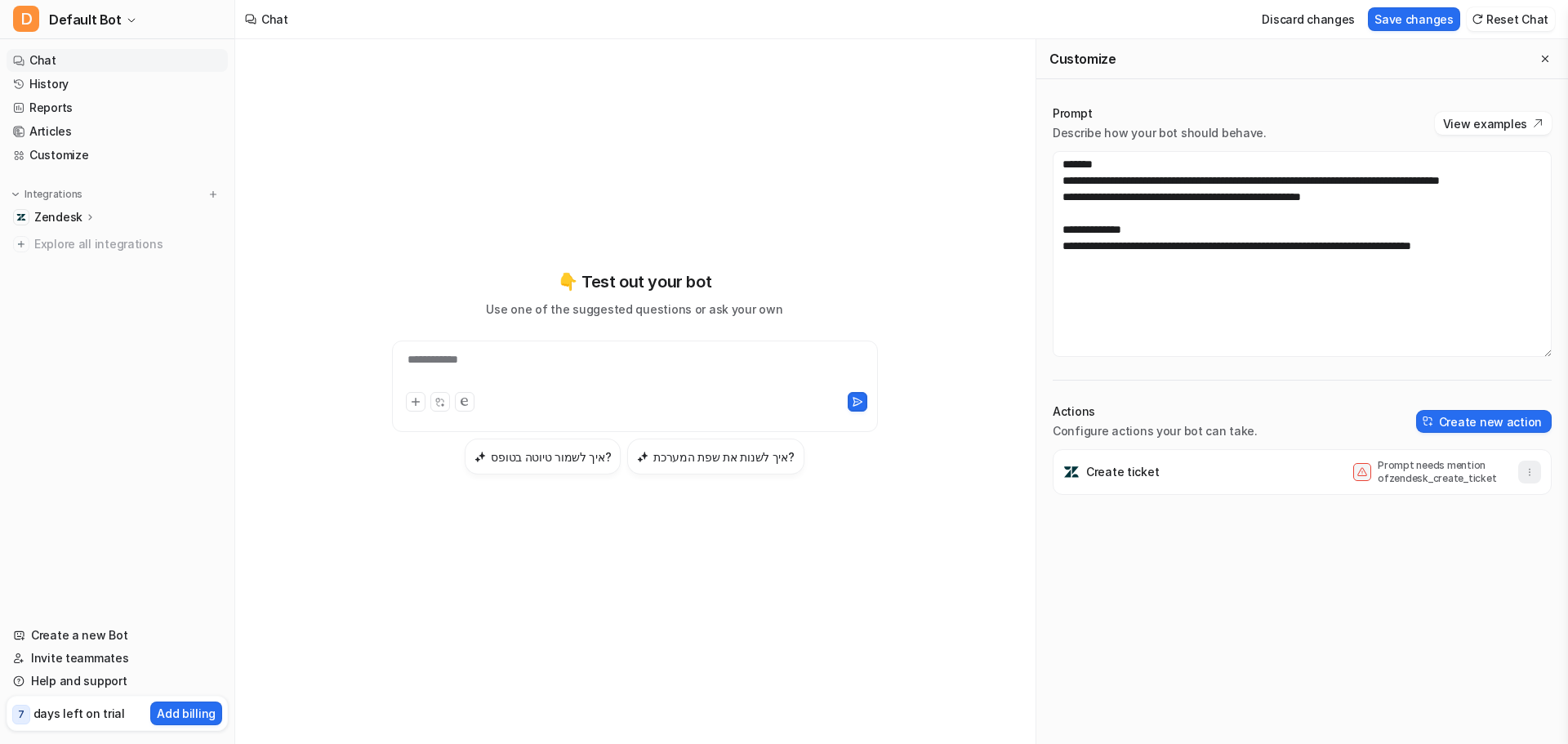
click at [1524, 477] on icon "button" at bounding box center [1529, 472] width 12 height 12
click at [1177, 530] on div "Create ticket Prompt needs mention of zendesk_create_ticket [GEOGRAPHIC_DATA]" at bounding box center [1301, 597] width 499 height 295
click at [1485, 424] on button "Create new action" at bounding box center [1484, 421] width 136 height 23
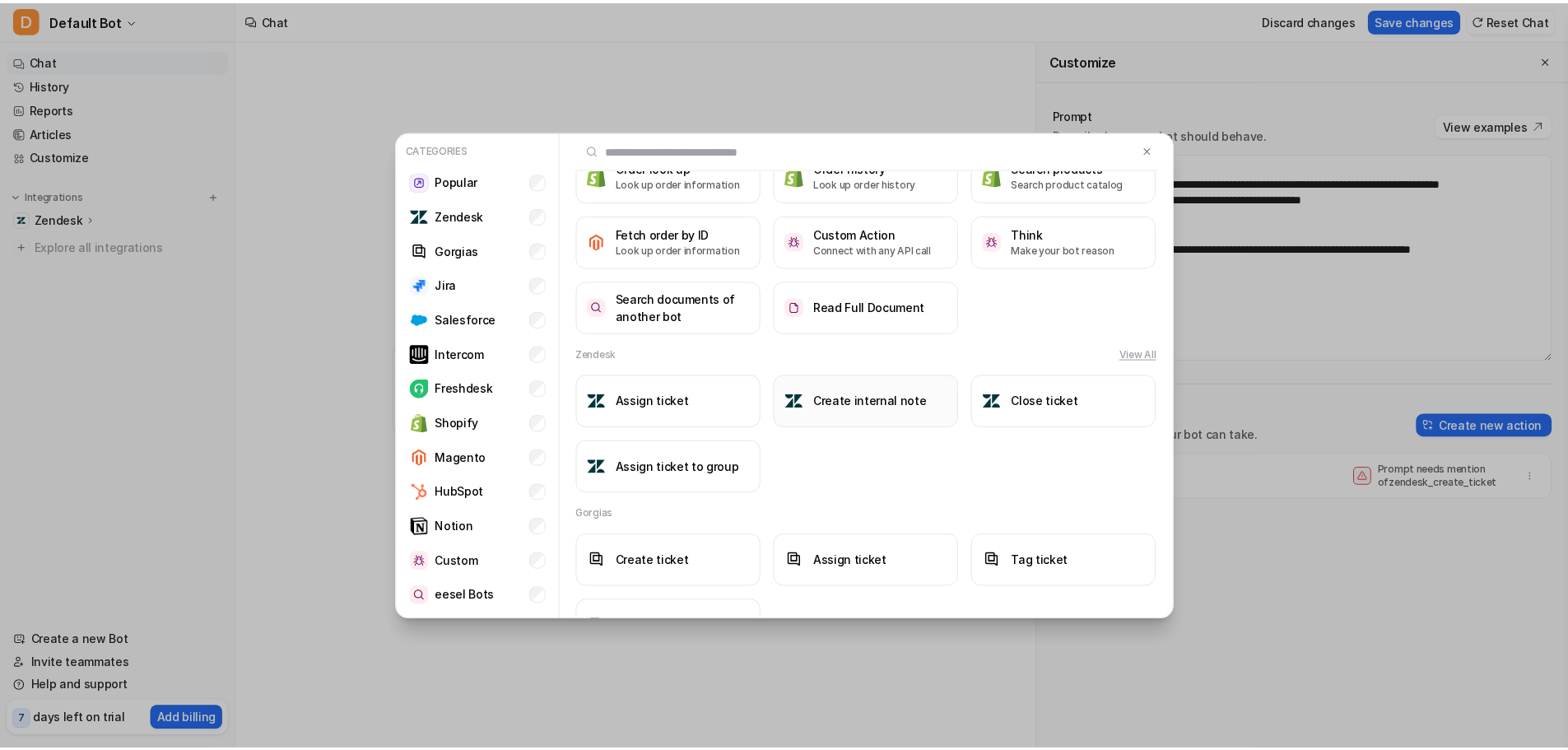
scroll to position [165, 0]
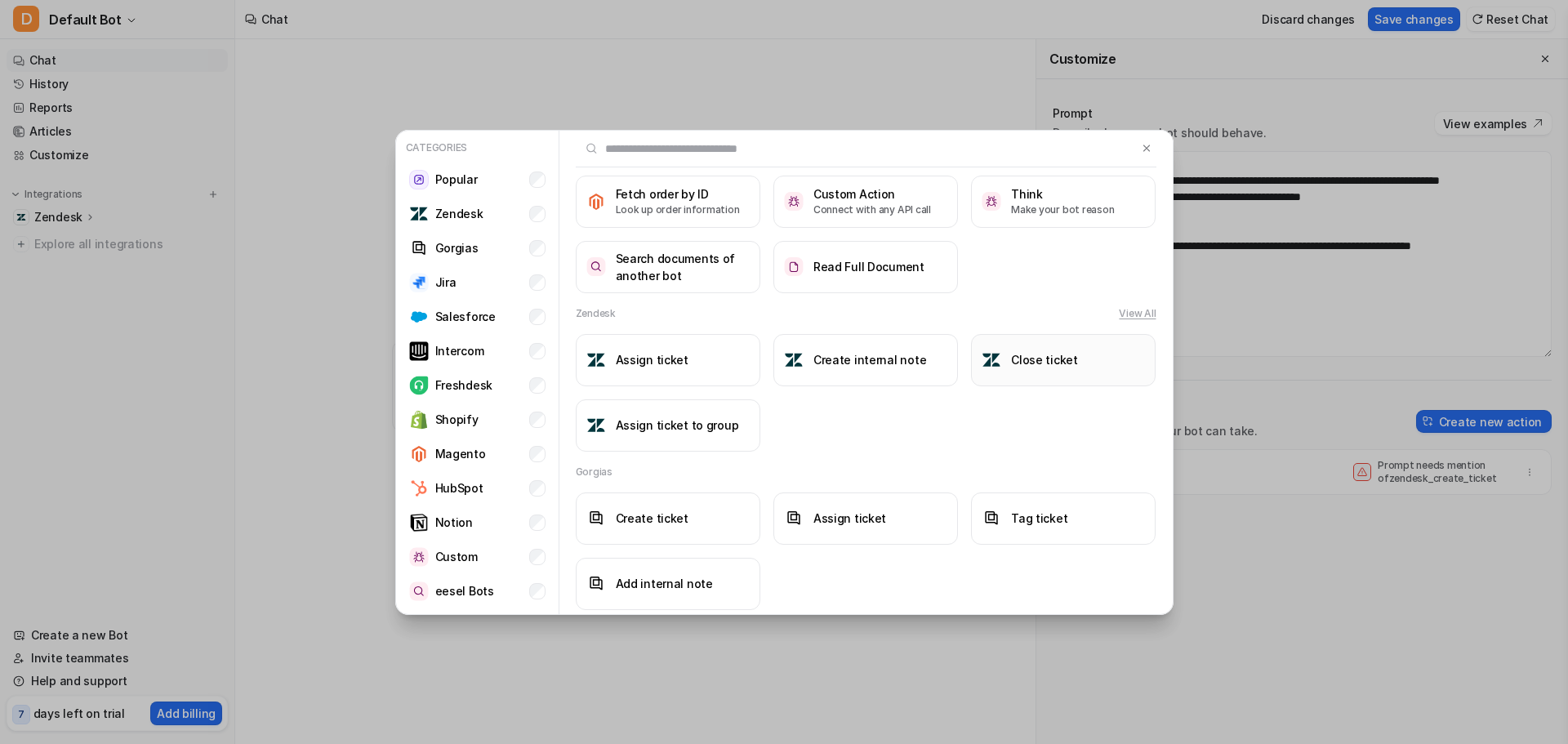
click at [1046, 377] on button "Close ticket" at bounding box center [1063, 360] width 184 height 52
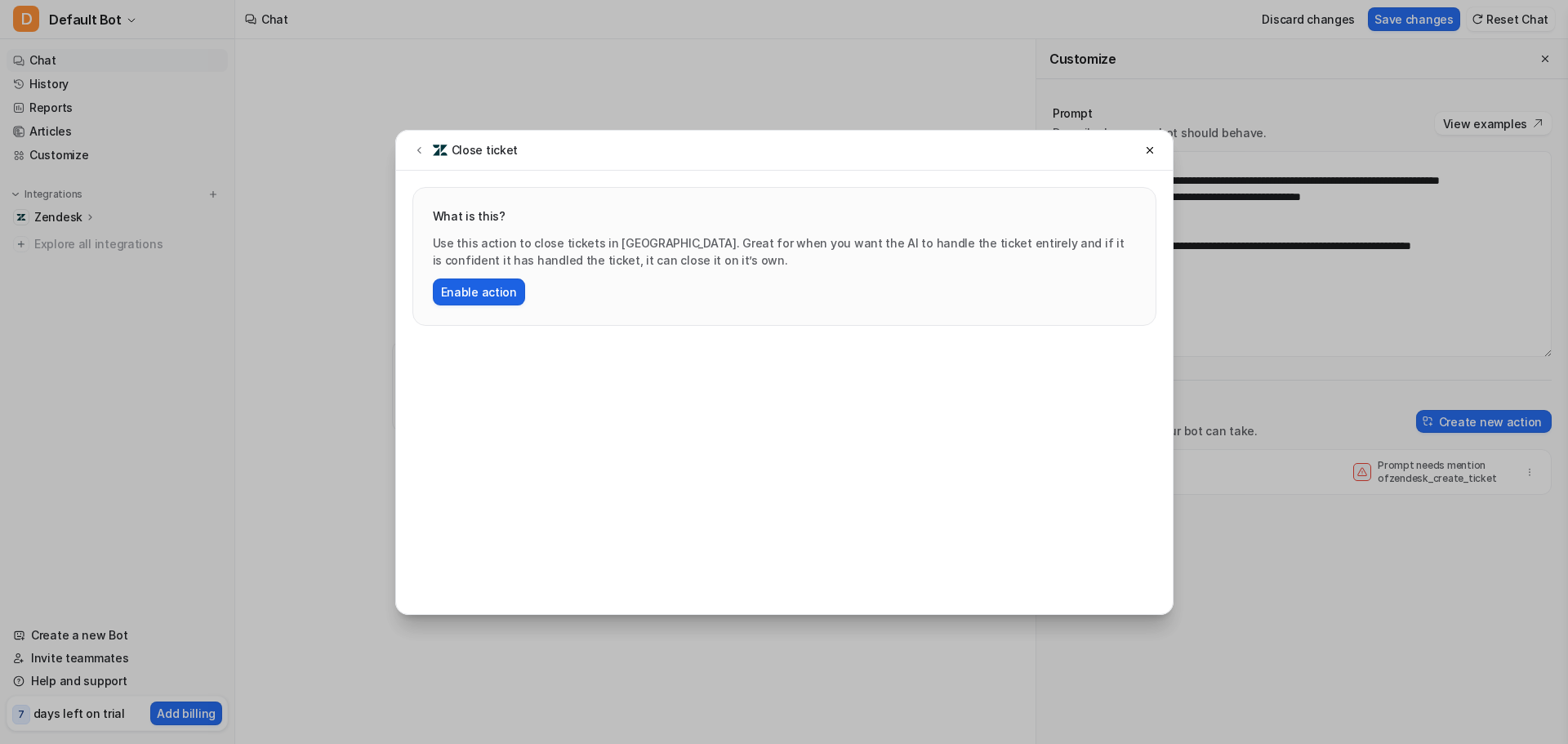
click at [501, 300] on button "Enable action" at bounding box center [479, 292] width 92 height 27
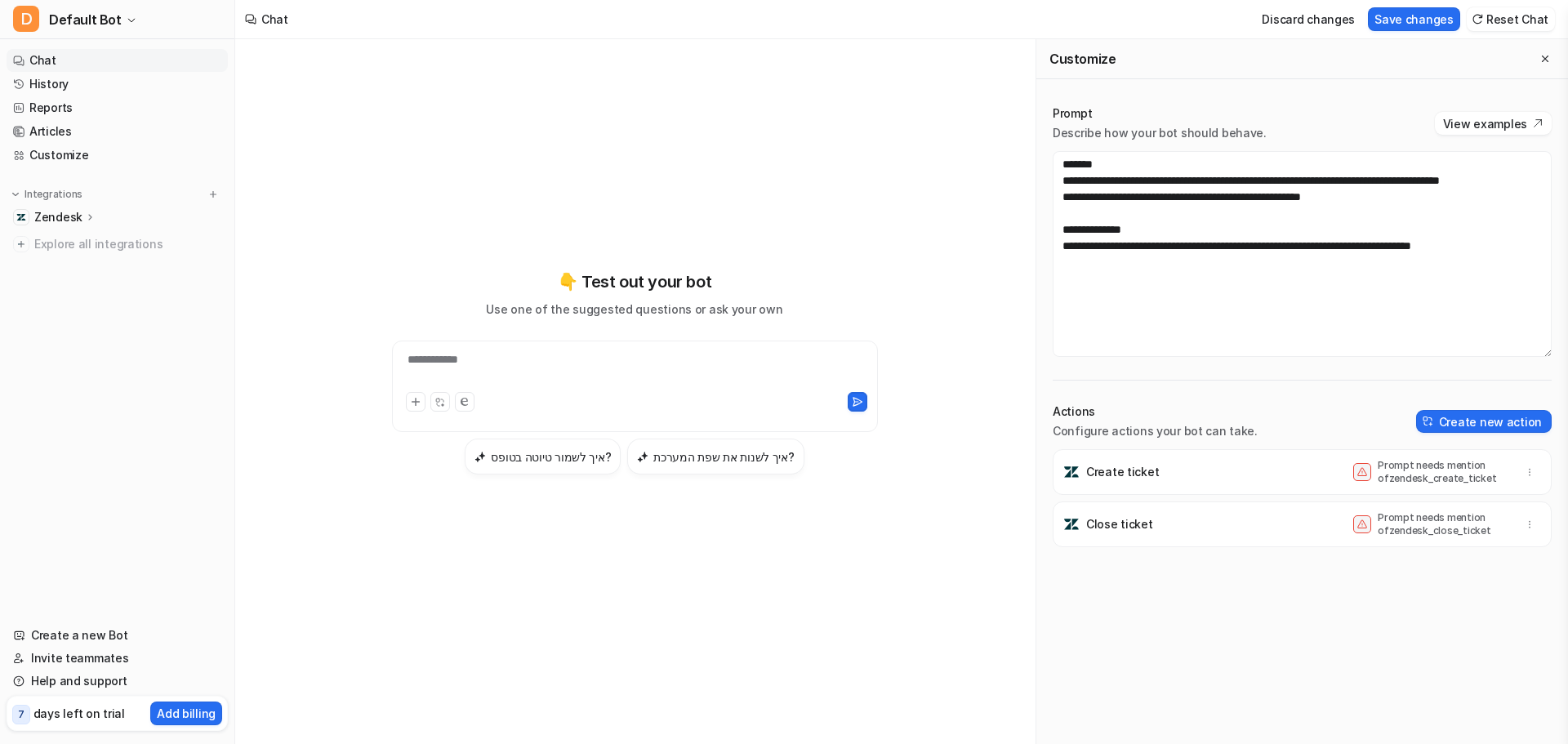
click at [1435, 529] on p "Prompt needs mention of zendesk_close_ticket" at bounding box center [1443, 524] width 131 height 26
click at [1524, 521] on icon "button" at bounding box center [1529, 524] width 12 height 12
click at [1358, 529] on span at bounding box center [1362, 524] width 18 height 18
click at [1084, 525] on div "Close ticket" at bounding box center [1108, 524] width 90 height 16
click at [1087, 531] on p "Close ticket" at bounding box center [1119, 524] width 67 height 16
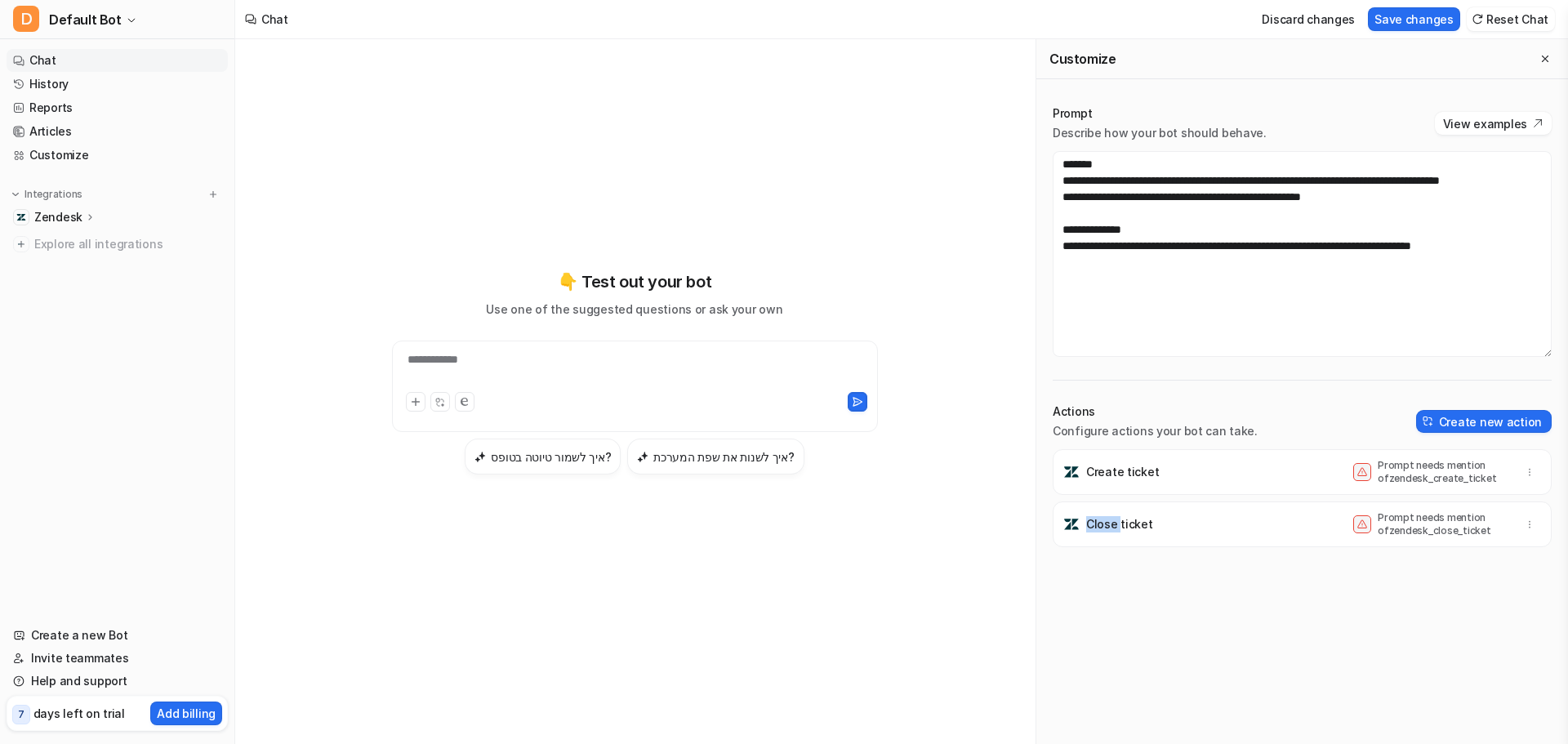
click at [1088, 532] on p "Close ticket" at bounding box center [1119, 524] width 67 height 16
click at [1476, 274] on textarea "**********" at bounding box center [1301, 253] width 499 height 206
click at [1530, 260] on textarea "**********" at bounding box center [1301, 253] width 499 height 206
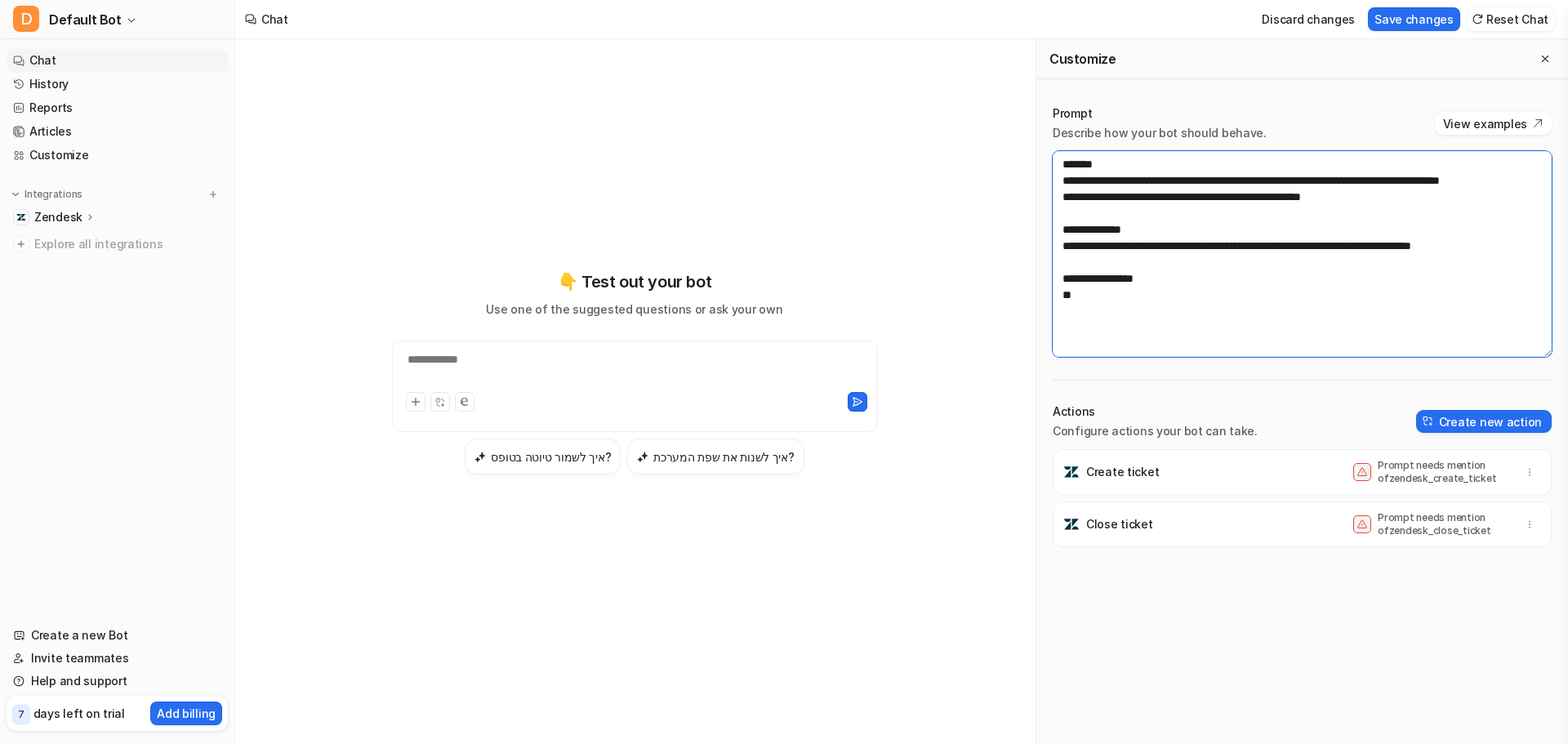
paste textarea "**********"
type textarea "**********"
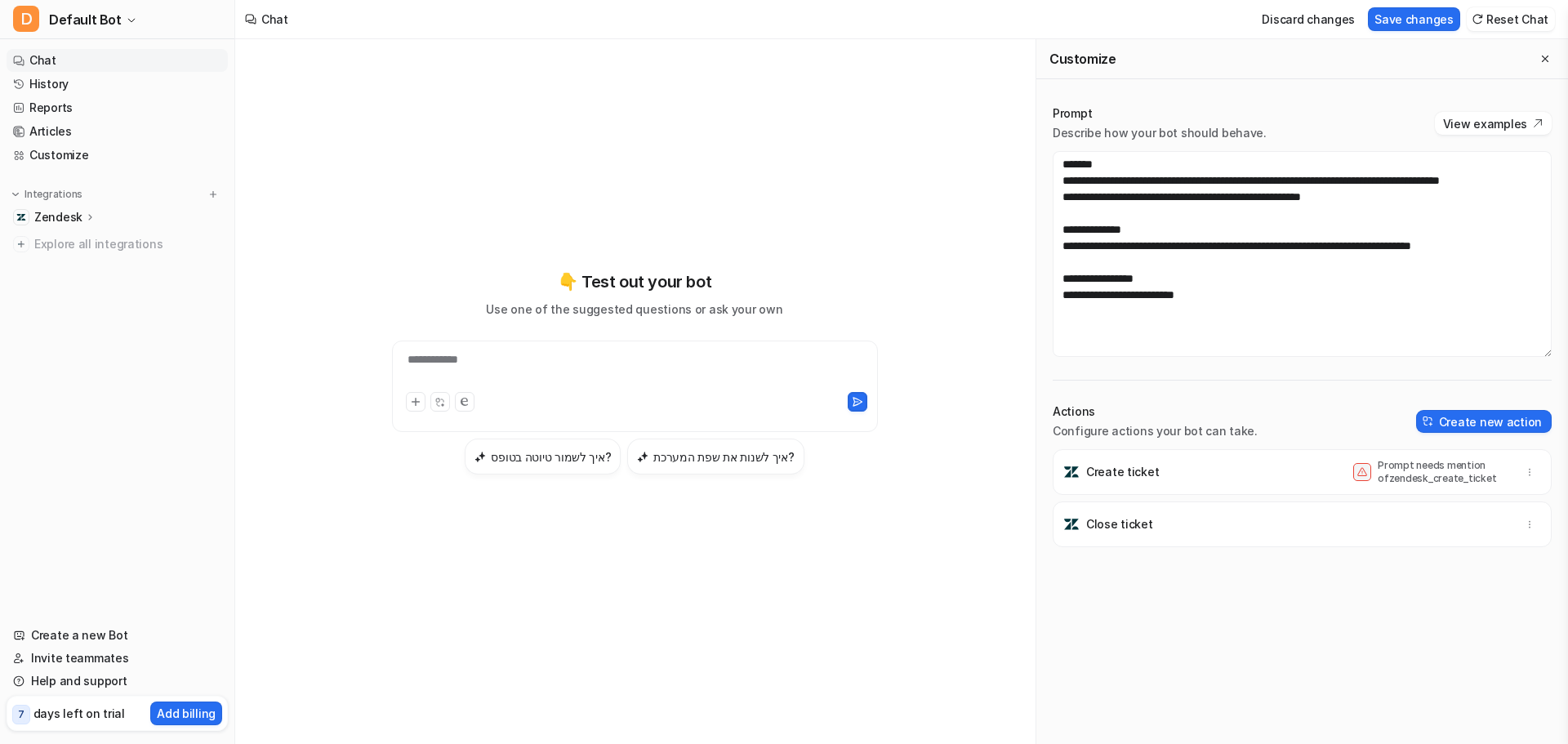
click at [1456, 31] on div "Discard changes Save changes Reset Chat" at bounding box center [1404, 19] width 313 height 37
click at [1454, 23] on button "Save changes" at bounding box center [1414, 19] width 92 height 23
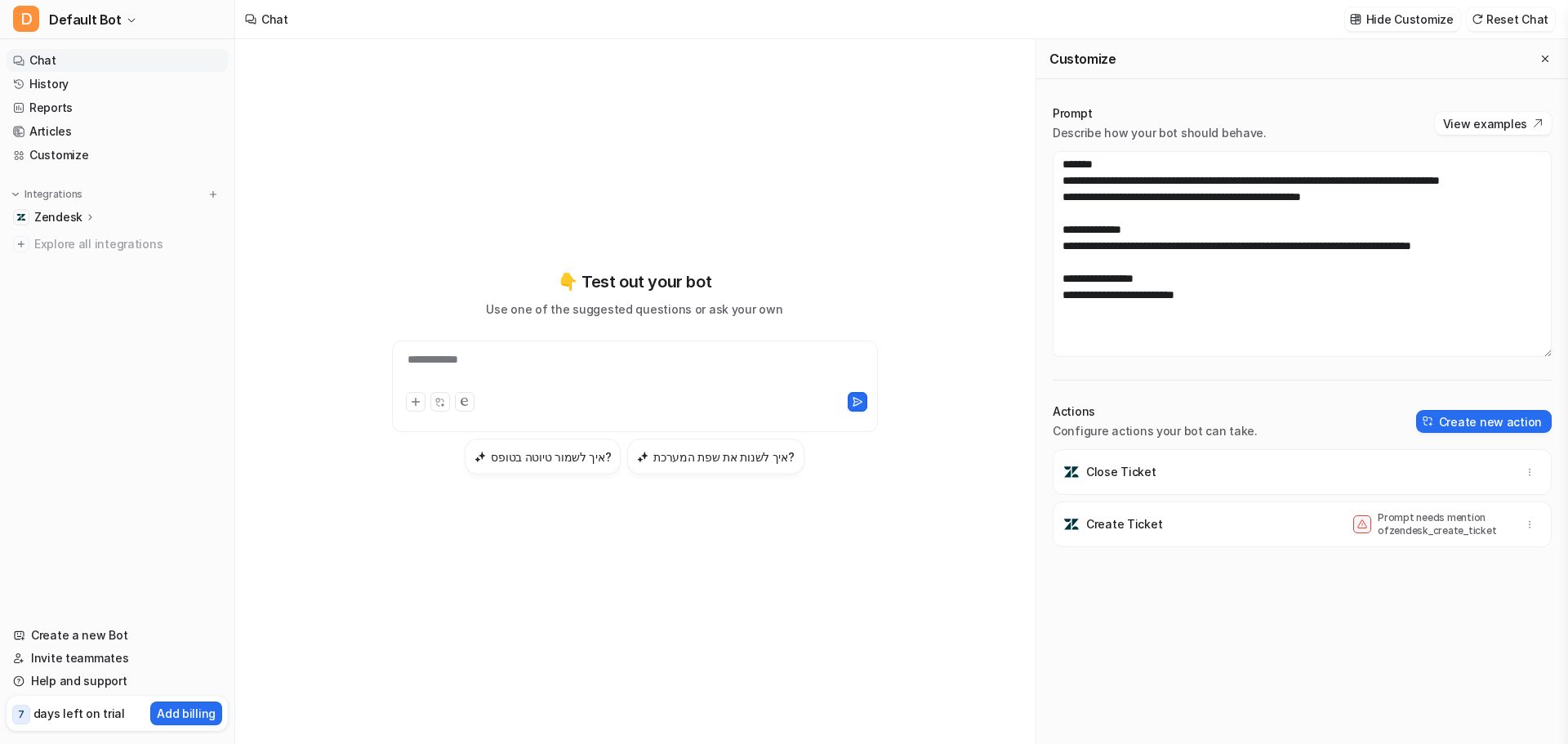
click at [85, 223] on icon at bounding box center [91, 216] width 12 height 13
click at [109, 242] on link "Overview" at bounding box center [125, 241] width 204 height 23
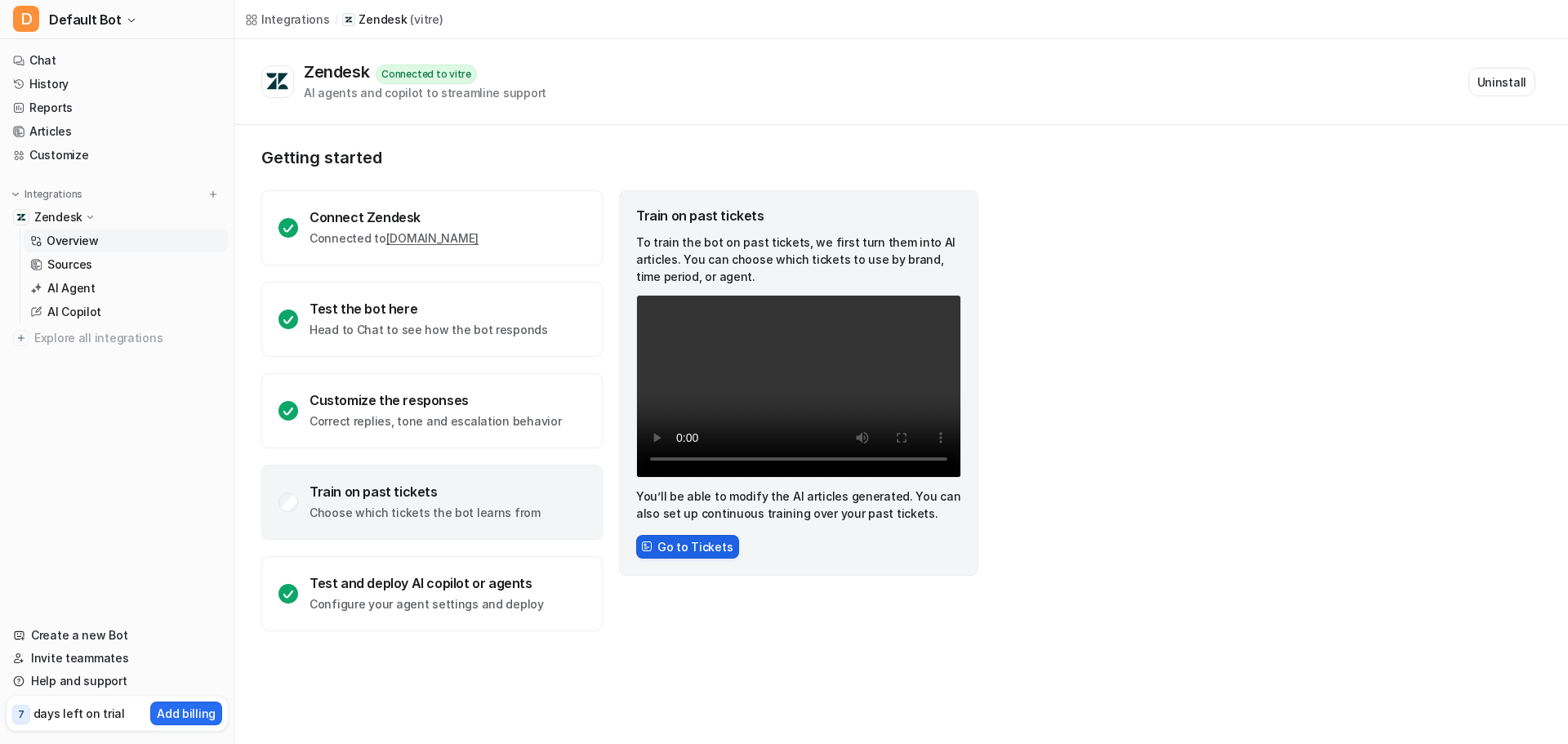
click at [699, 538] on button "Go to Tickets" at bounding box center [688, 547] width 103 height 23
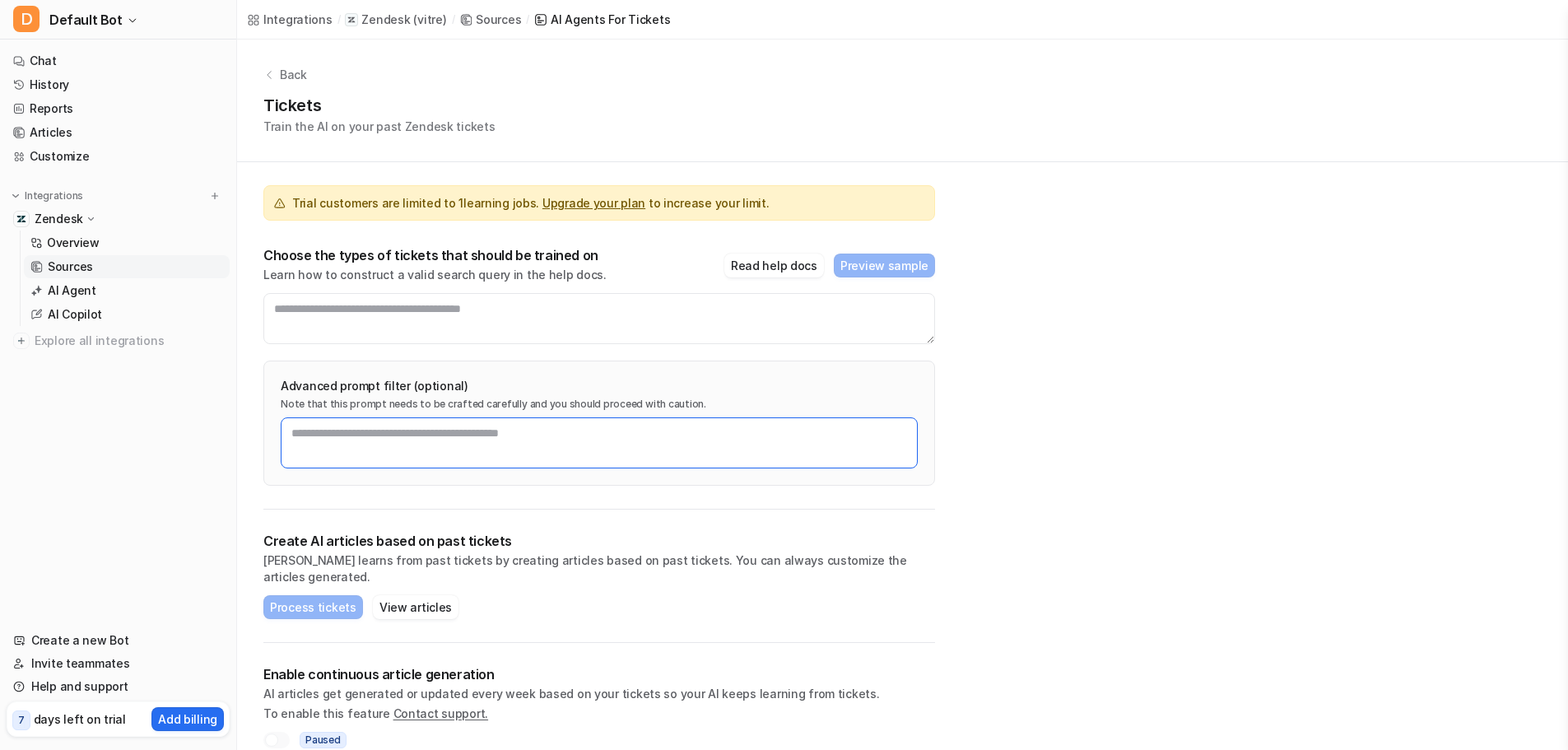
click at [661, 463] on textarea at bounding box center [599, 443] width 637 height 51
paste textarea "**********"
click at [473, 430] on textarea "**********" at bounding box center [599, 443] width 637 height 51
type textarea "**********"
click at [1039, 358] on div "**********" at bounding box center [902, 406] width 1331 height 733
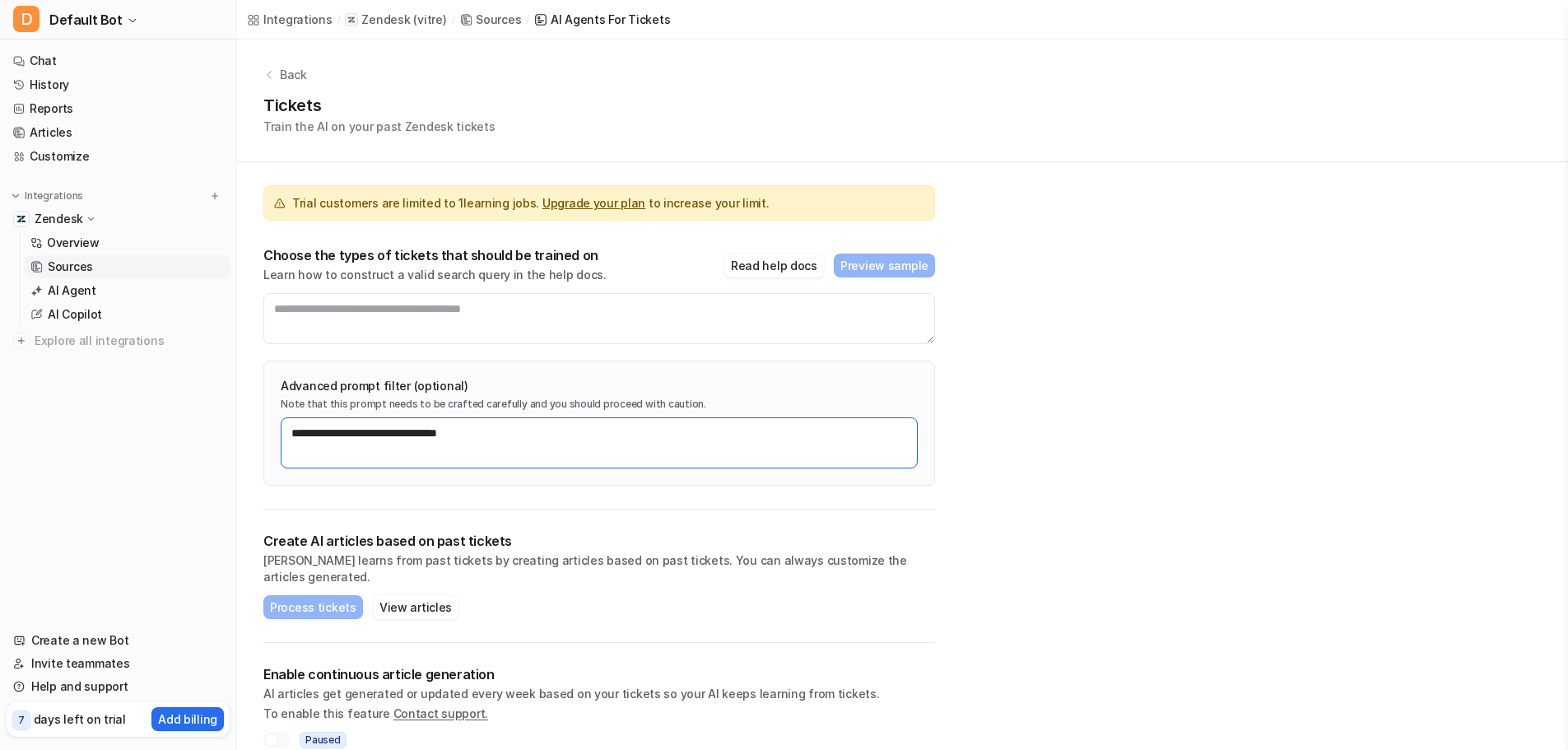
click at [664, 459] on textarea "**********" at bounding box center [599, 443] width 637 height 51
click at [505, 334] on textarea at bounding box center [599, 319] width 672 height 51
paste textarea "**********"
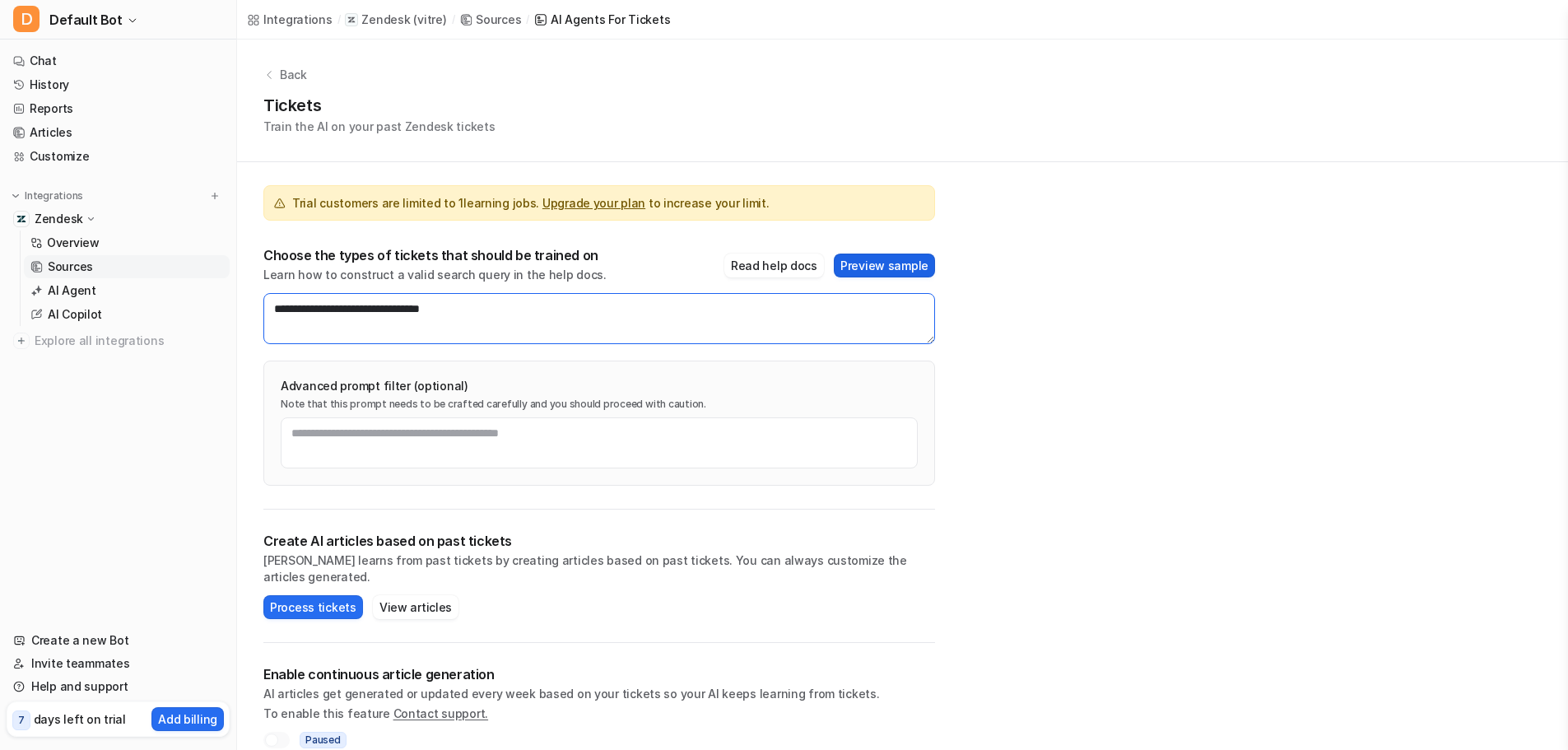
type textarea "**********"
click at [899, 261] on button "Preview sample" at bounding box center [885, 266] width 101 height 24
click at [338, 595] on button "Process tickets" at bounding box center [314, 607] width 100 height 24
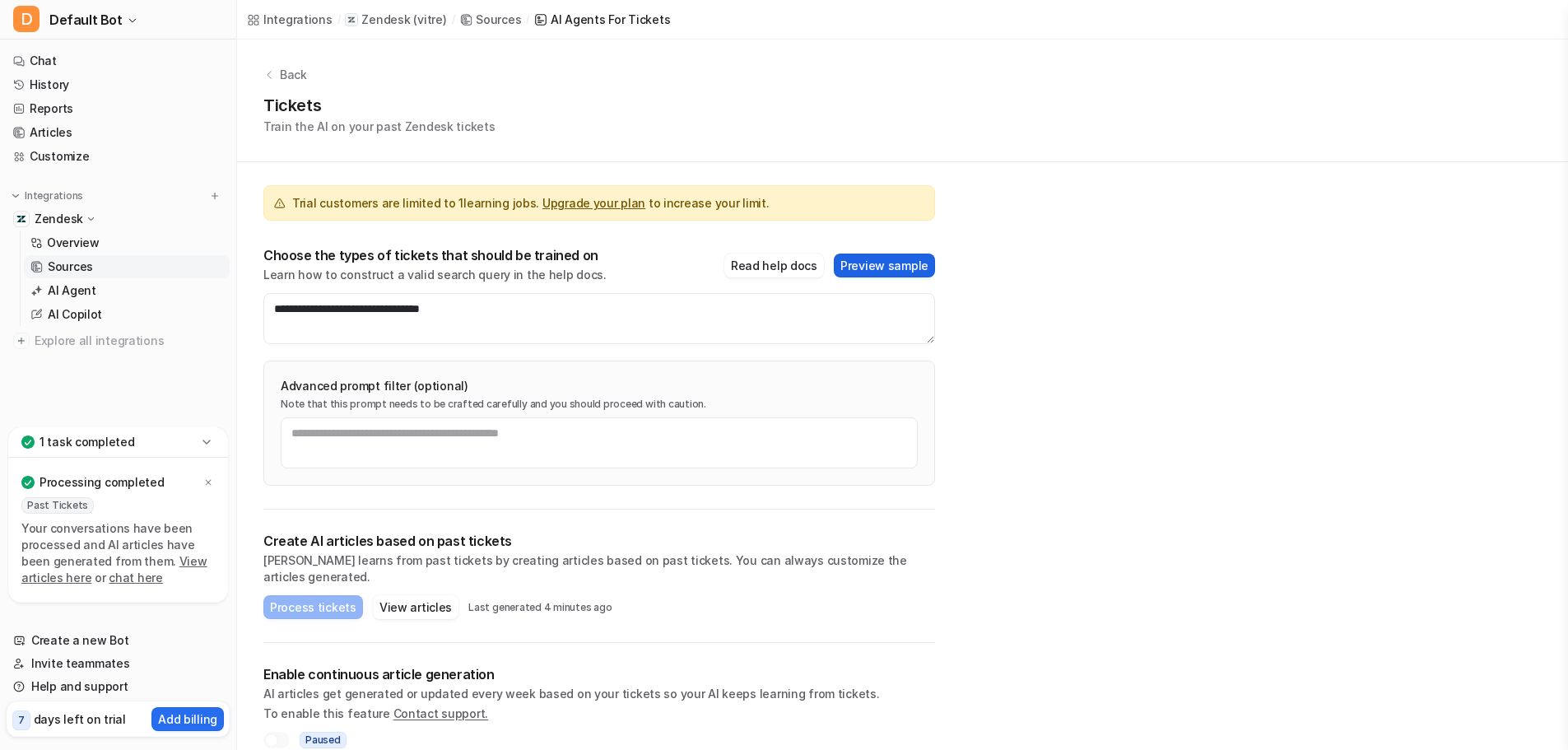
drag, startPoint x: 921, startPoint y: 286, endPoint x: 926, endPoint y: 269, distance: 17.7
click at [921, 285] on div "**********" at bounding box center [599, 295] width 672 height 97
click at [928, 265] on button "Preview sample" at bounding box center [885, 266] width 101 height 24
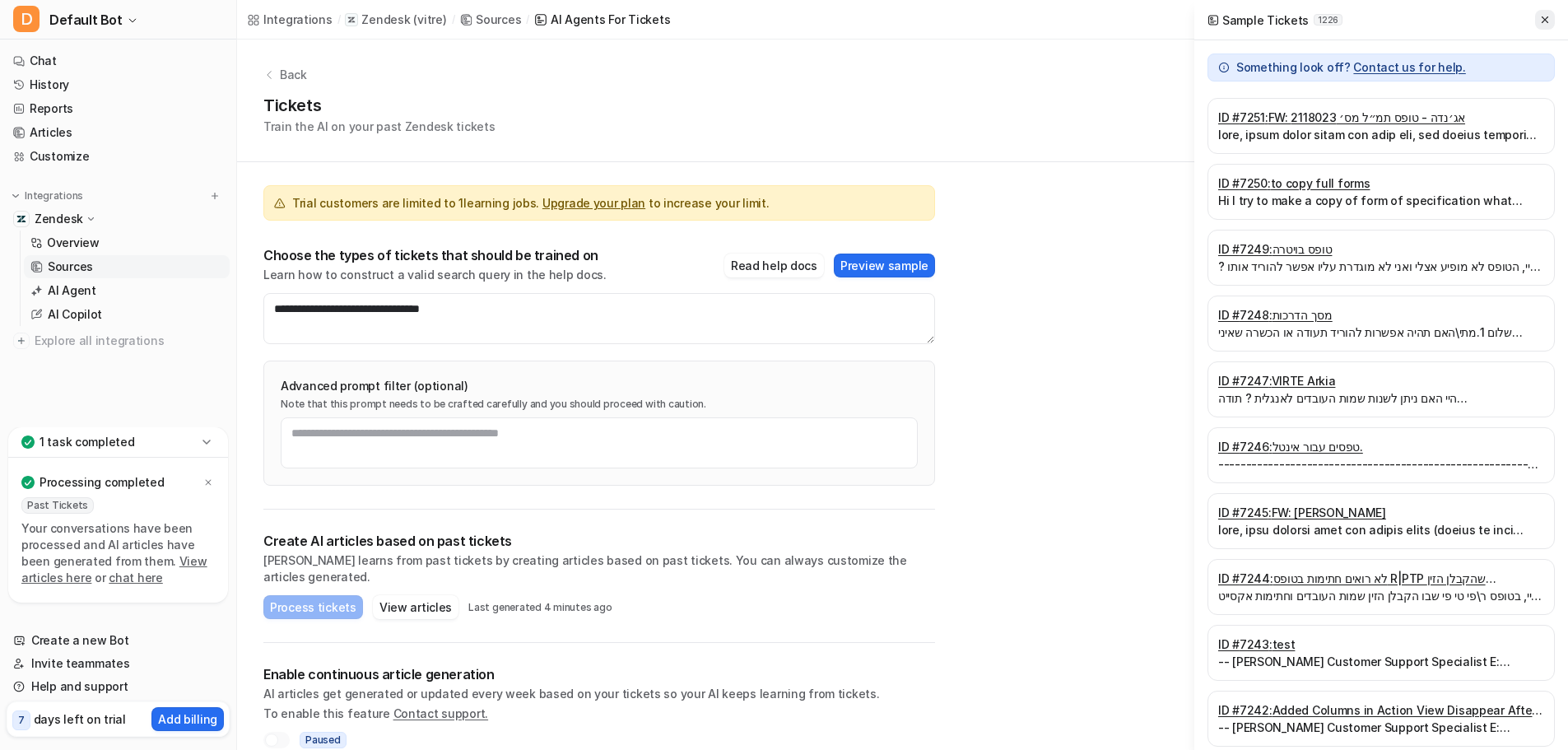
click at [1548, 13] on button at bounding box center [1544, 19] width 19 height 19
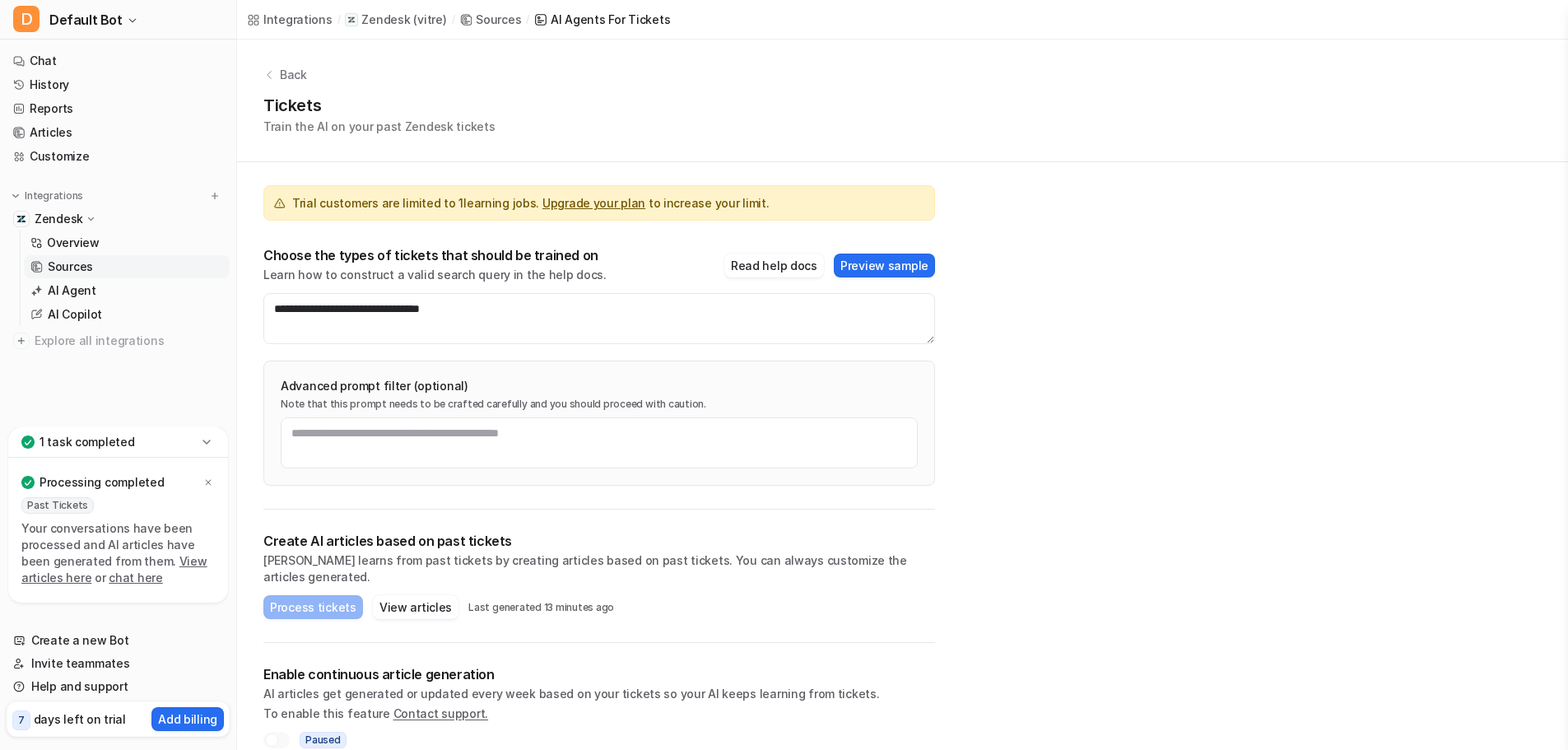
click at [1171, 616] on div "**********" at bounding box center [902, 406] width 1331 height 733
click at [101, 287] on link "AI Agent" at bounding box center [126, 290] width 205 height 23
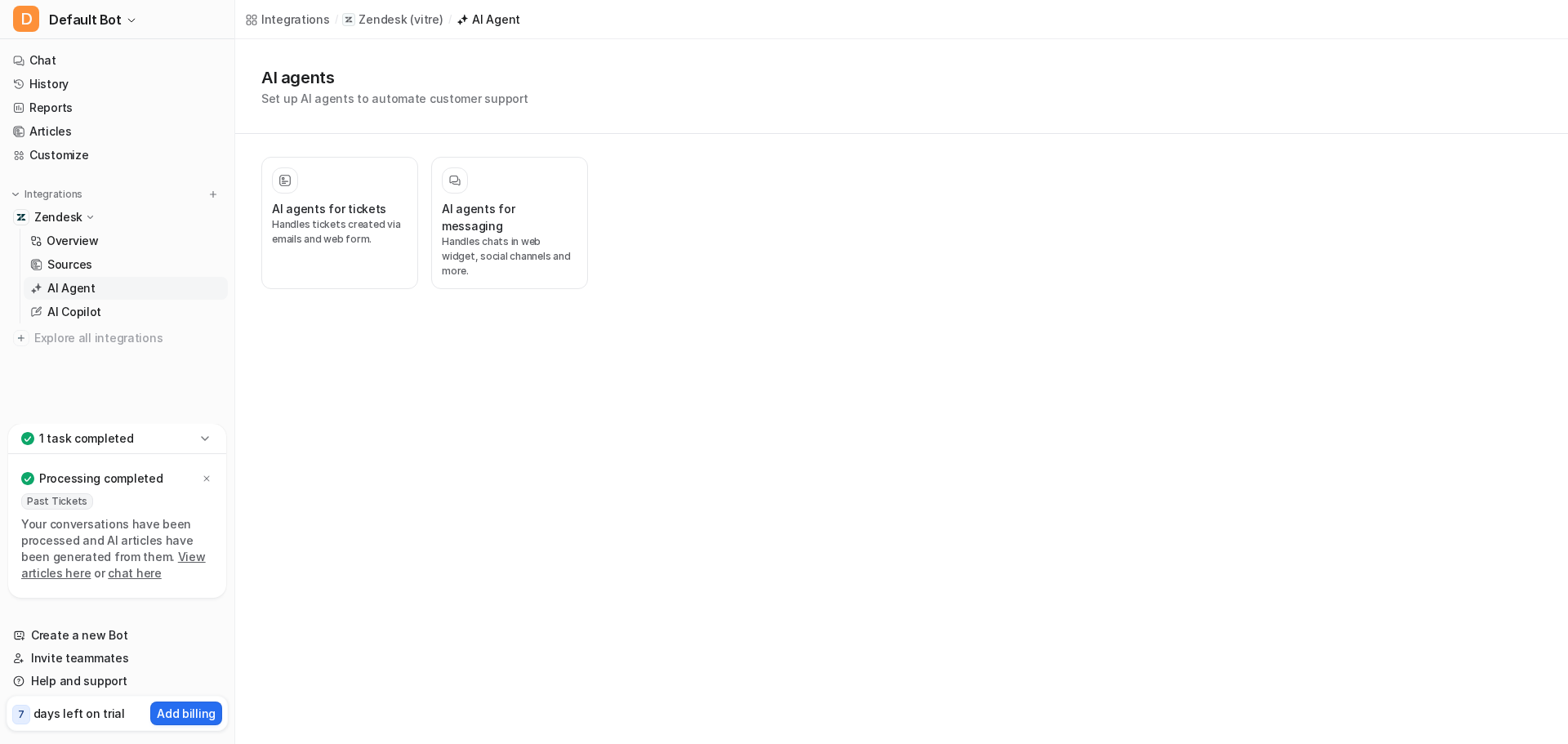
click at [440, 606] on div "Integrations / Zendesk ( vitre ) / AI Agent AI agents Set up AI agents to autom…" at bounding box center [784, 372] width 1568 height 744
click at [76, 98] on link "Reports" at bounding box center [117, 107] width 221 height 23
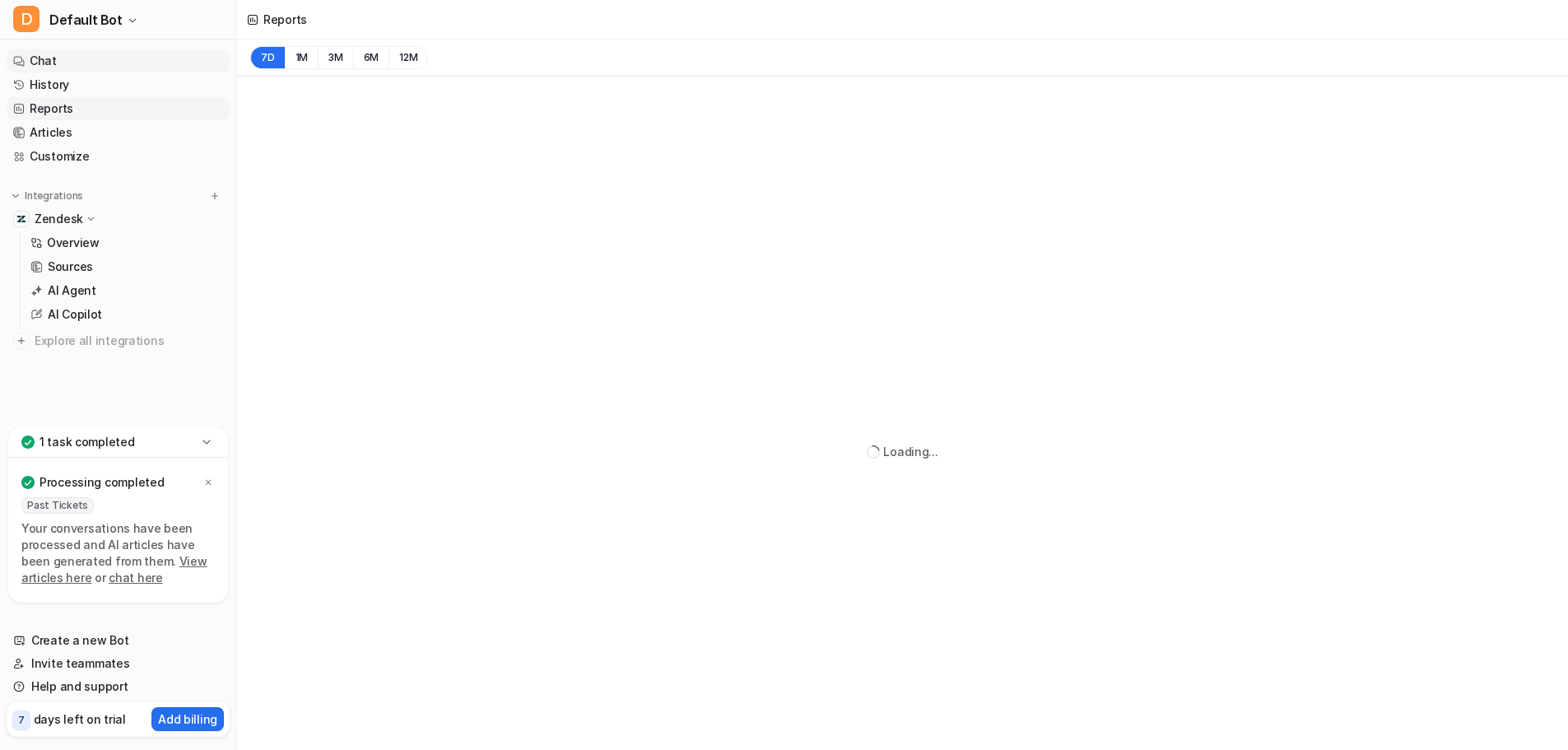
click at [63, 59] on link "Chat" at bounding box center [118, 60] width 223 height 23
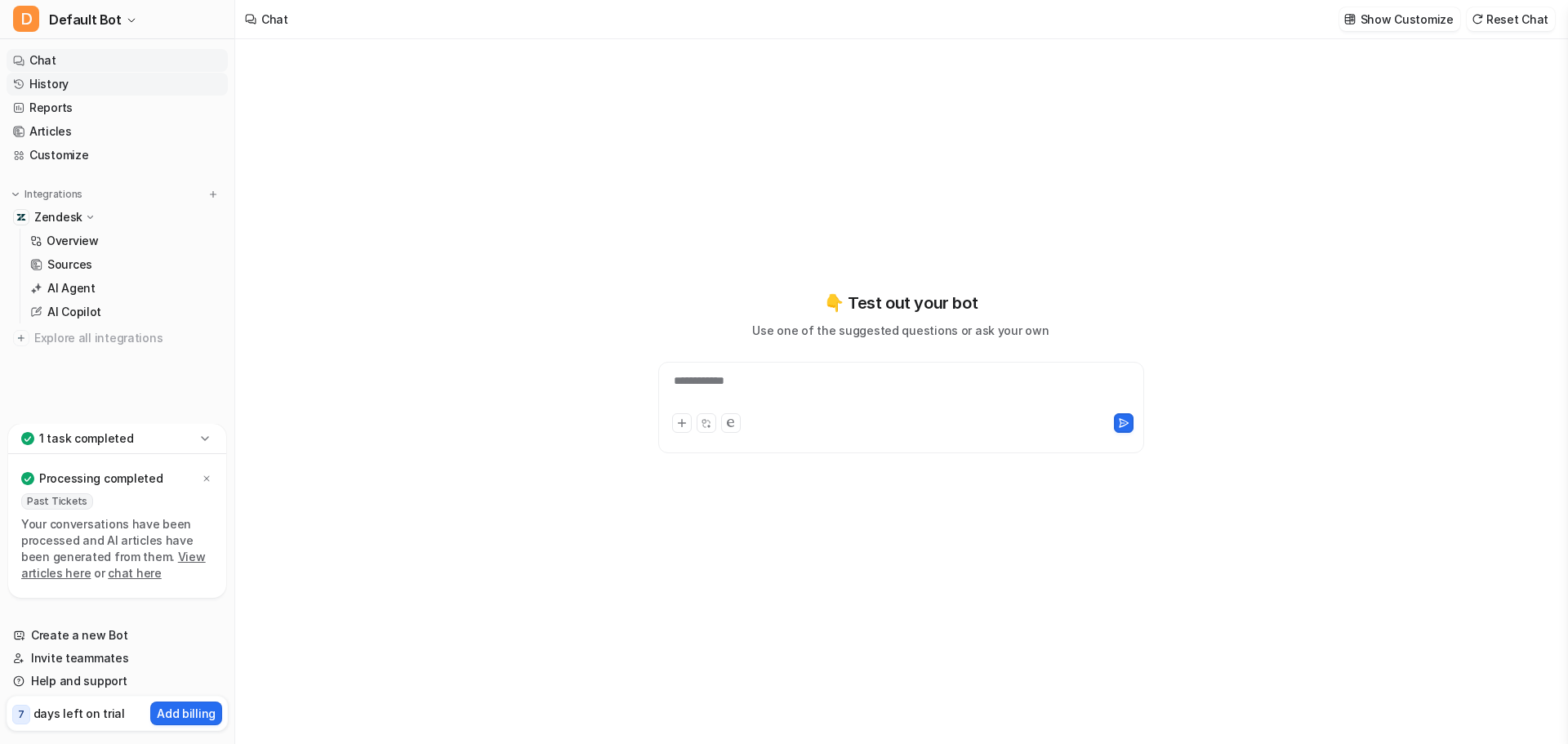
click at [87, 88] on link "History" at bounding box center [117, 84] width 221 height 23
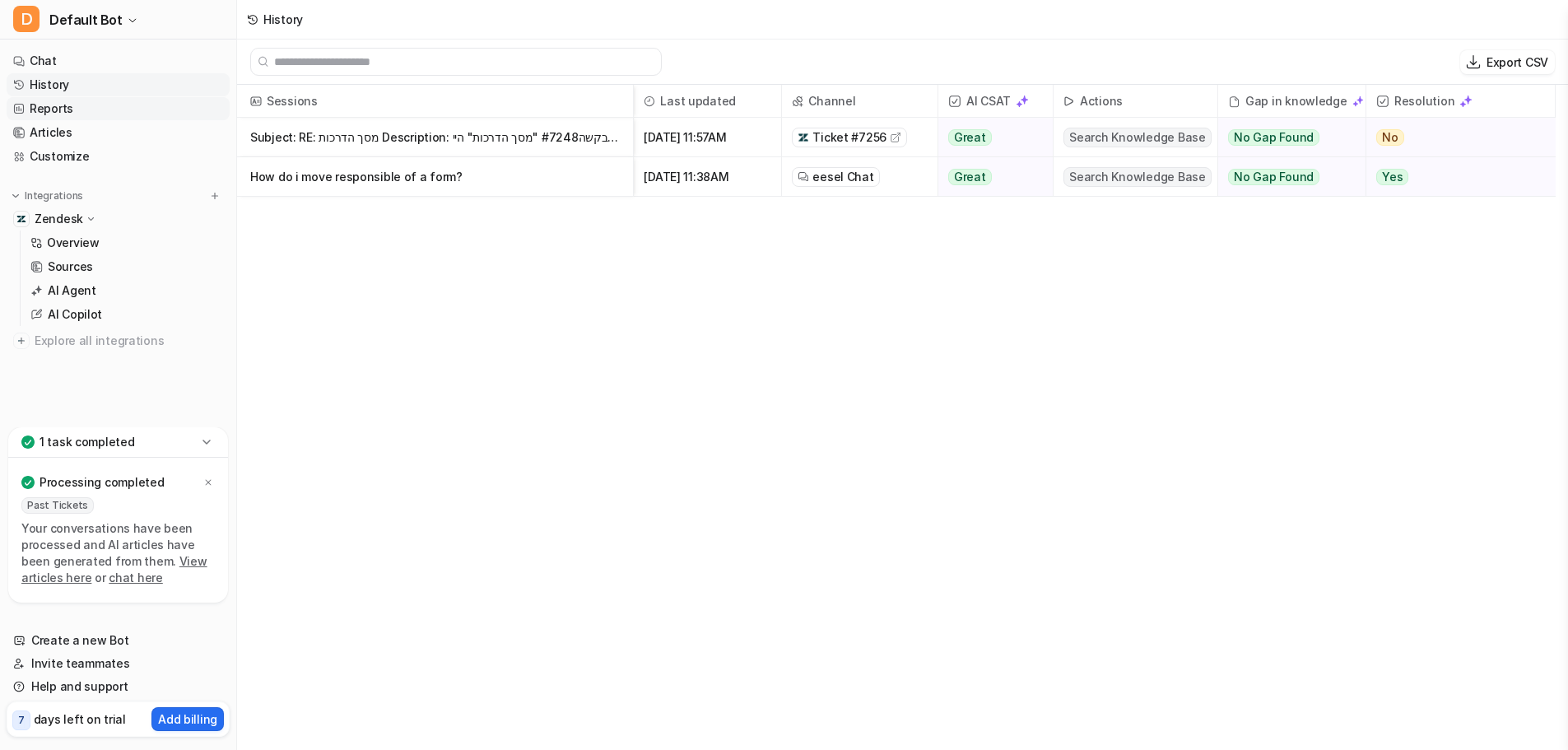
click at [141, 107] on link "Reports" at bounding box center [118, 108] width 223 height 23
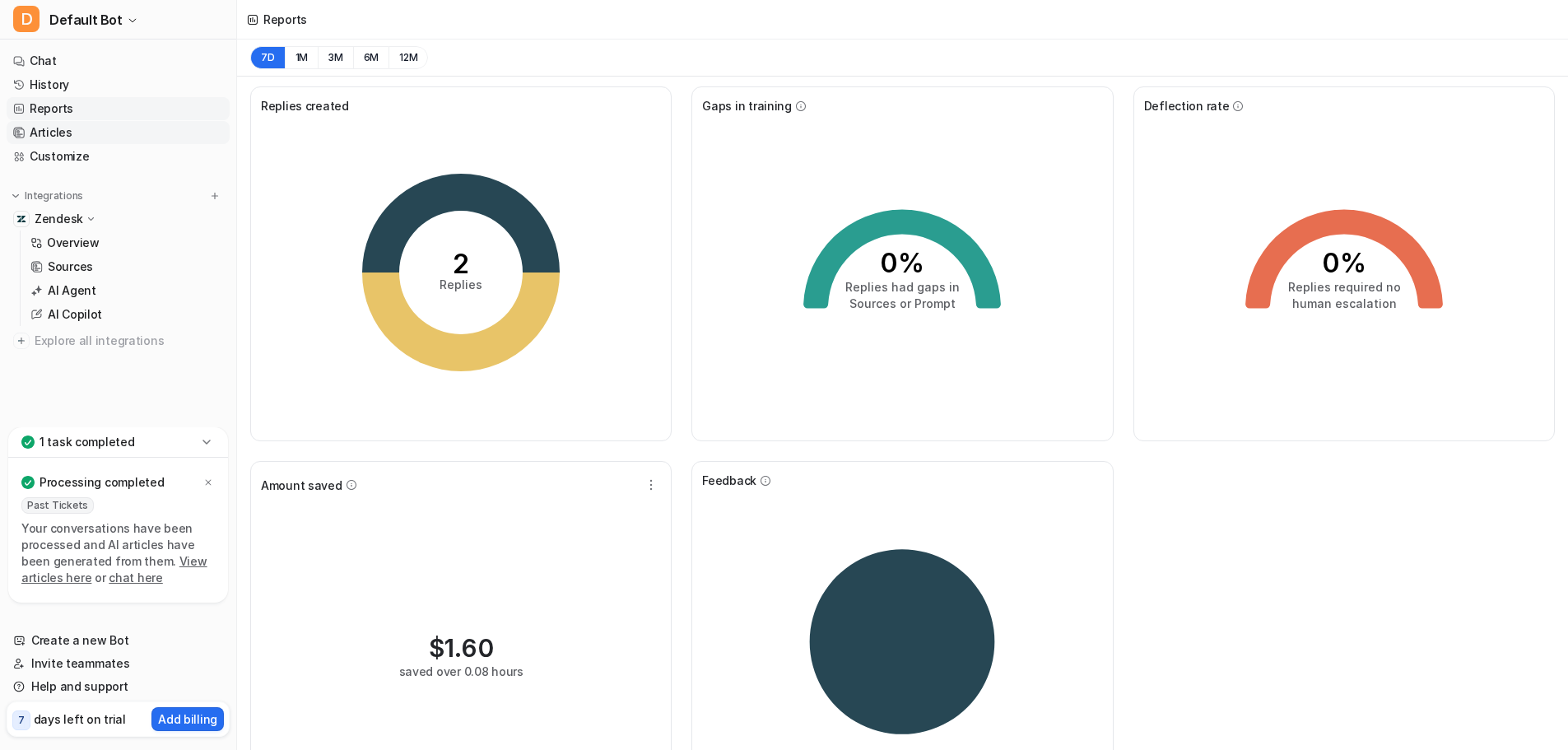
click at [134, 138] on link "Articles" at bounding box center [118, 132] width 223 height 23
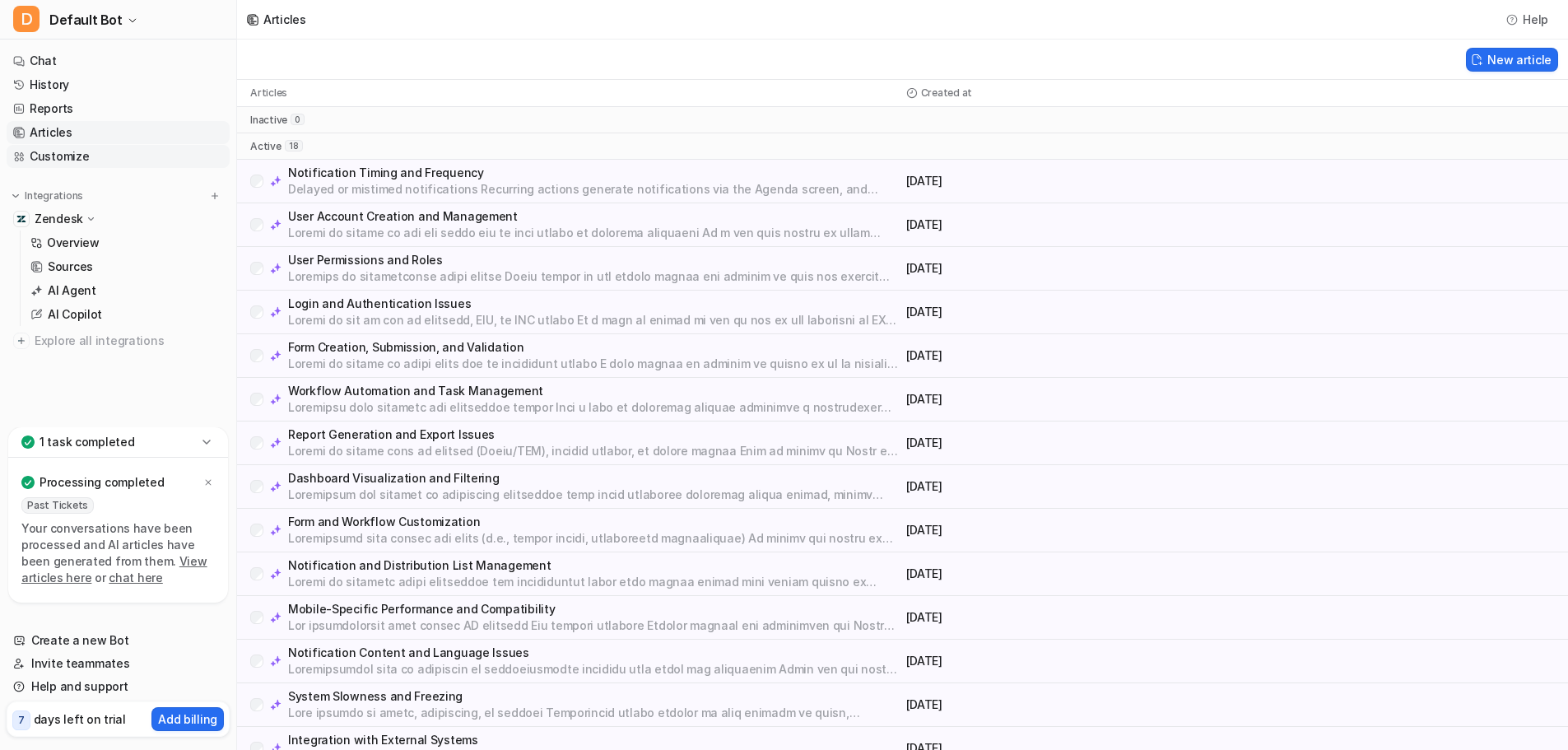
click at [85, 157] on link "Customize" at bounding box center [118, 156] width 223 height 23
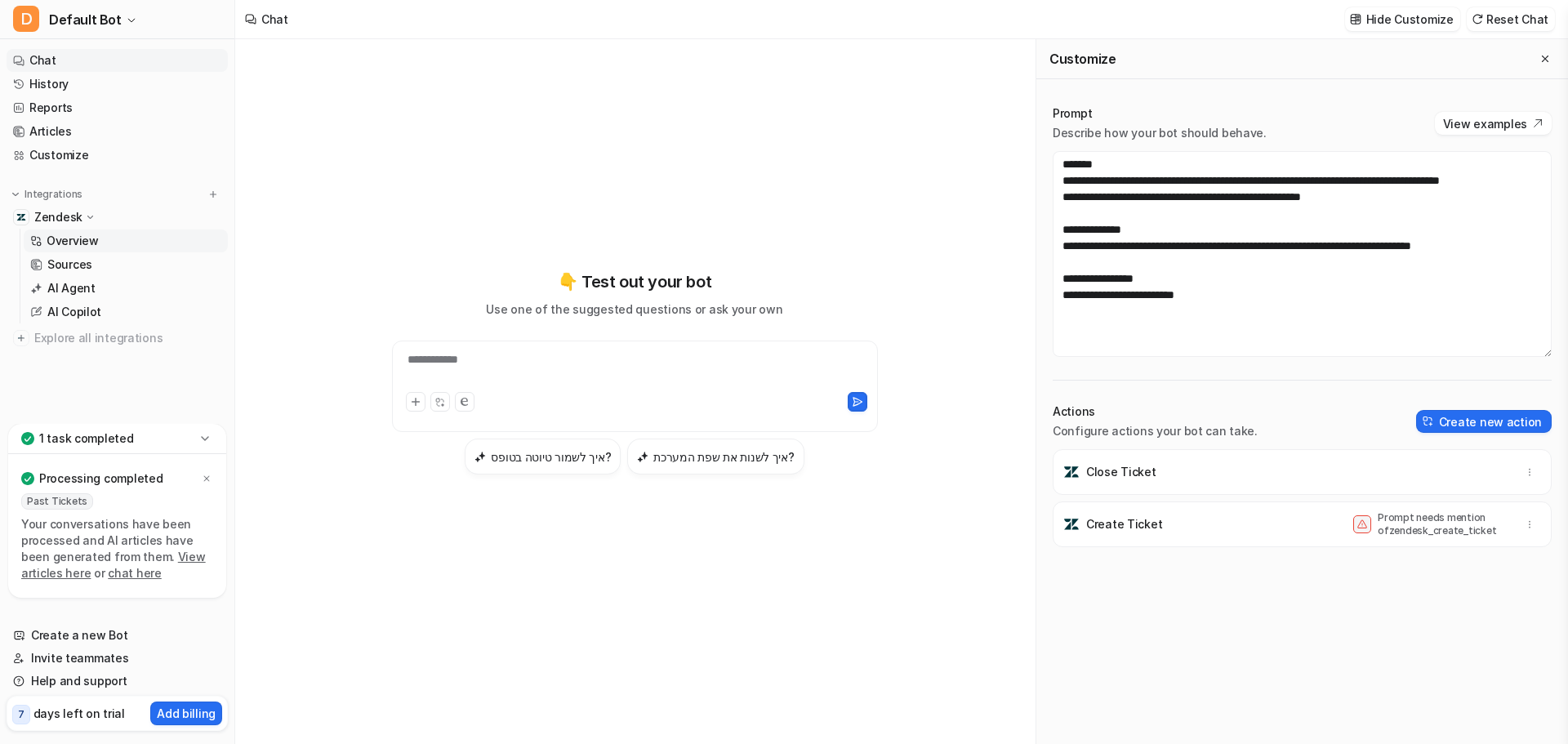
click at [86, 238] on p "Overview" at bounding box center [73, 241] width 52 height 16
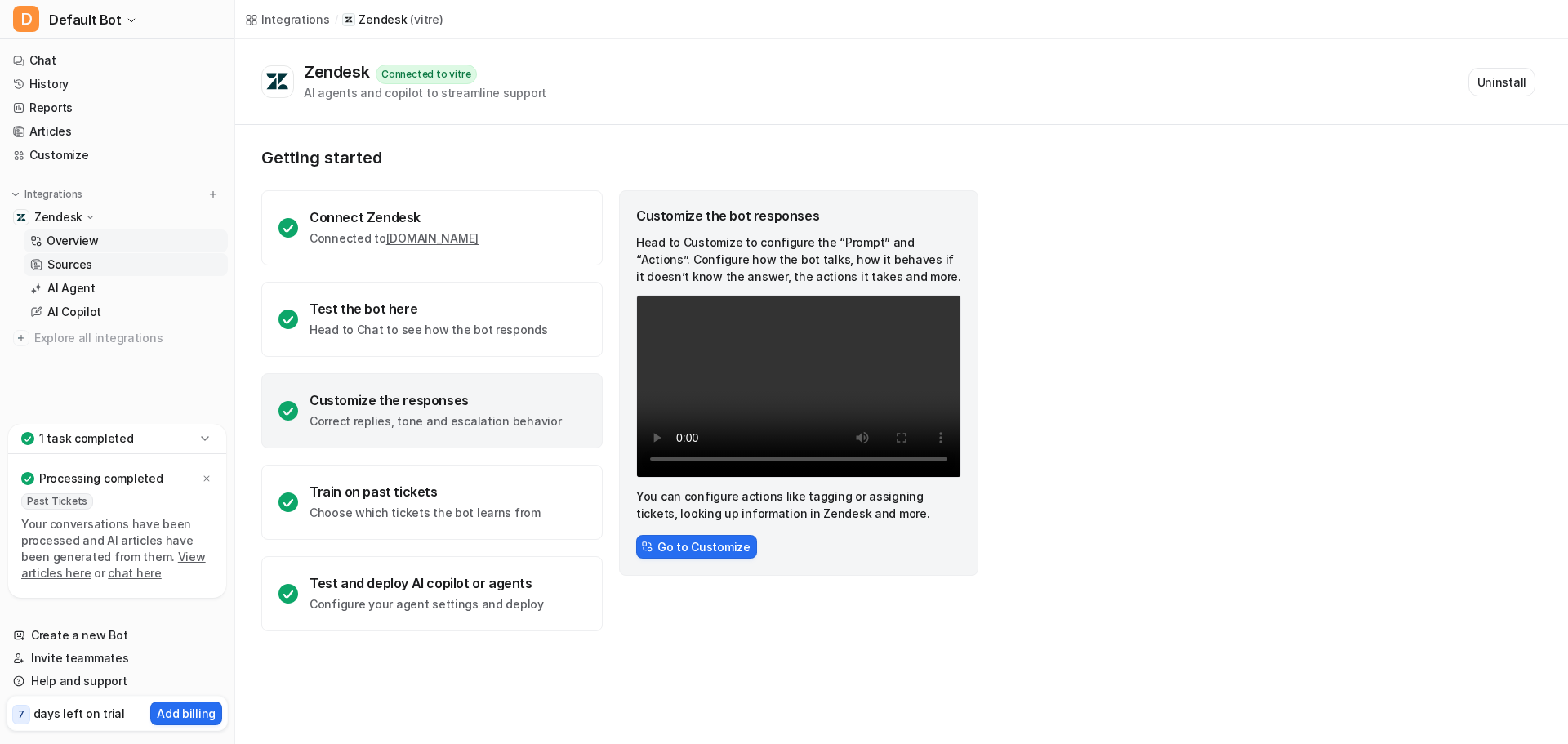
click at [86, 265] on p "Sources" at bounding box center [70, 264] width 45 height 16
click at [81, 266] on p "Sources" at bounding box center [70, 264] width 45 height 16
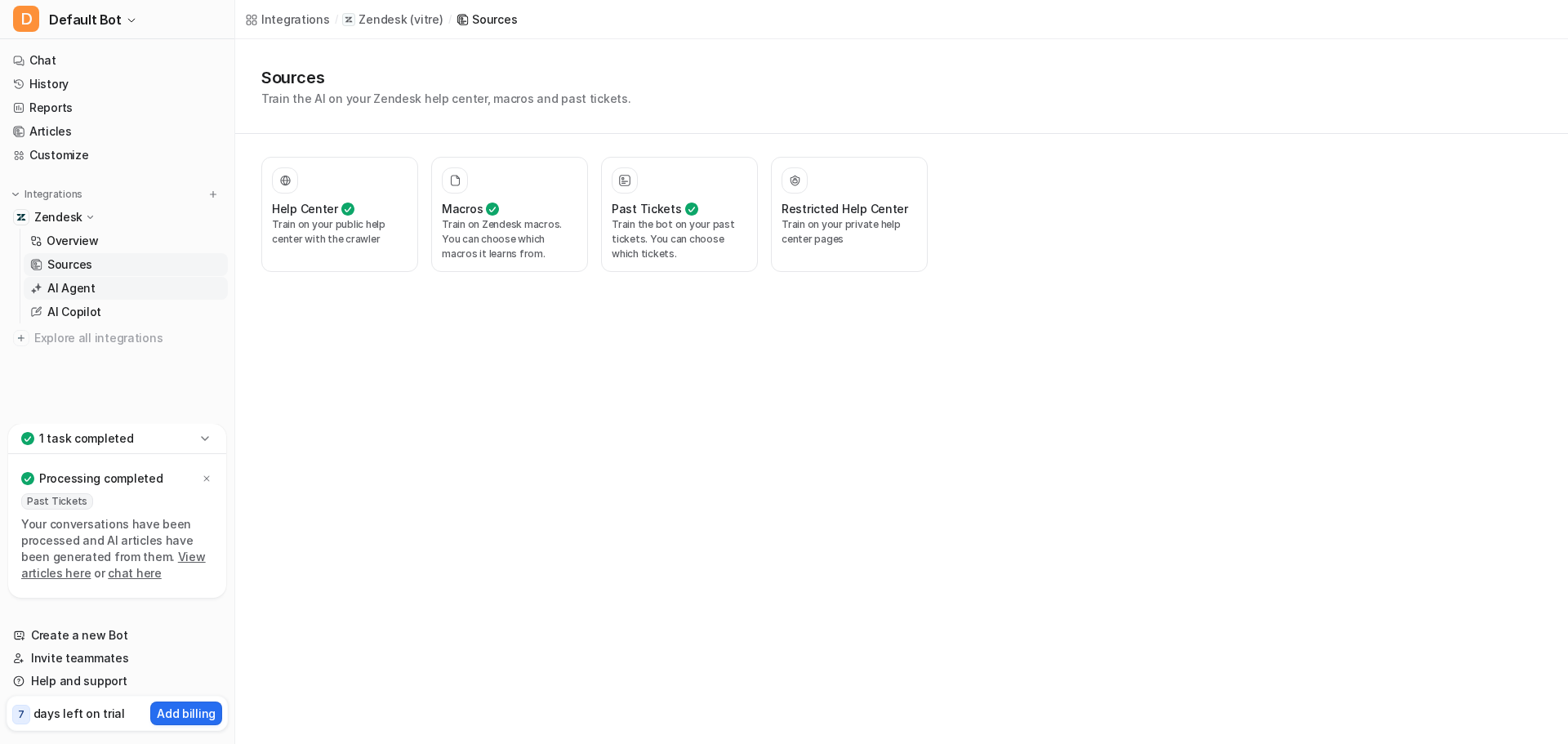
click at [80, 288] on p "AI Agent" at bounding box center [70, 288] width 48 height 16
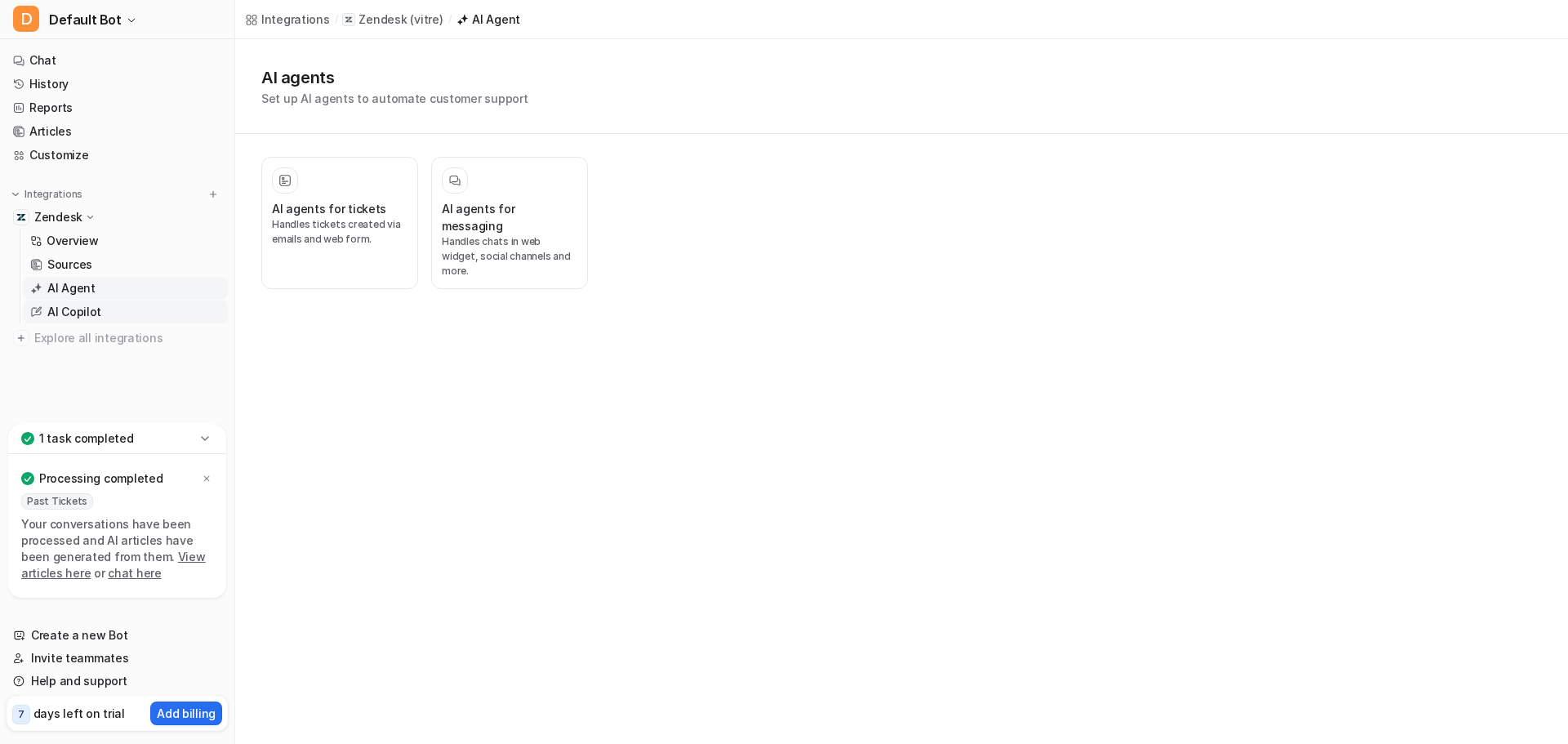
click at [74, 313] on p "AI Copilot" at bounding box center [74, 311] width 54 height 16
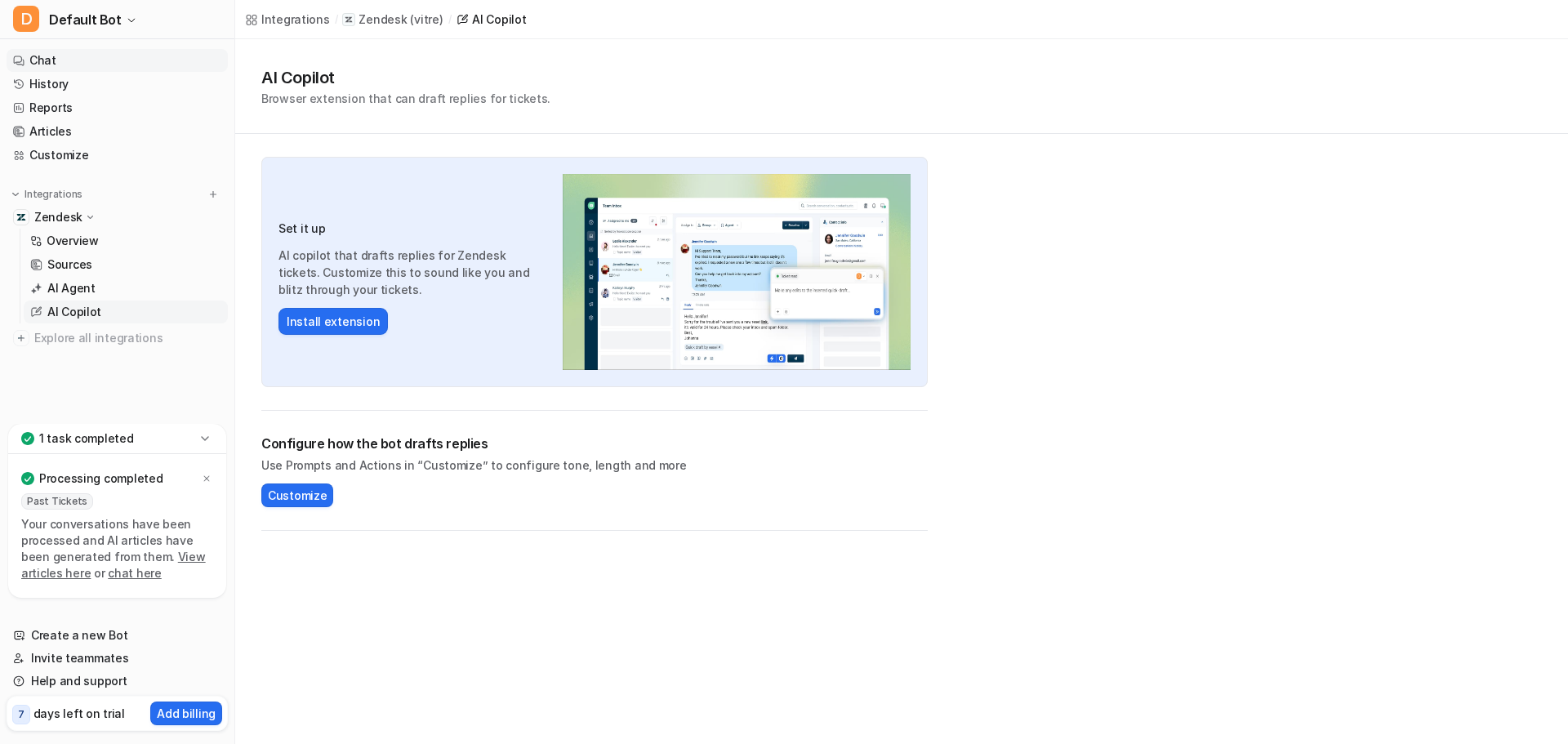
click at [71, 49] on link "Chat" at bounding box center [117, 60] width 221 height 23
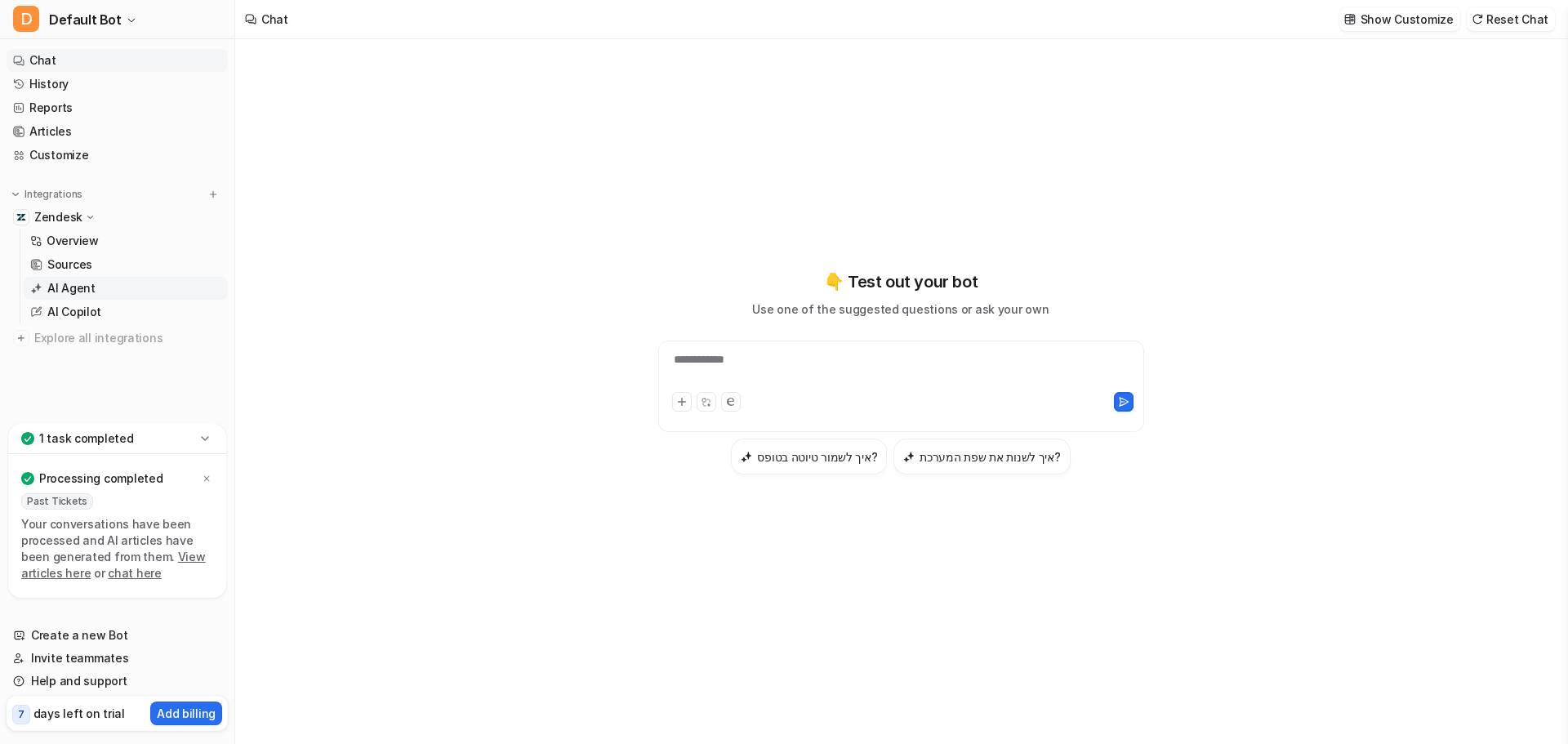
click at [145, 278] on link "AI Agent" at bounding box center [125, 288] width 204 height 23
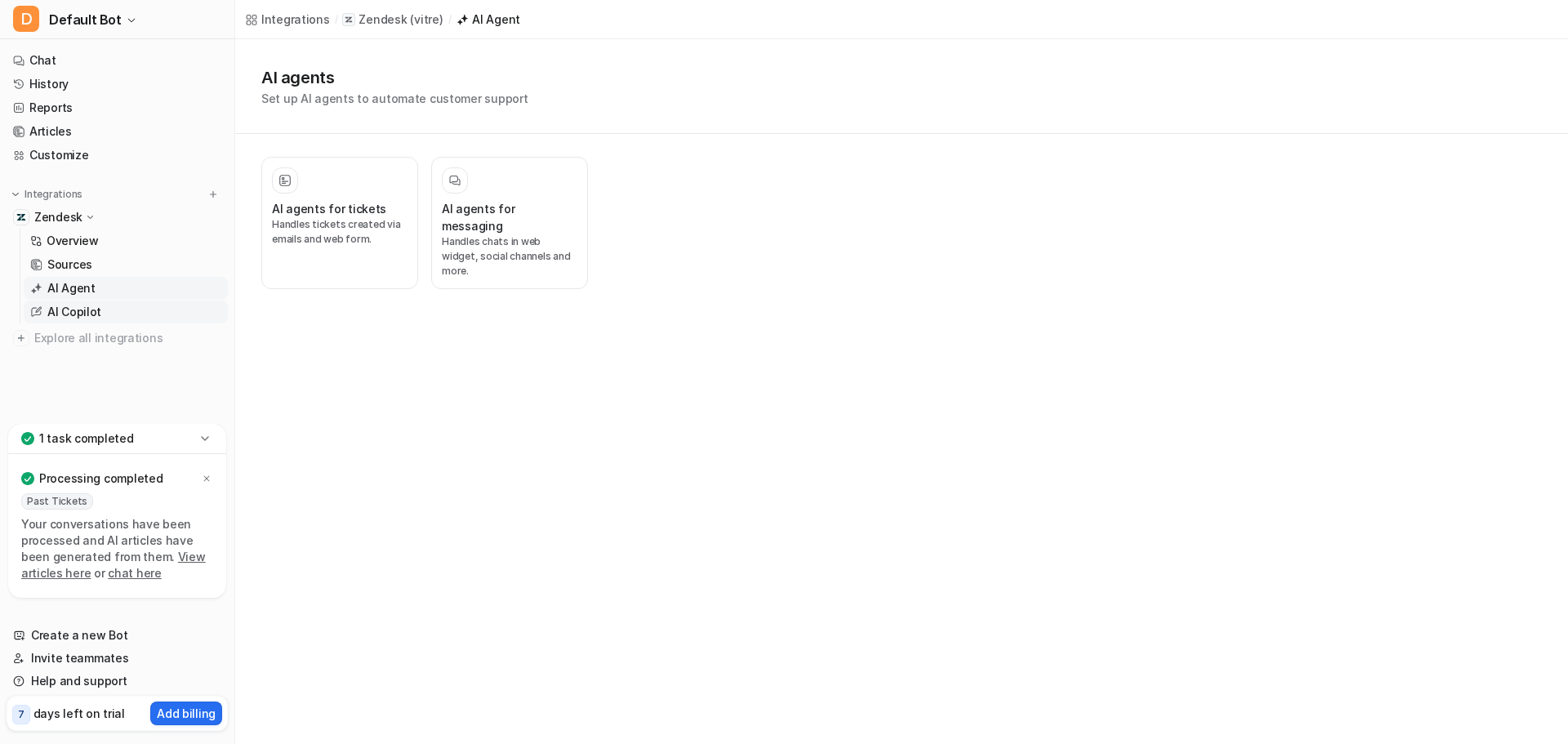
click at [154, 307] on link "AI Copilot" at bounding box center [125, 311] width 204 height 23
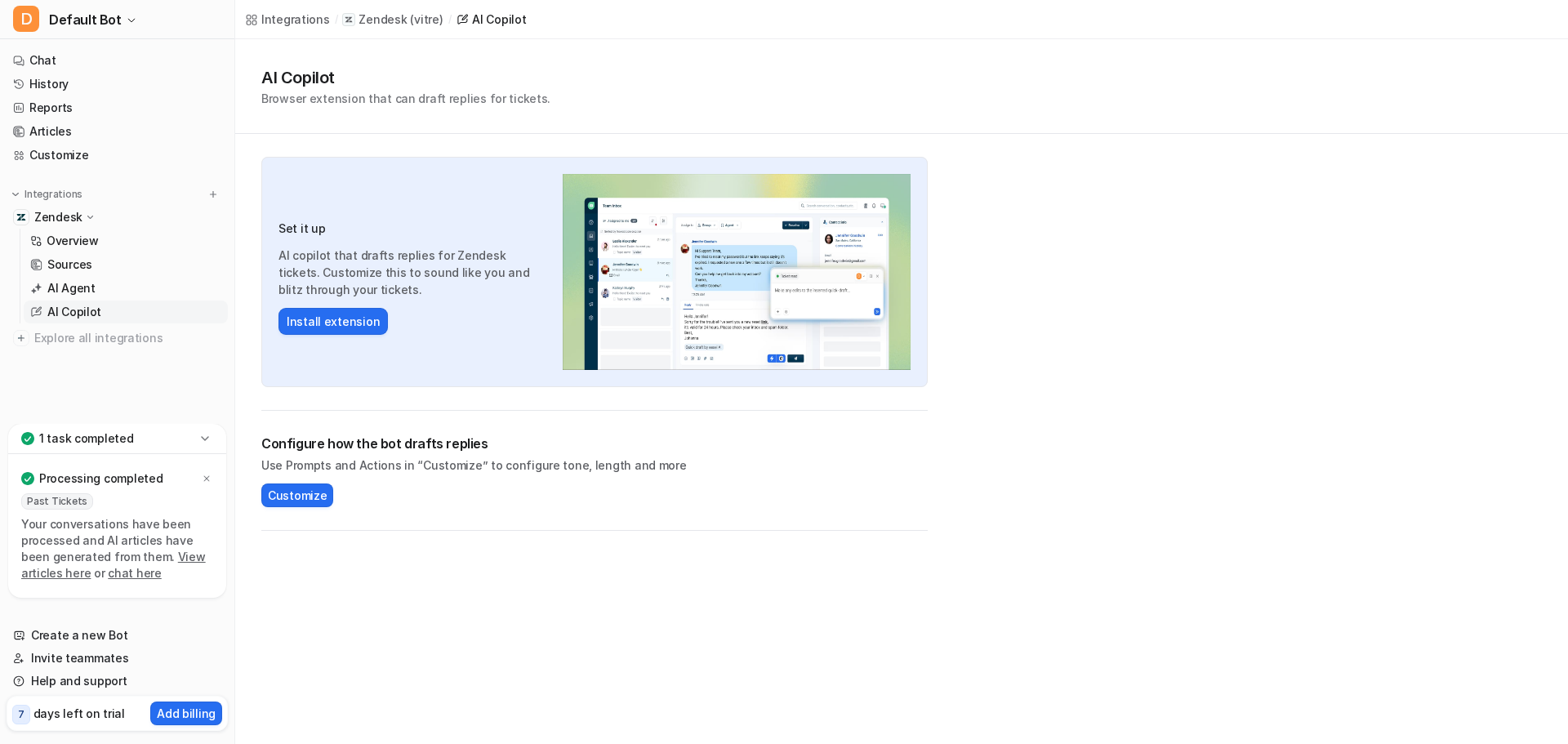
click at [171, 480] on div "Processing completed" at bounding box center [117, 478] width 192 height 23
click at [136, 424] on div "1 task completed" at bounding box center [117, 439] width 218 height 30
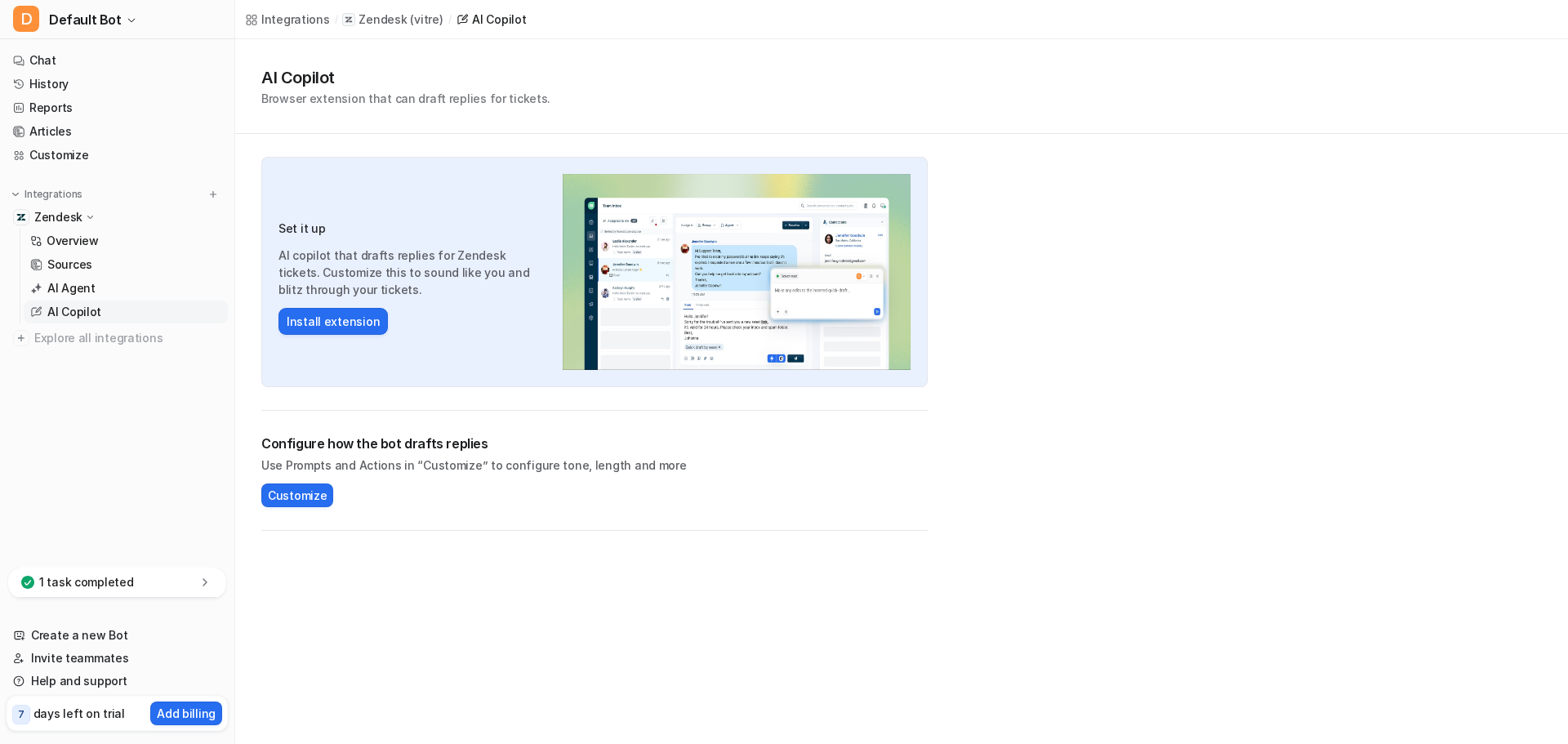
click at [1555, 296] on div "AI Copilot Browser extension that can draft replies for tickets. Set it up AI c…" at bounding box center [901, 285] width 1332 height 492
click at [65, 247] on p "Overview" at bounding box center [73, 241] width 52 height 16
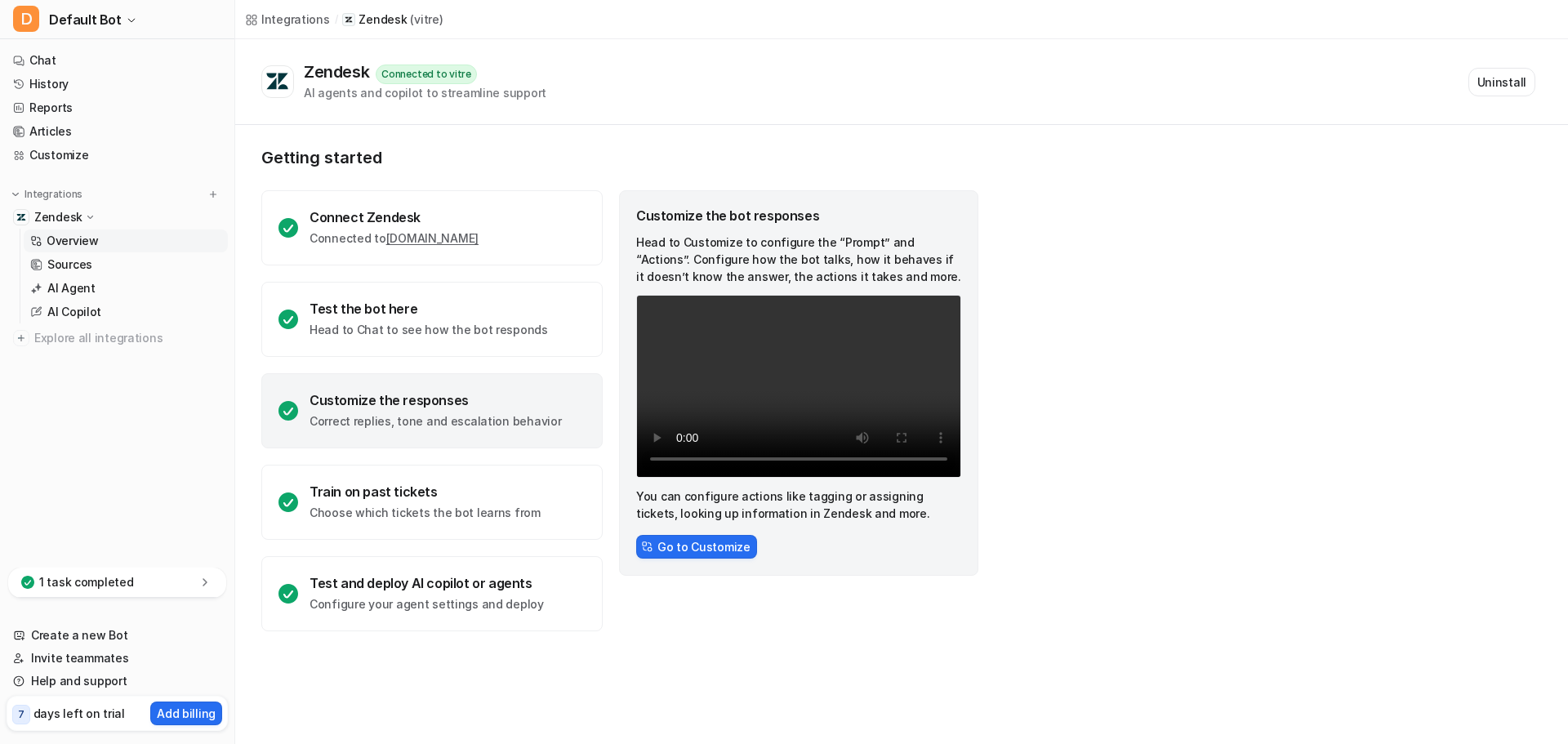
click at [83, 247] on p "Overview" at bounding box center [73, 241] width 52 height 16
click at [80, 265] on p "Sources" at bounding box center [70, 264] width 45 height 16
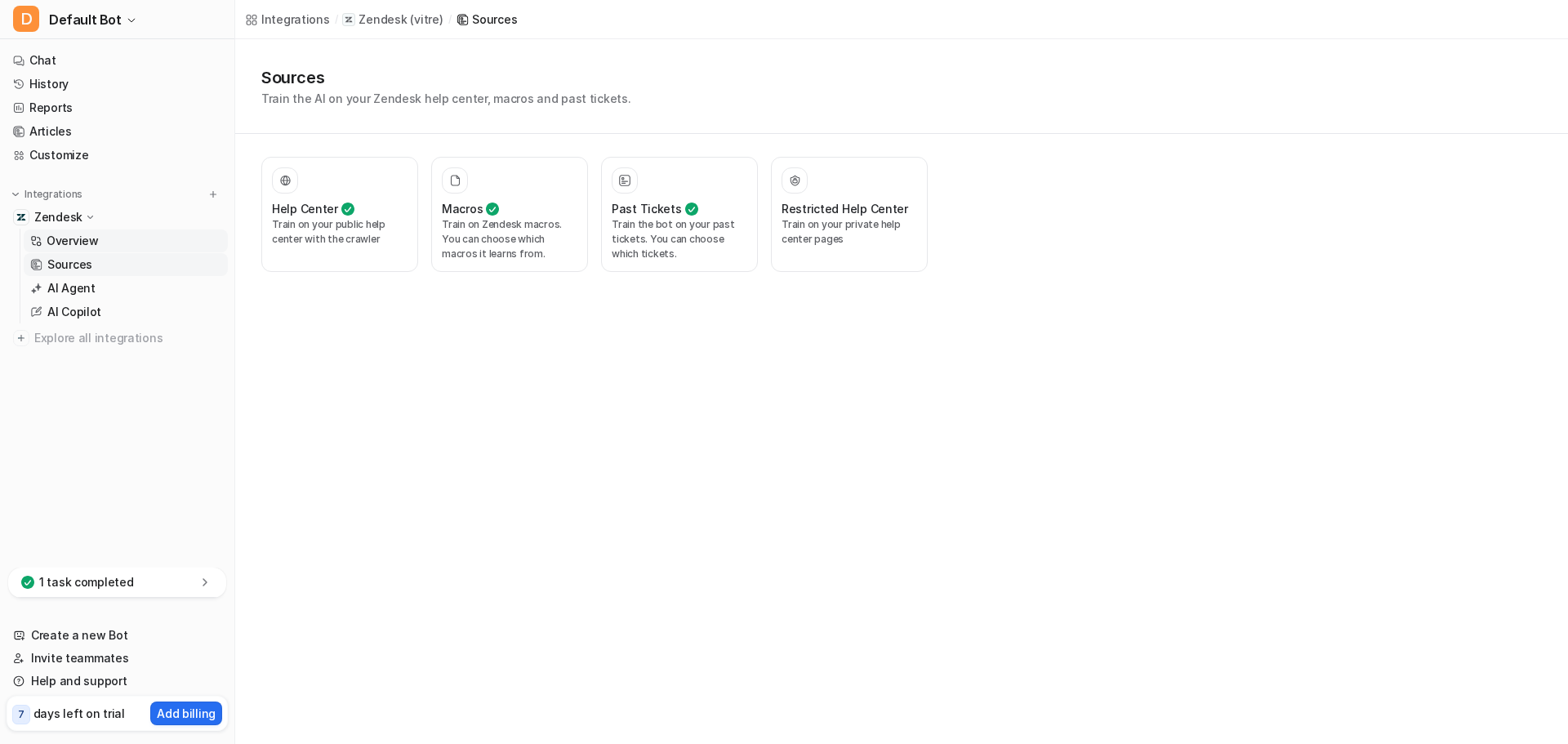
click at [108, 242] on link "Overview" at bounding box center [125, 241] width 204 height 23
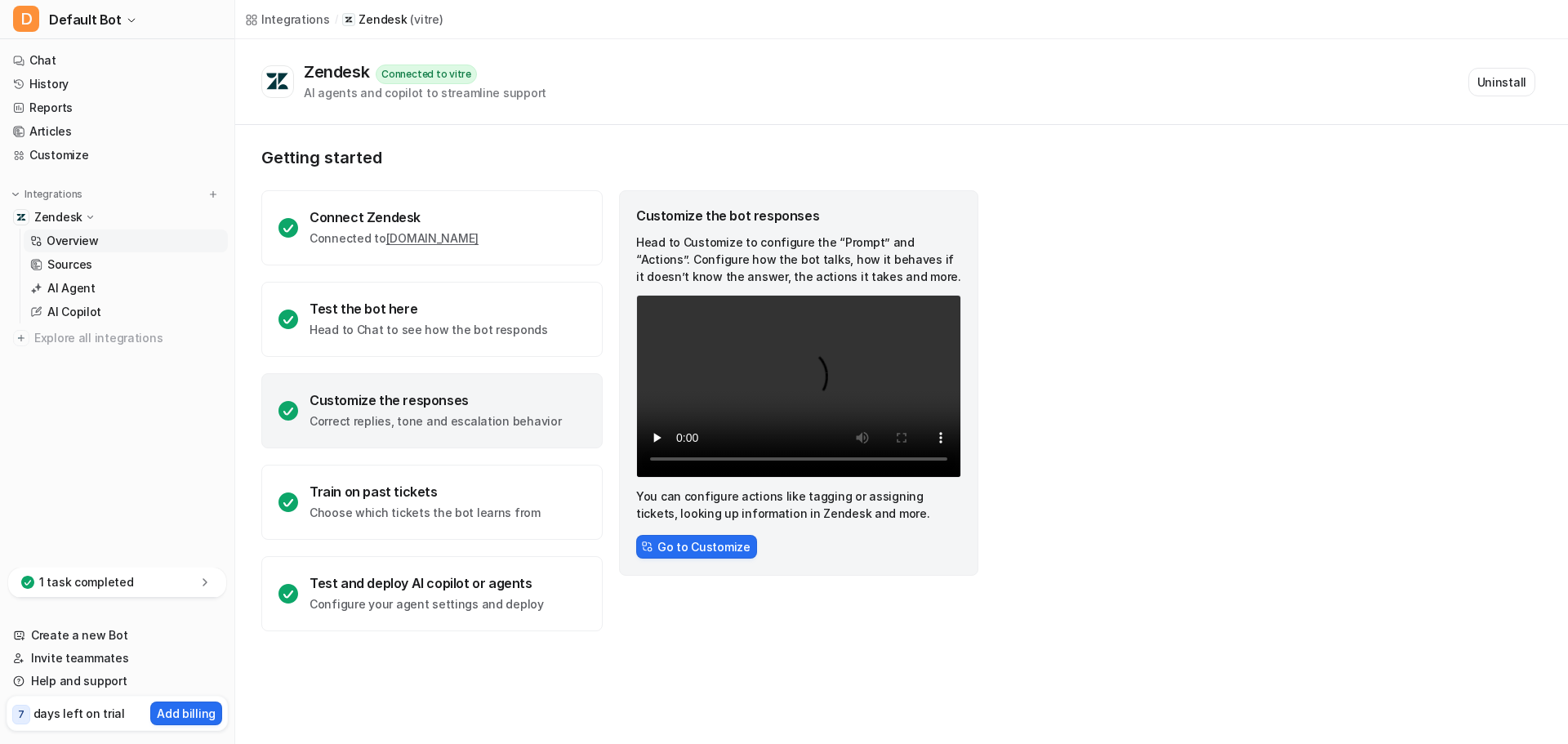
click at [102, 252] on div "Overview Sources AI Agent AI Copilot" at bounding box center [123, 276] width 208 height 95
click at [79, 263] on p "Sources" at bounding box center [70, 264] width 45 height 16
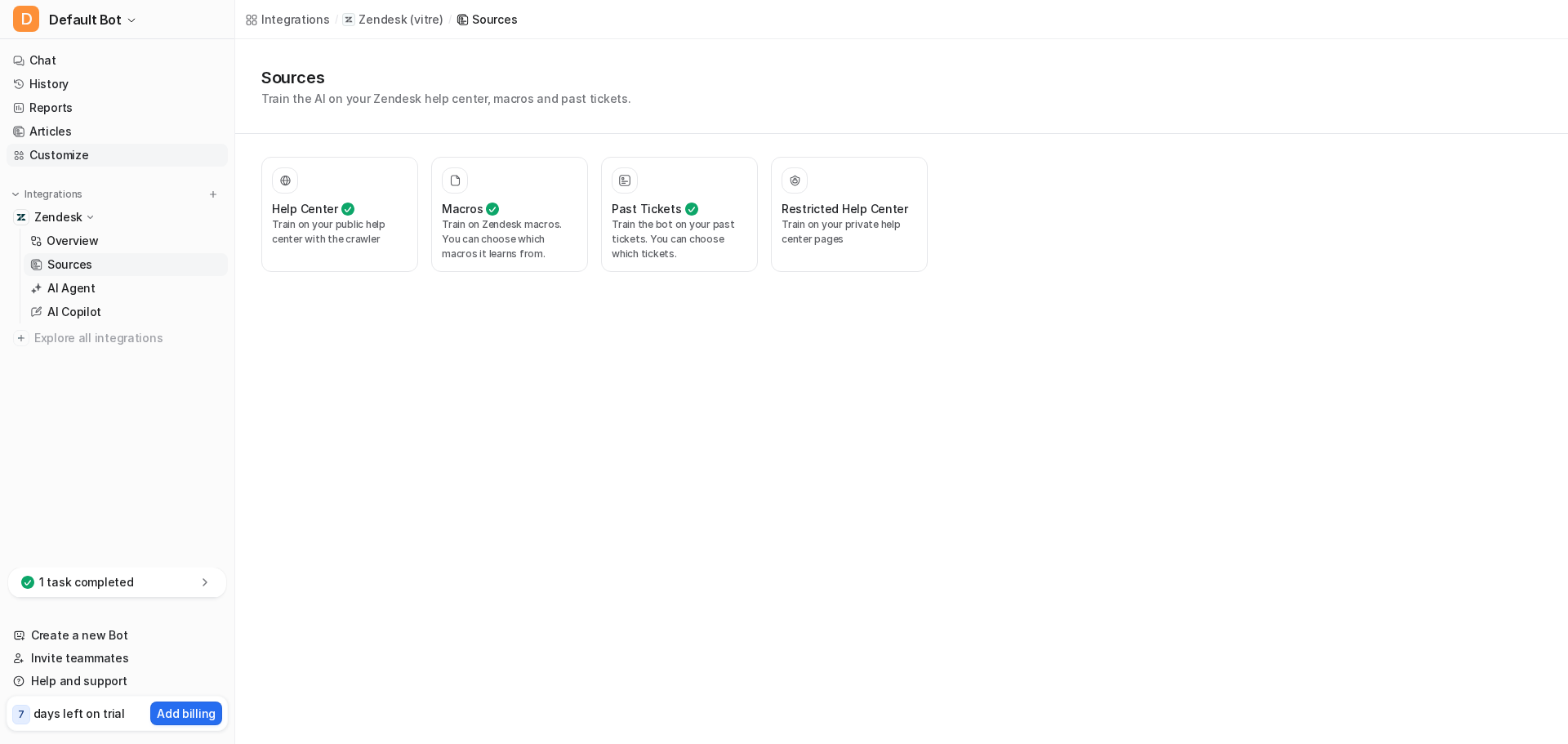
click at [75, 158] on link "Customize" at bounding box center [117, 154] width 221 height 23
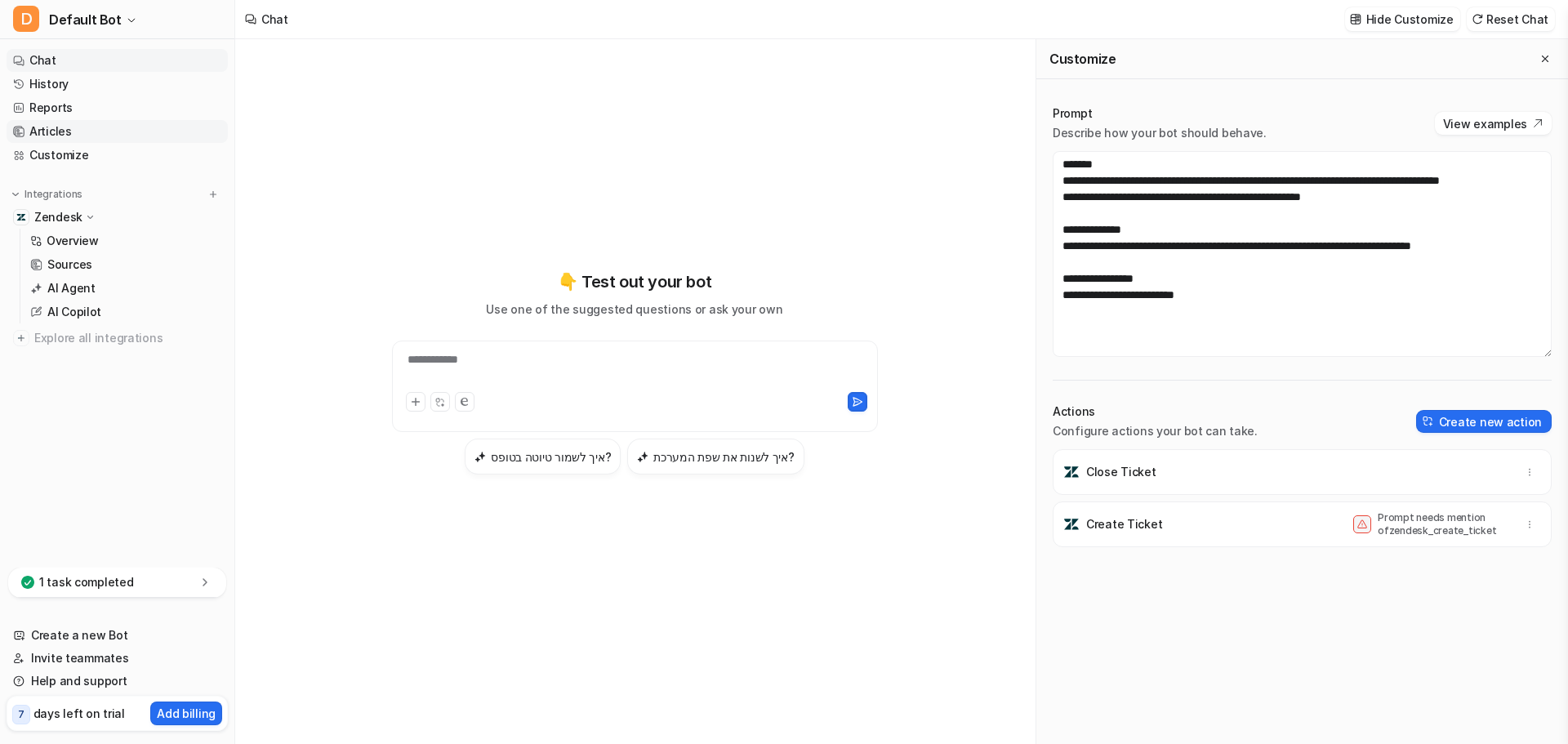
click at [98, 142] on link "Articles" at bounding box center [117, 131] width 221 height 23
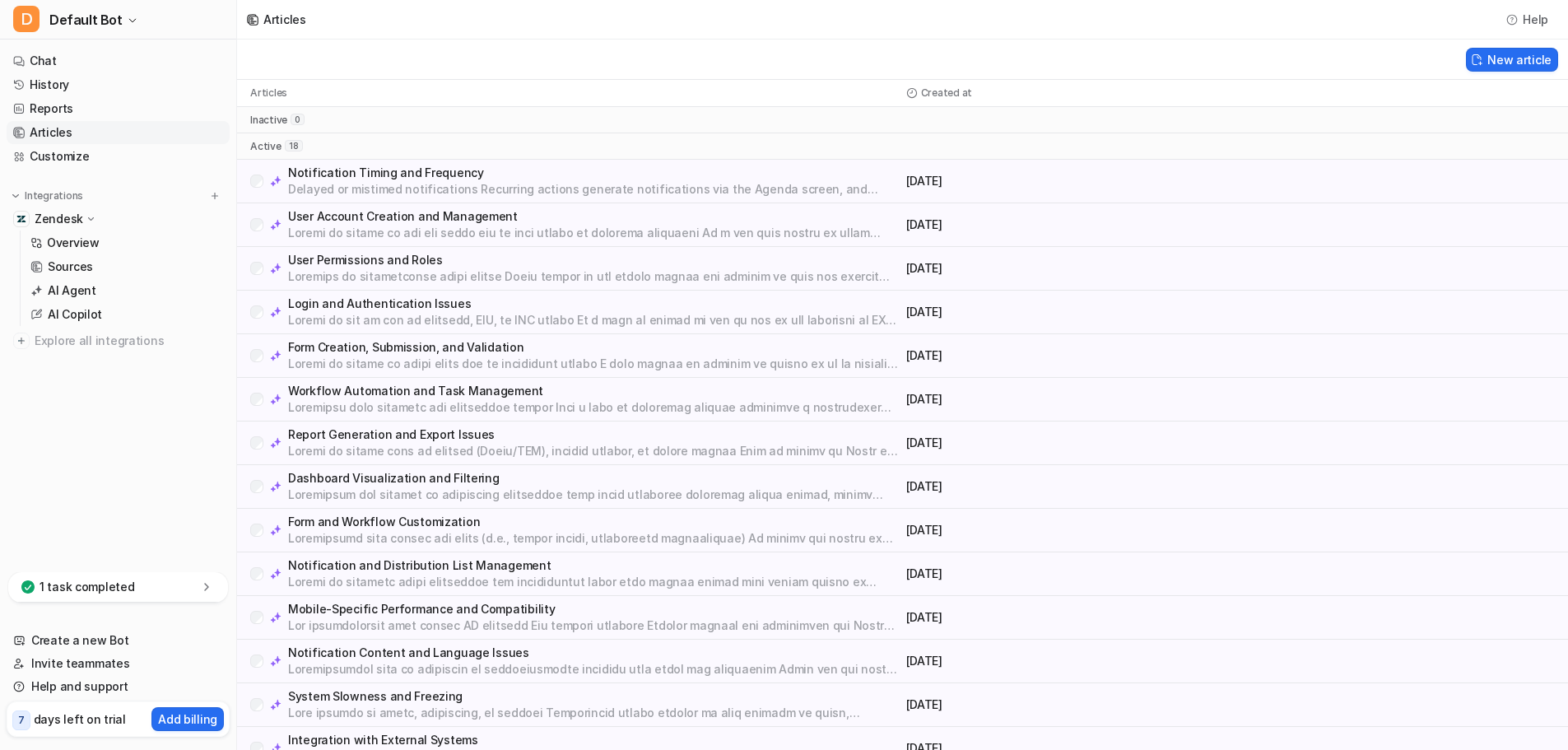
click at [407, 165] on p "Notification Timing and Frequency" at bounding box center [594, 172] width 612 height 16
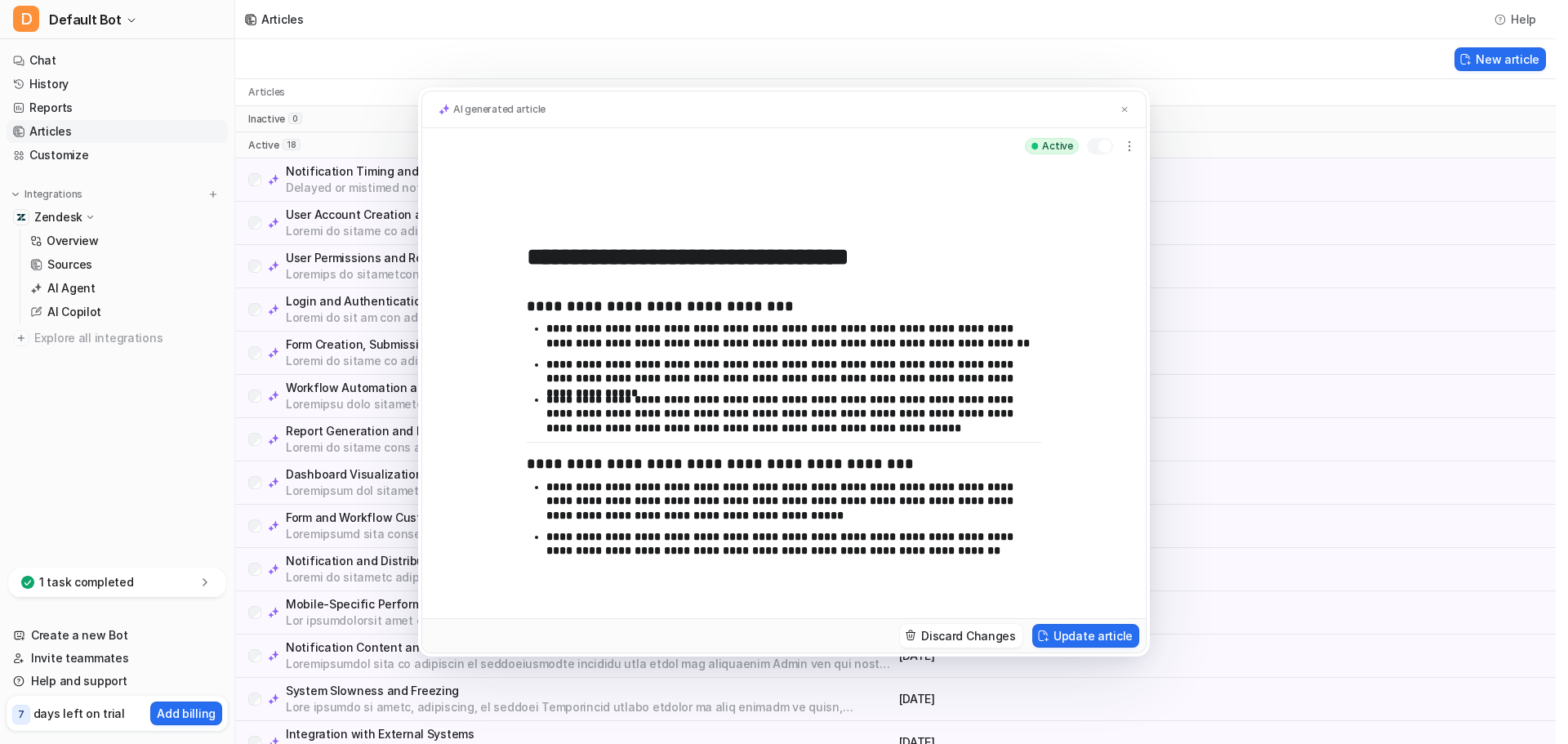
click at [1264, 493] on div "**********" at bounding box center [784, 372] width 1568 height 744
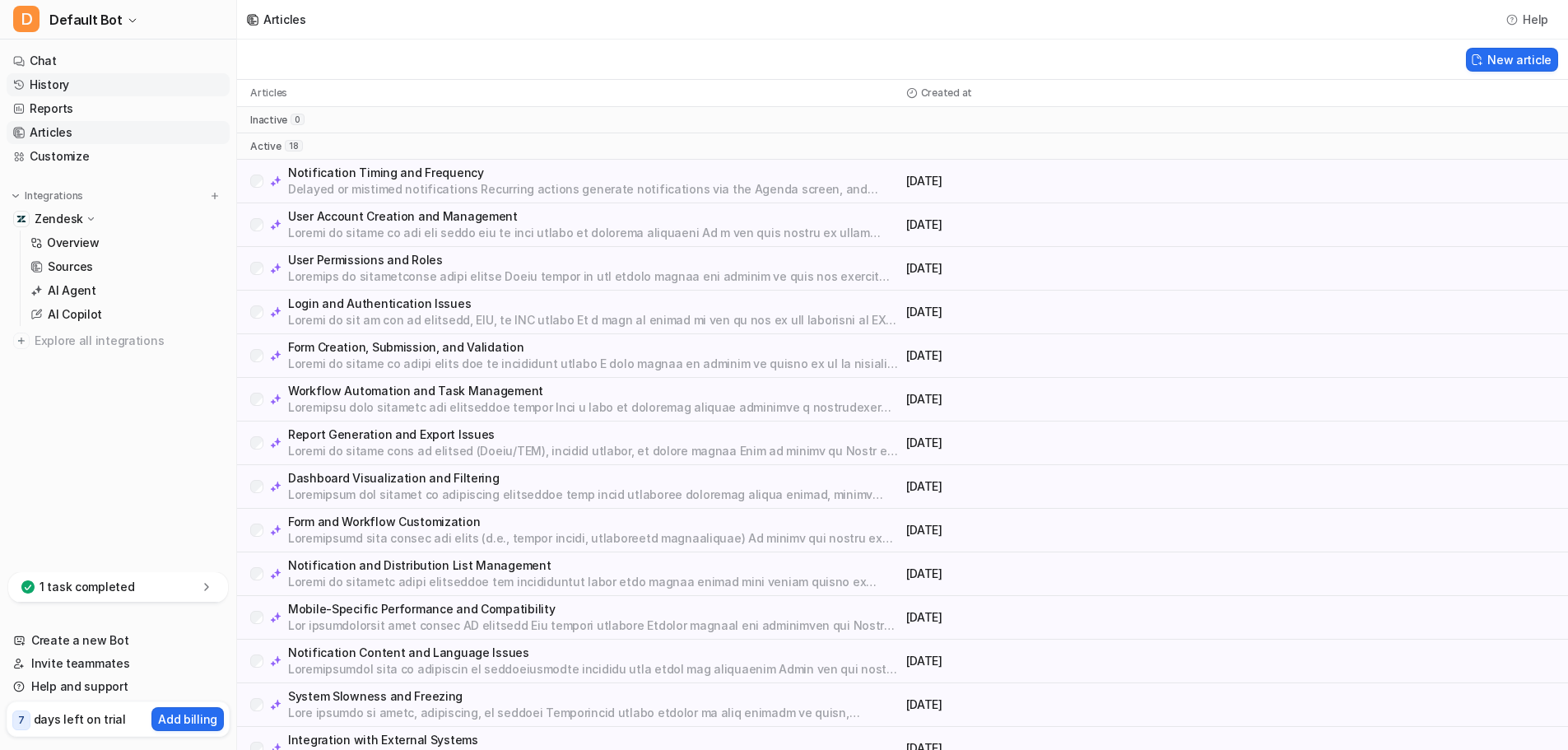
click at [90, 75] on link "History" at bounding box center [118, 85] width 223 height 23
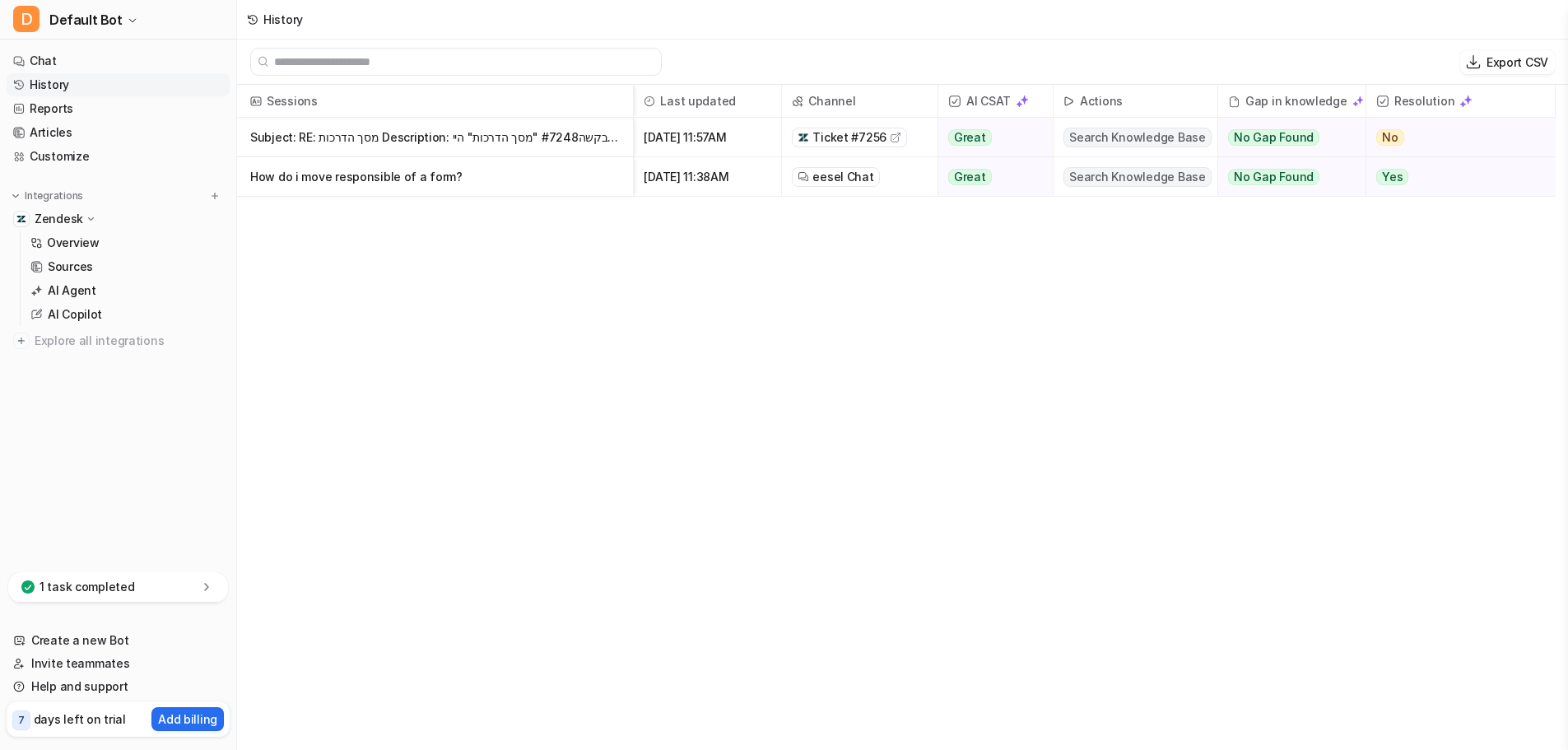
click at [725, 145] on span "[DATE] 11:57AM" at bounding box center [708, 137] width 134 height 40
click at [732, 142] on span "[DATE] 11:57AM" at bounding box center [708, 137] width 134 height 40
click at [844, 134] on span "Ticket #7256" at bounding box center [850, 137] width 74 height 16
